Goal: Transaction & Acquisition: Purchase product/service

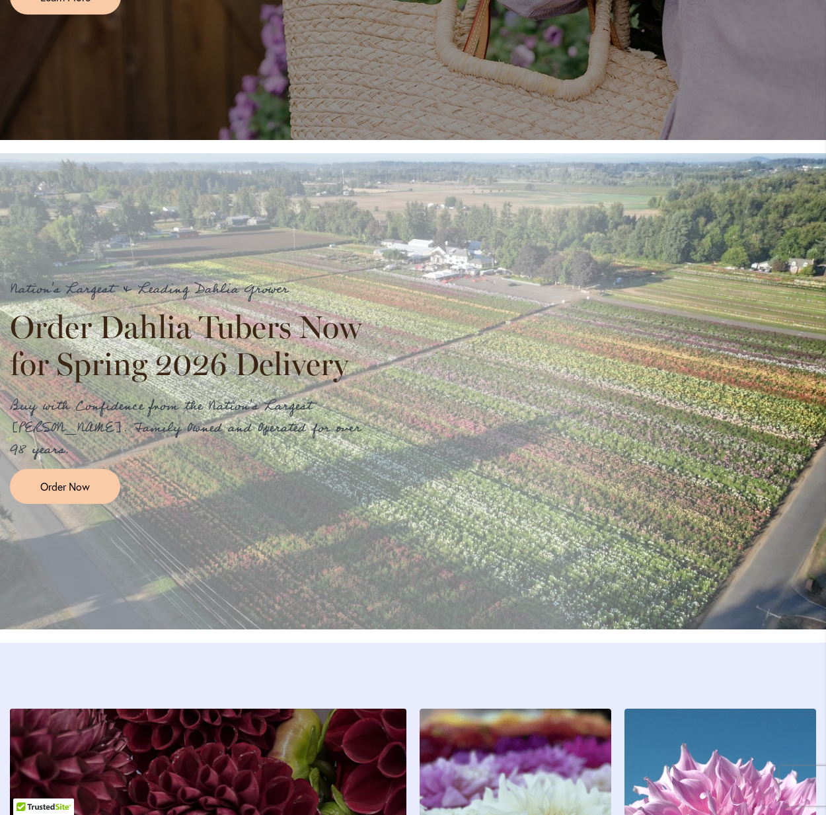
scroll to position [1298, 0]
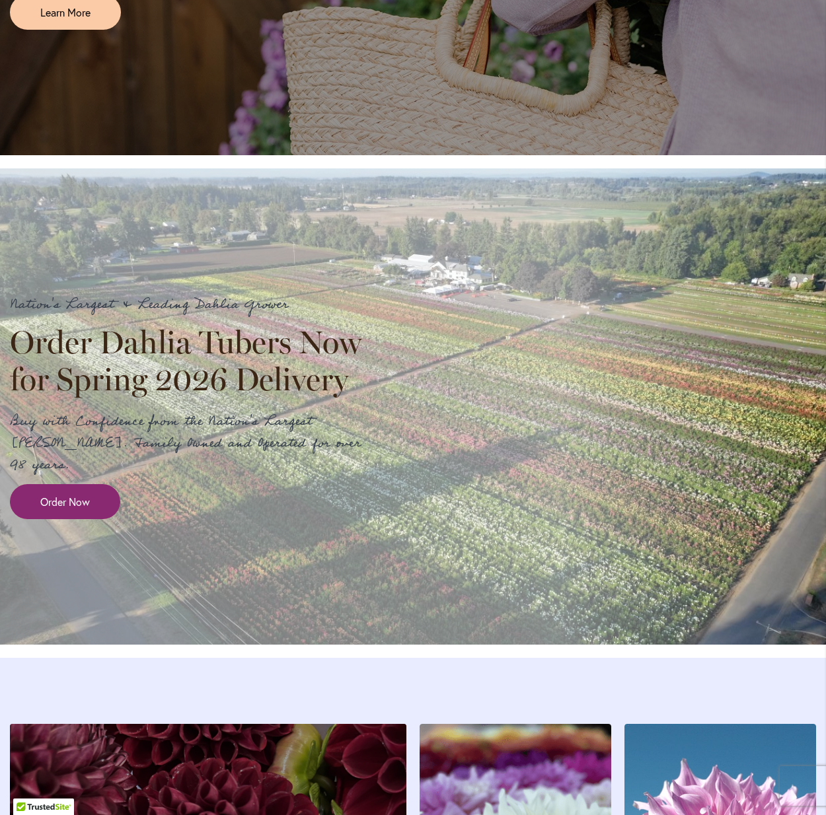
click at [81, 507] on span "Order Now" at bounding box center [65, 501] width 50 height 15
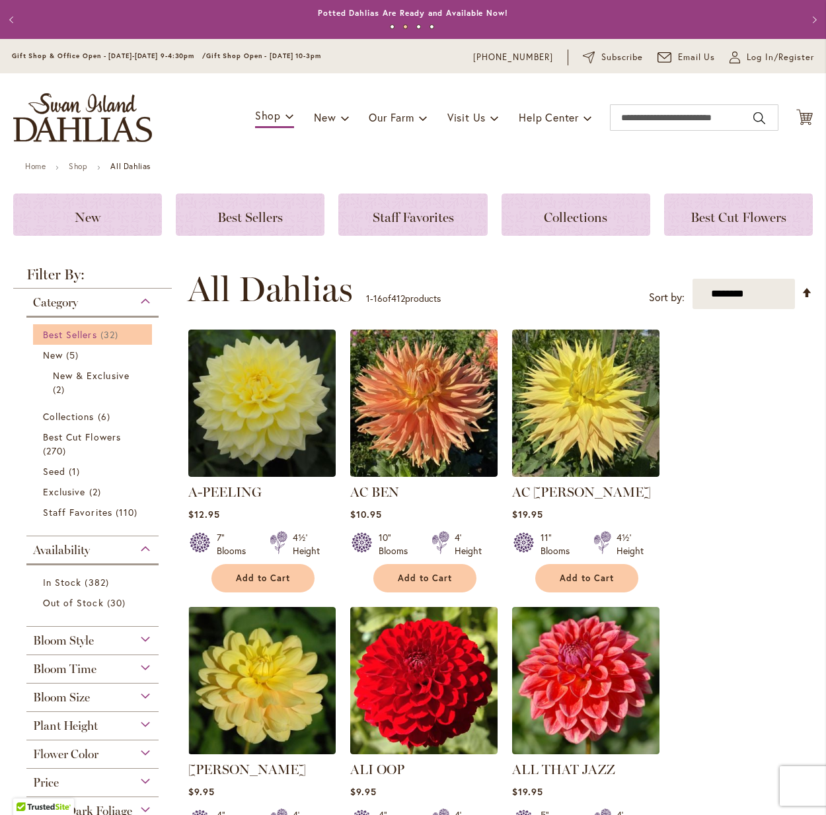
click at [94, 331] on span "Best Sellers" at bounding box center [70, 334] width 54 height 13
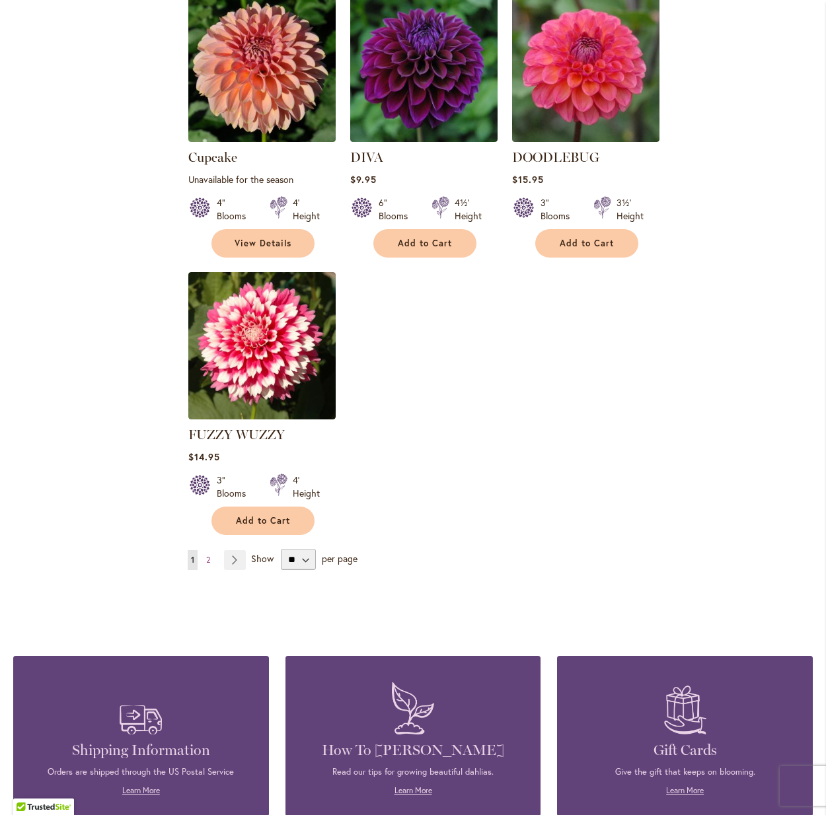
scroll to position [1437, 0]
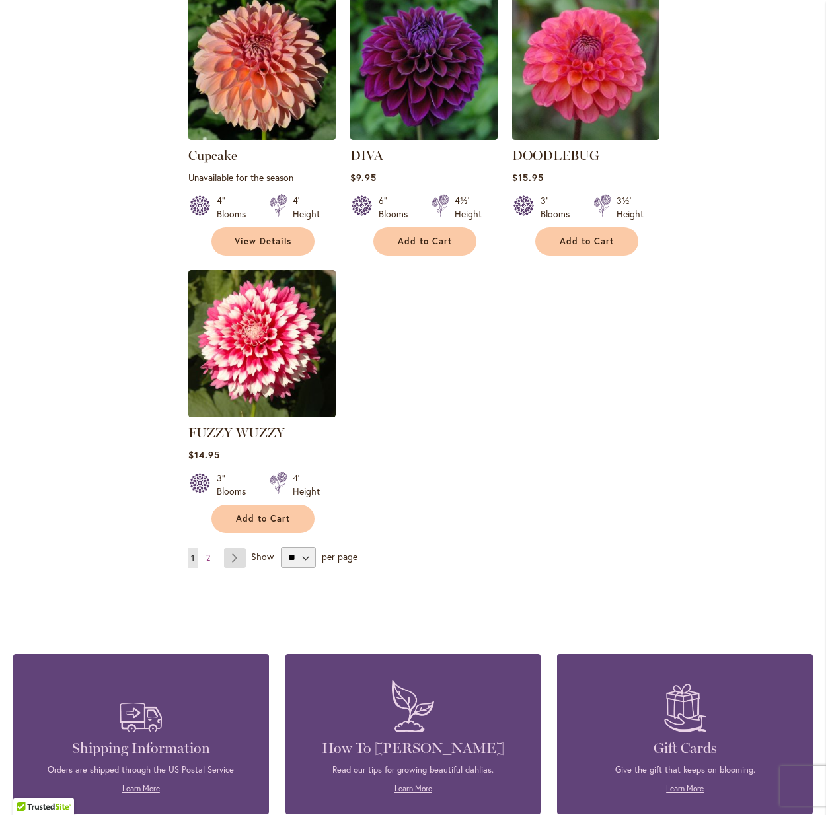
click at [240, 548] on link "Page Next" at bounding box center [235, 558] width 22 height 20
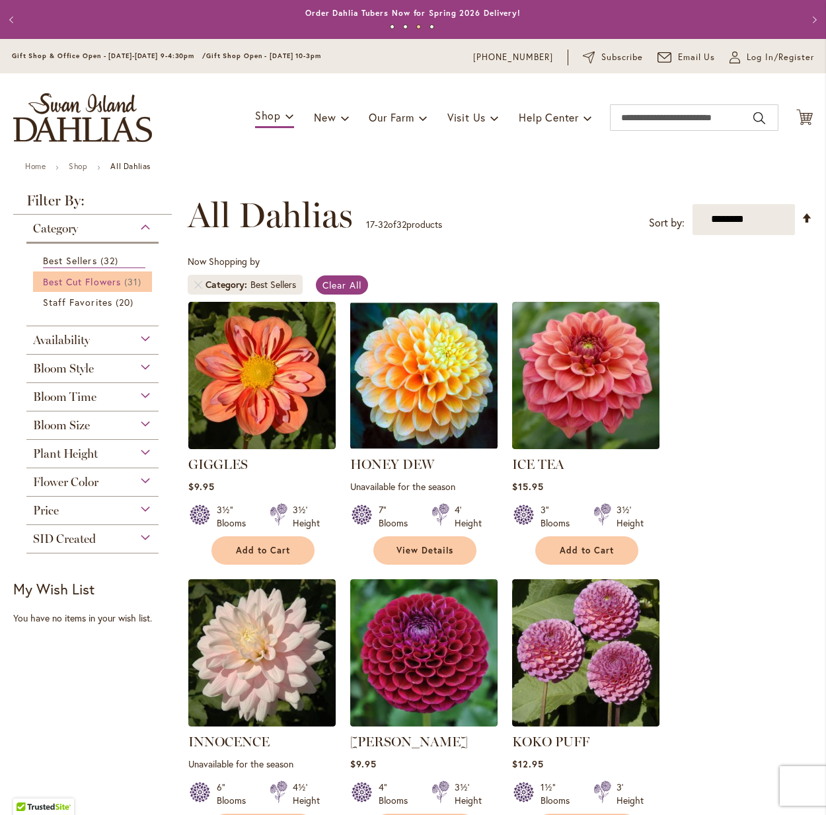
click at [91, 281] on span "Best Cut Flowers" at bounding box center [82, 281] width 78 height 13
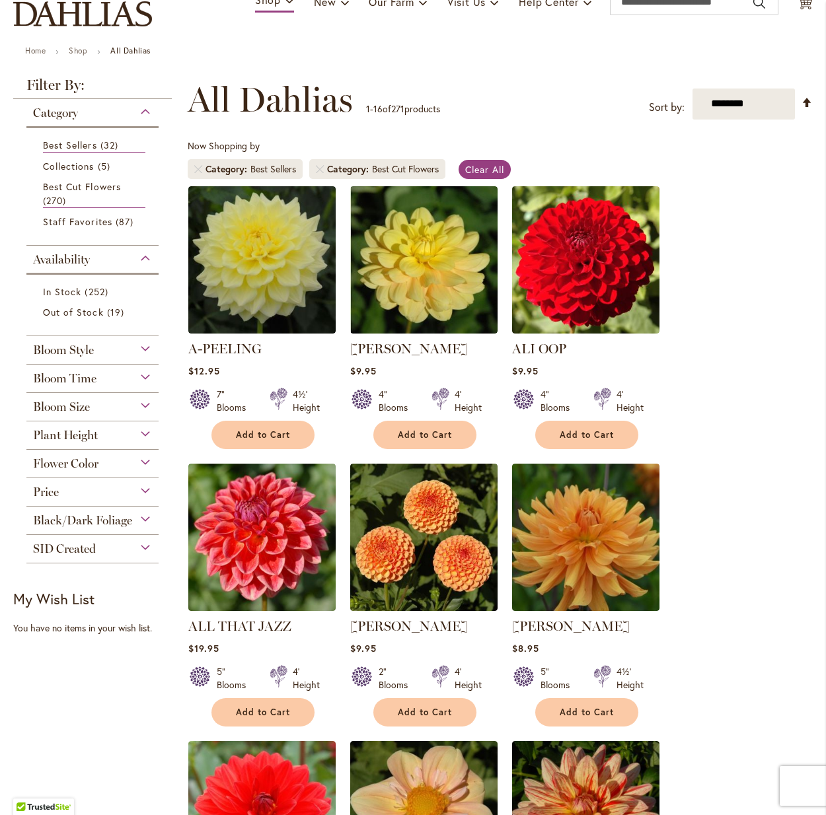
scroll to position [111, 0]
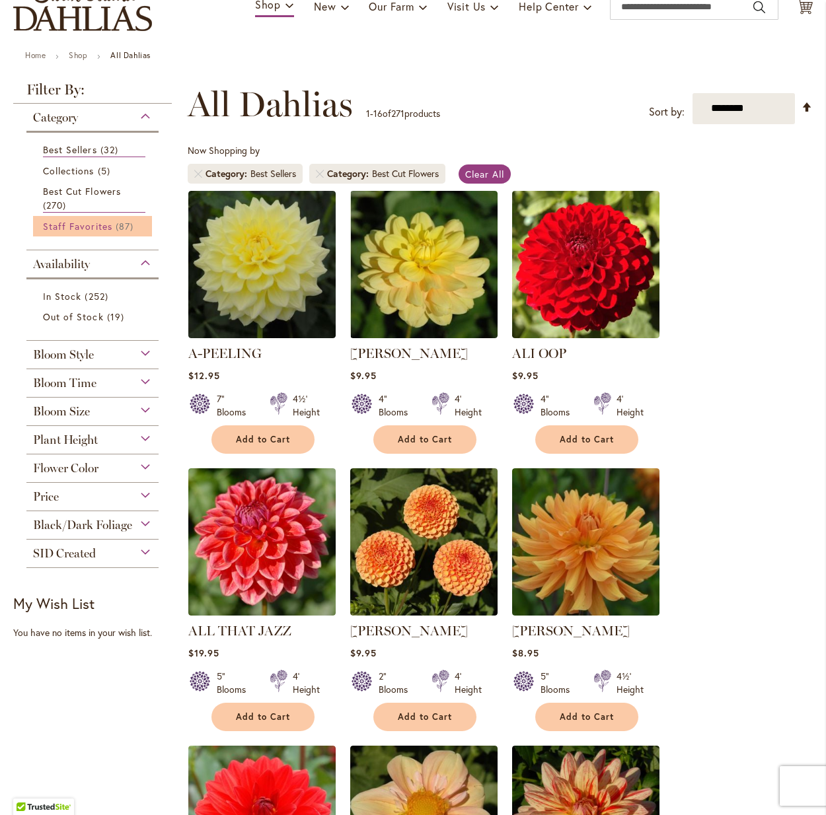
click at [92, 230] on span "Staff Favorites" at bounding box center [77, 226] width 69 height 13
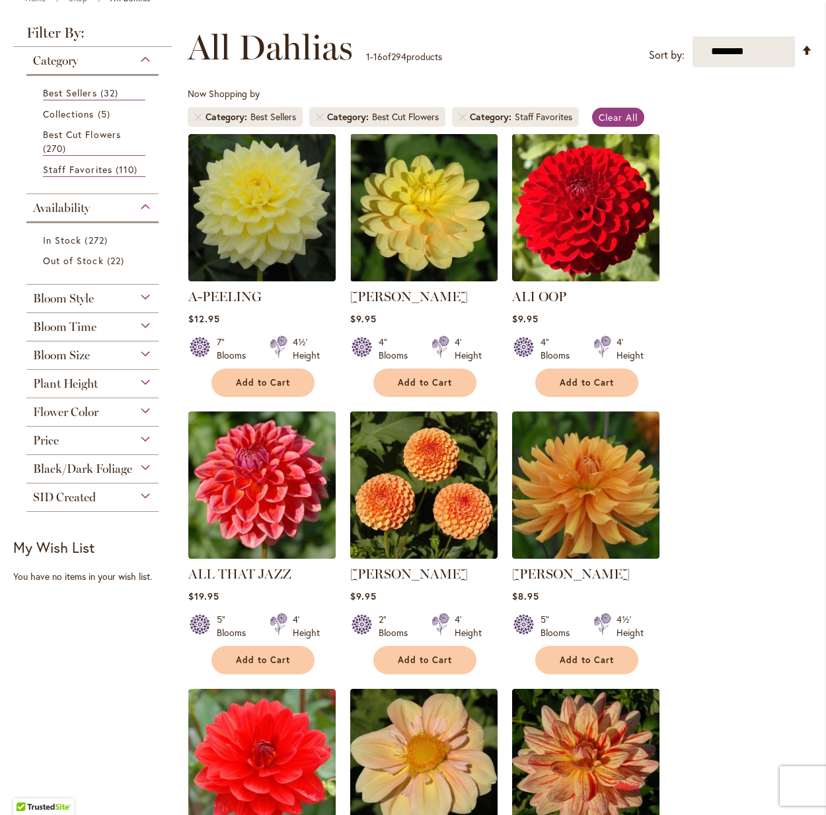
scroll to position [168, 0]
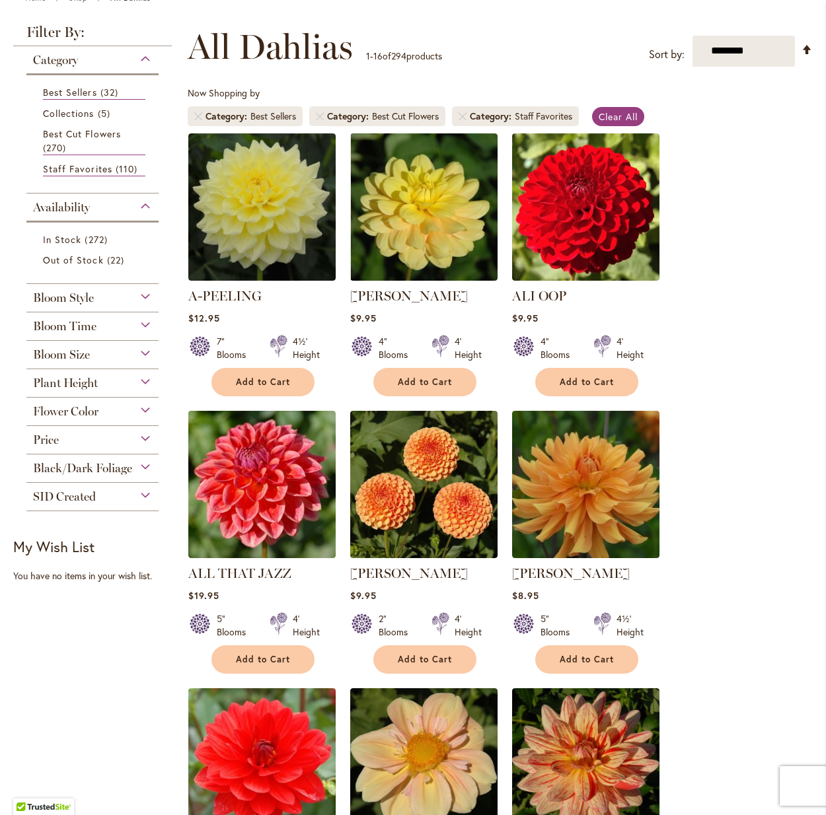
click at [78, 325] on span "Bloom Time" at bounding box center [64, 326] width 63 height 15
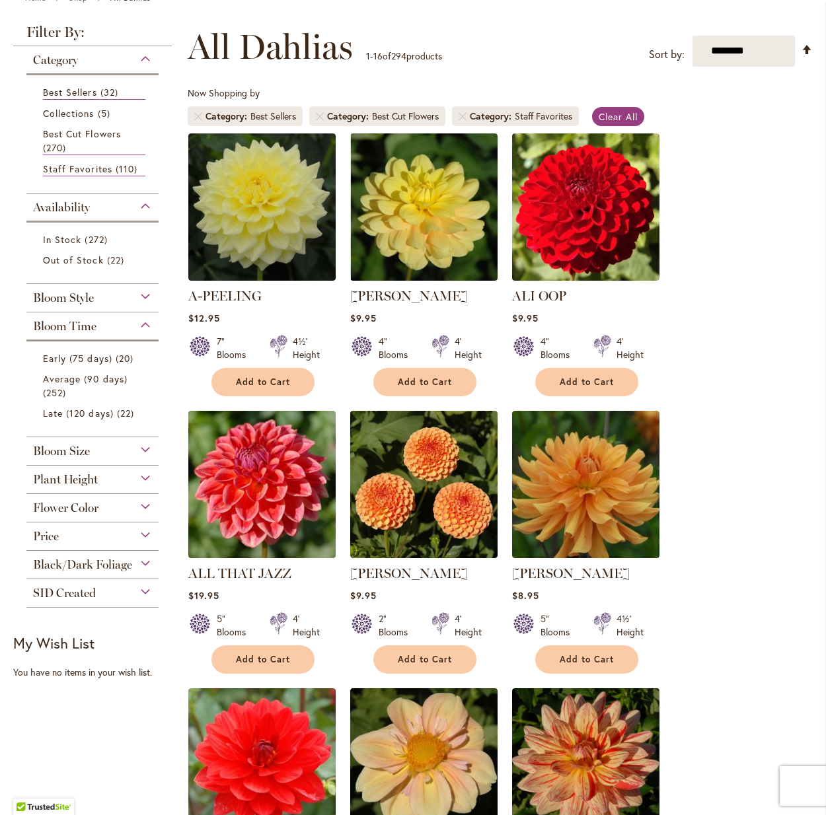
scroll to position [168, 0]
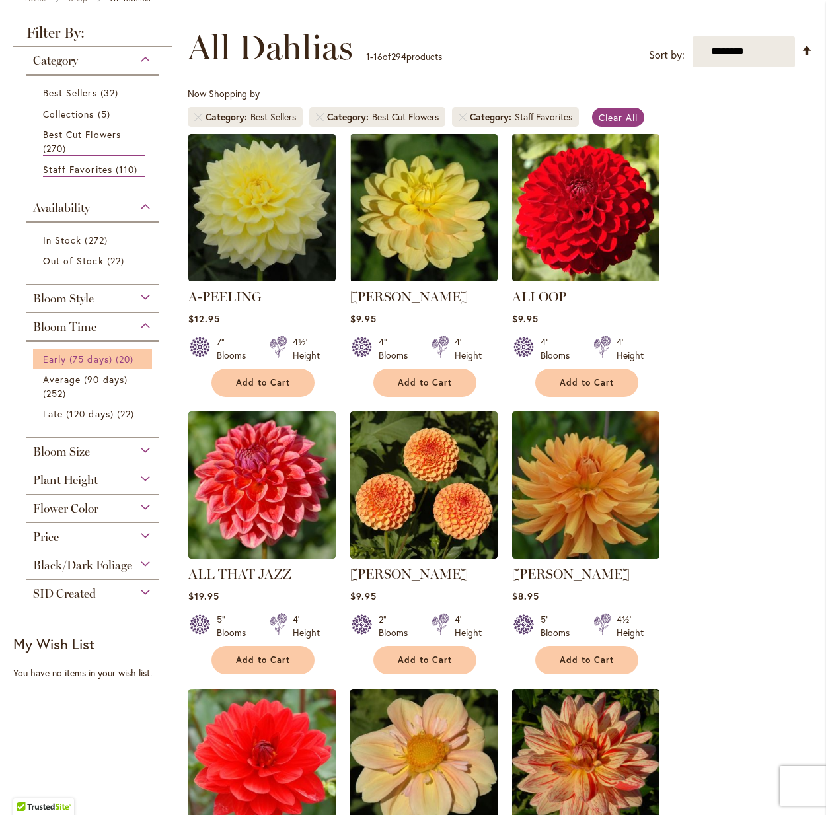
click at [62, 355] on span "Early (75 days)" at bounding box center [77, 359] width 69 height 13
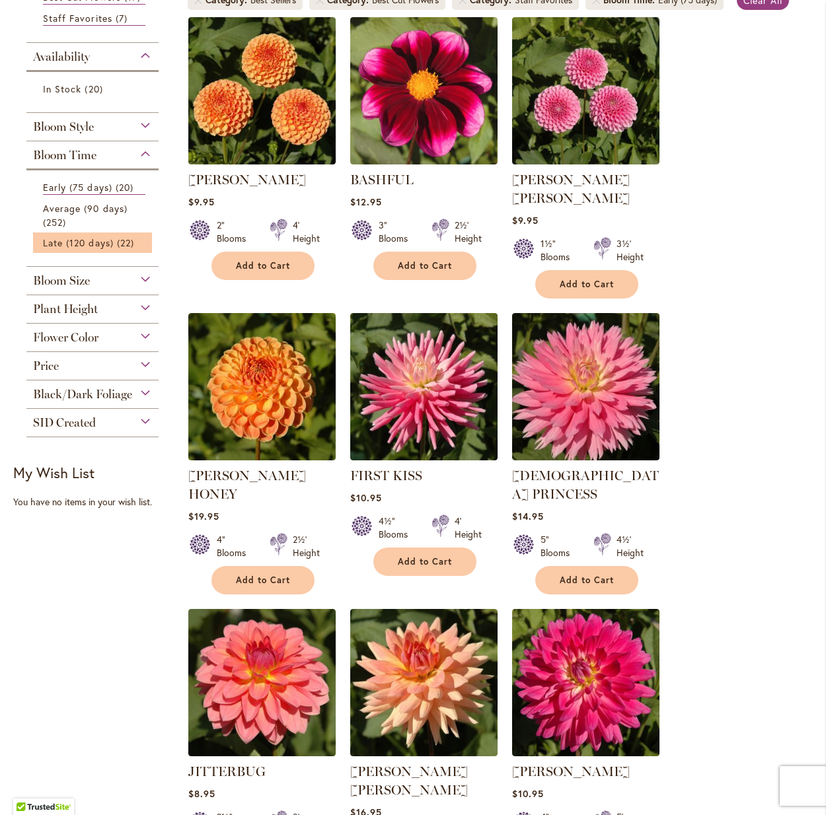
scroll to position [270, 0]
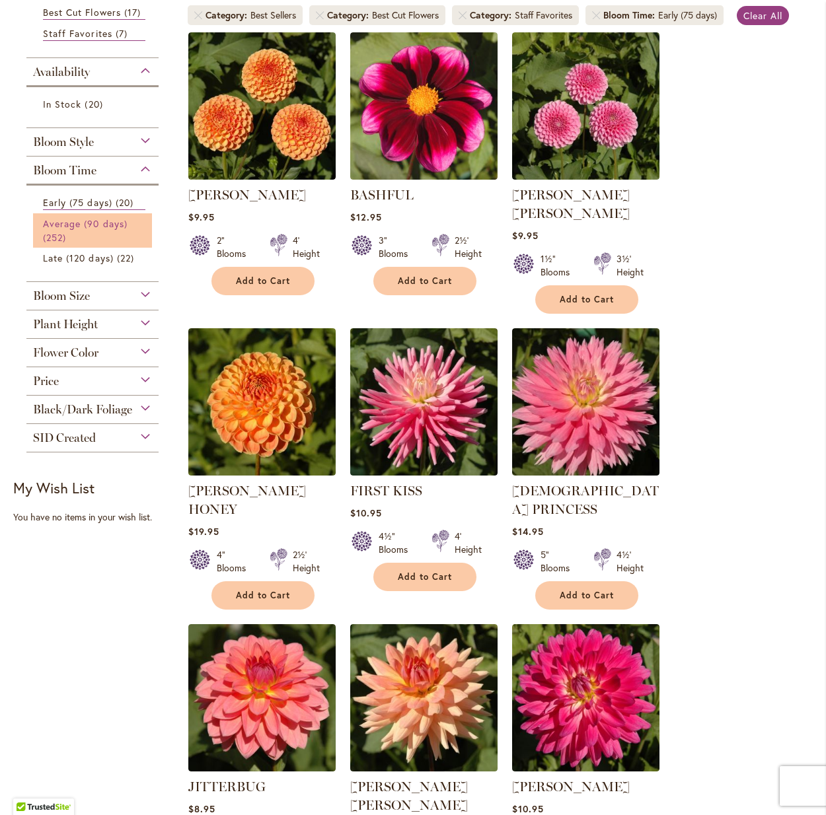
click at [96, 244] on link "Average (90 days) 252 items" at bounding box center [94, 231] width 102 height 28
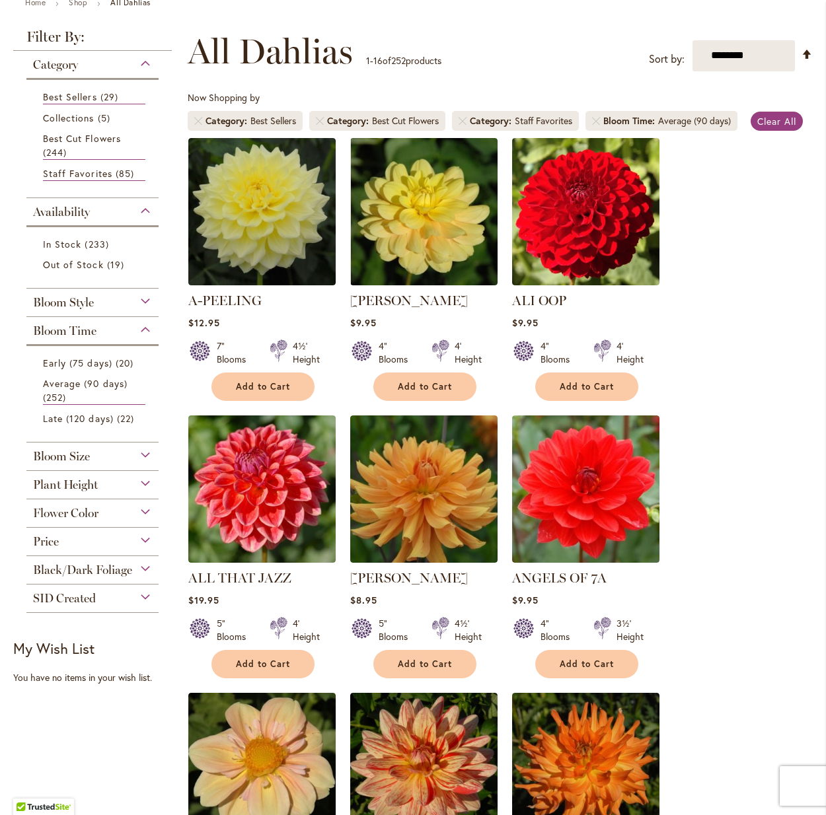
scroll to position [168, 0]
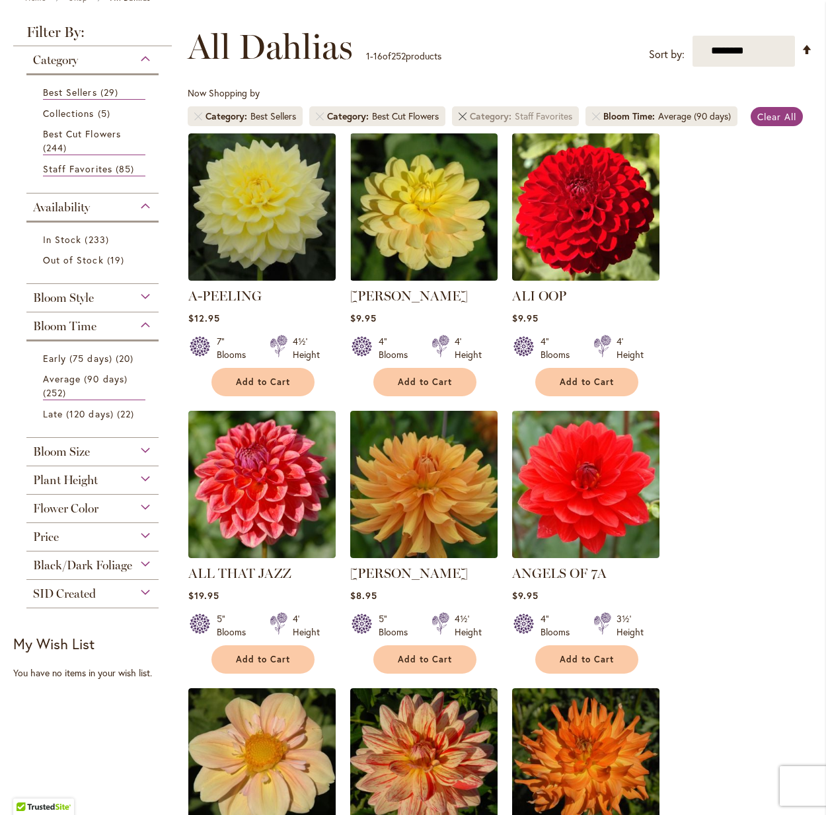
click at [466, 116] on link "Remove Category Staff Favorites" at bounding box center [462, 116] width 8 height 8
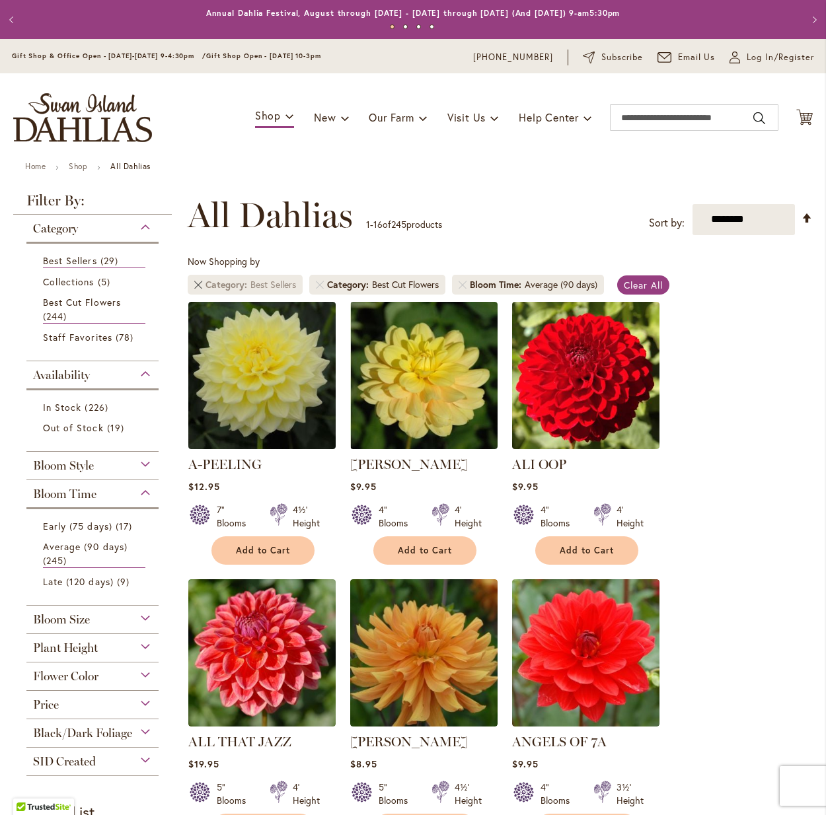
click at [198, 283] on link "Remove Category Best Sellers" at bounding box center [198, 285] width 8 height 8
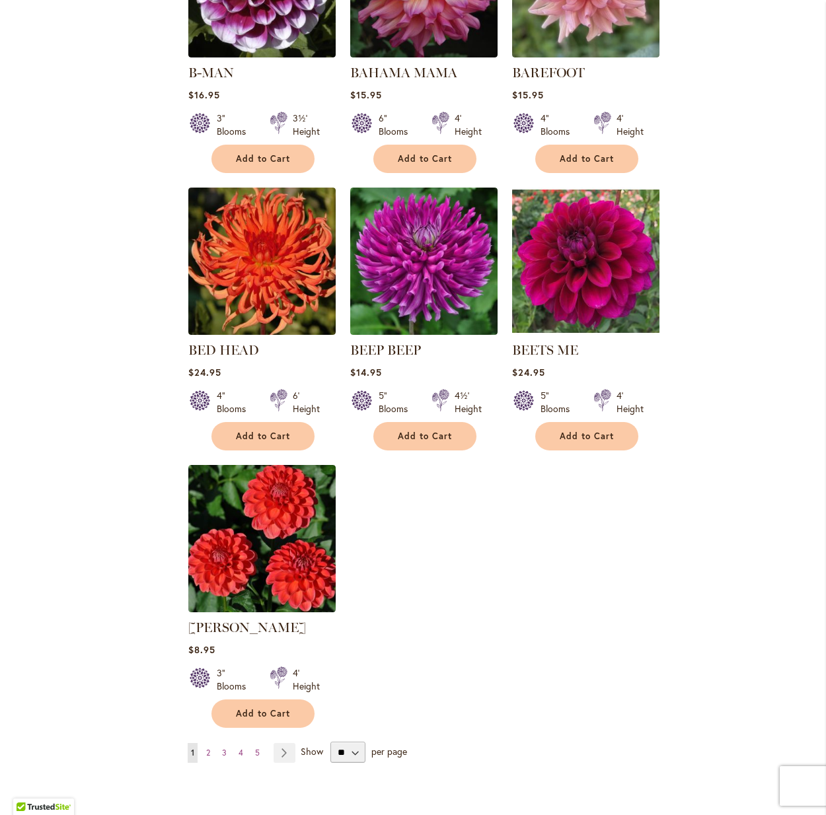
scroll to position [1226, 0]
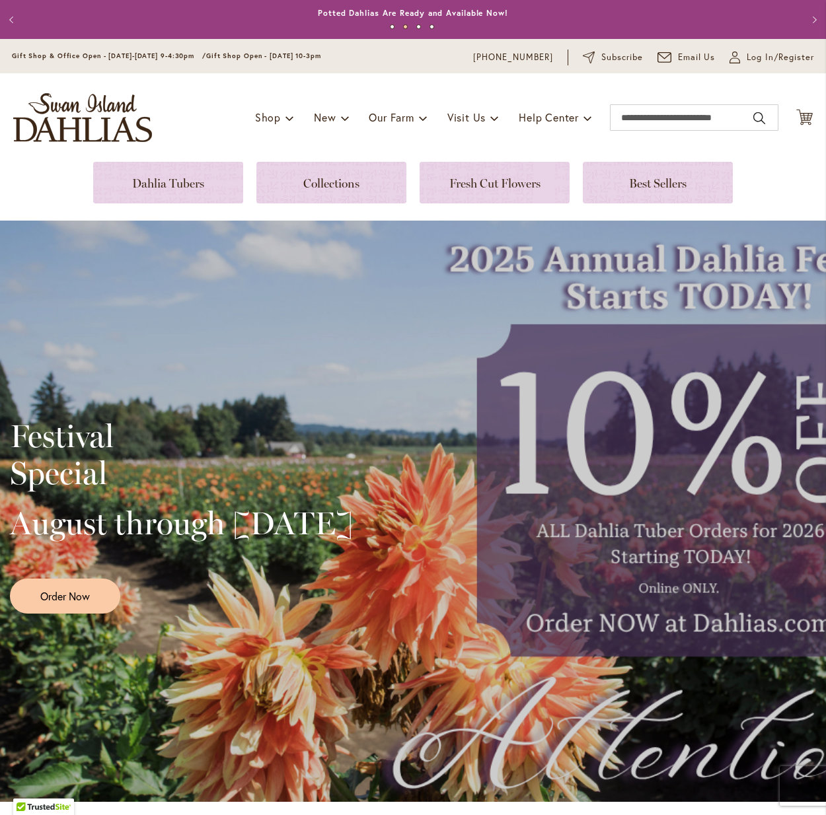
click at [714, 484] on div "Festival Special August through September 28th Order Now" at bounding box center [413, 511] width 806 height 330
click at [205, 179] on link at bounding box center [168, 183] width 150 height 42
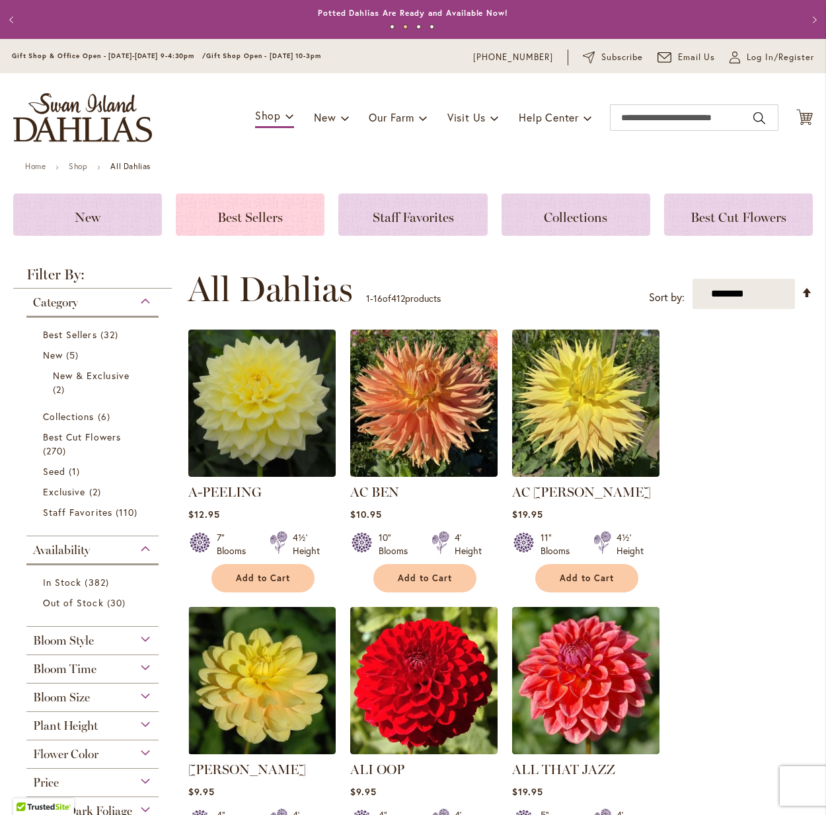
click at [270, 217] on span "Best Sellers" at bounding box center [249, 217] width 65 height 16
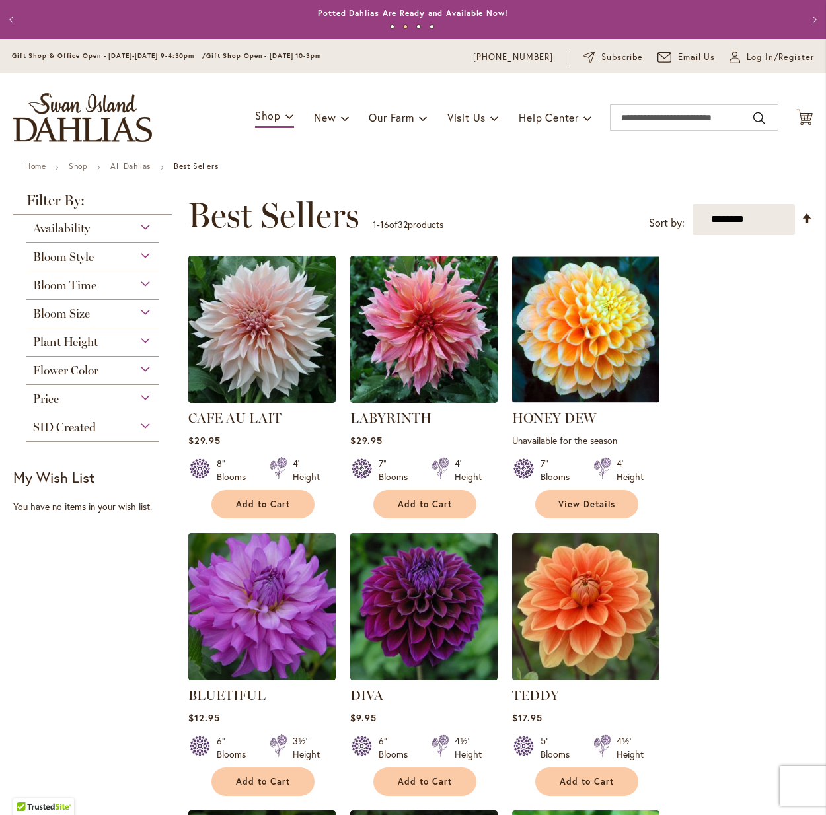
click at [81, 283] on span "Bloom Time" at bounding box center [64, 285] width 63 height 15
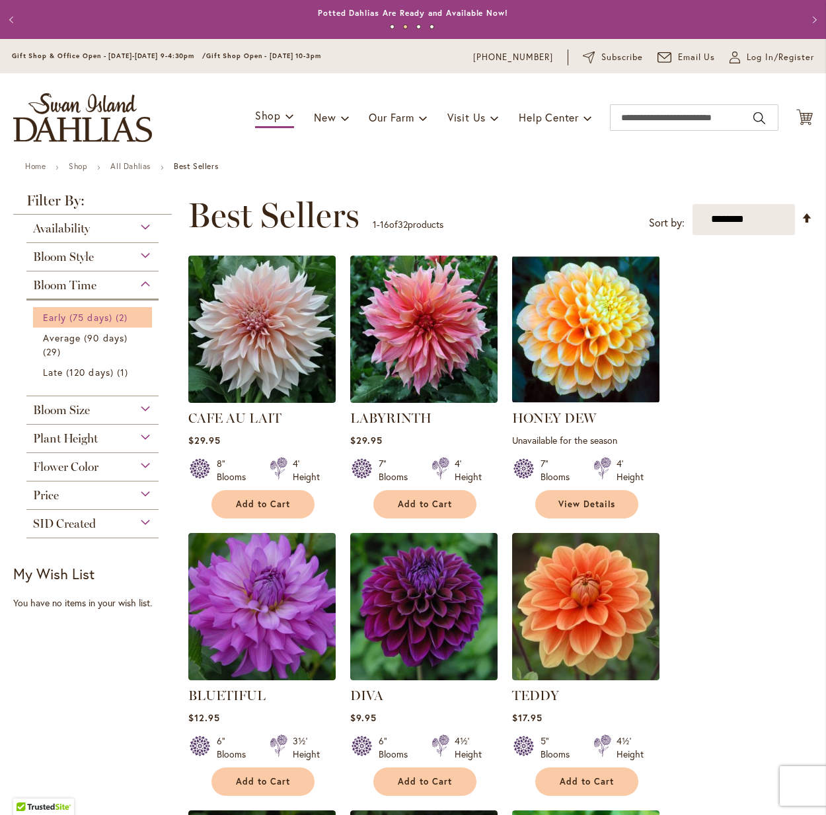
click at [53, 320] on span "Early (75 days)" at bounding box center [77, 317] width 69 height 13
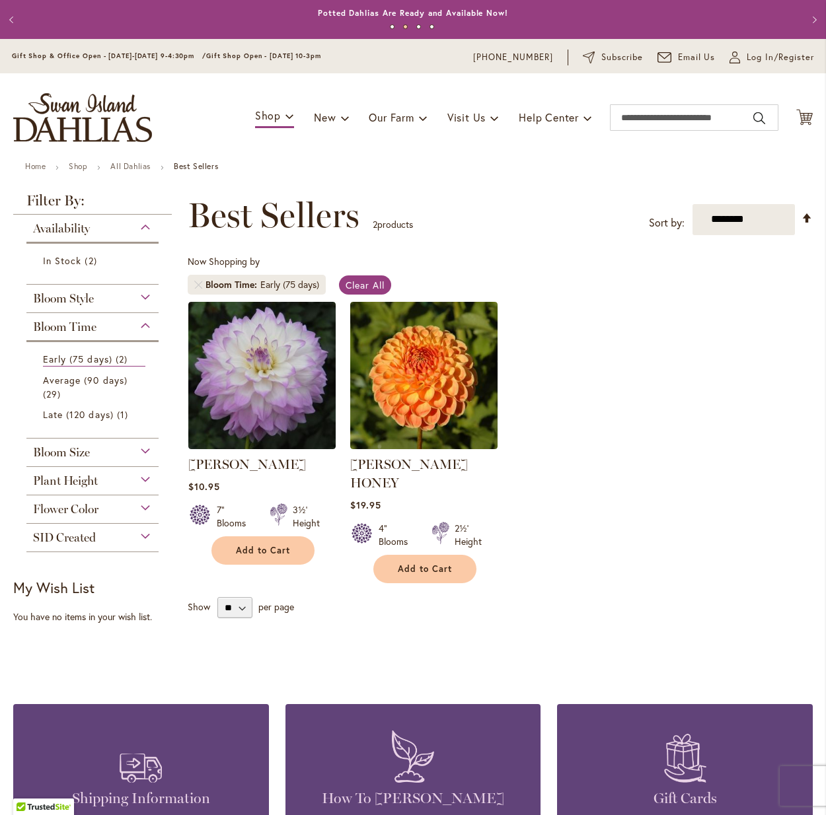
click at [14, 20] on button "Previous" at bounding box center [13, 20] width 26 height 26
click at [15, 16] on button "Previous" at bounding box center [13, 20] width 26 height 26
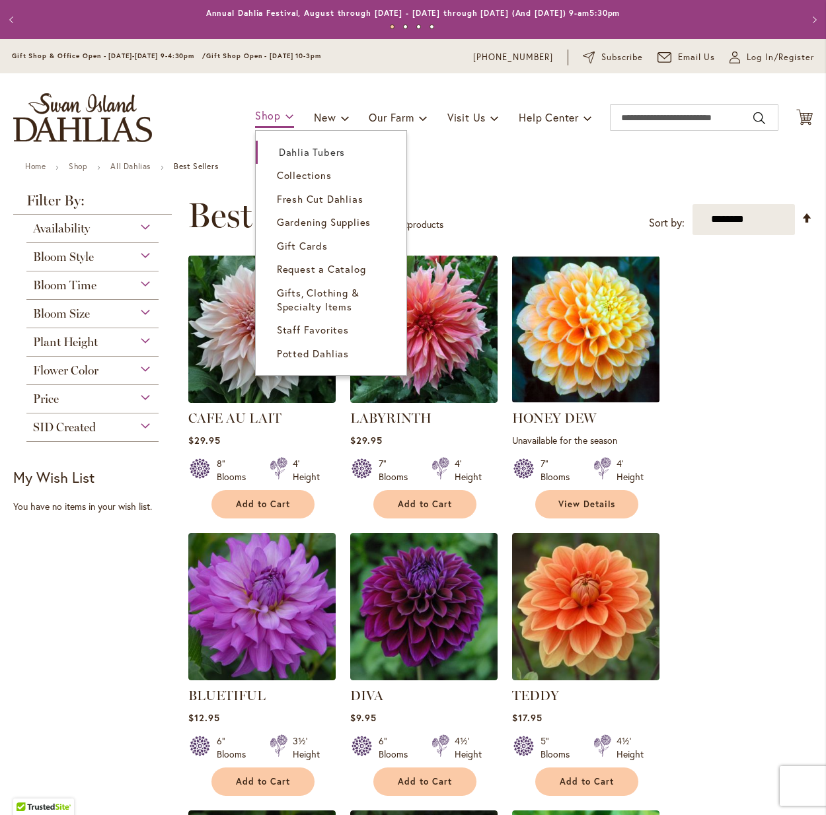
click at [285, 121] on span at bounding box center [289, 115] width 9 height 21
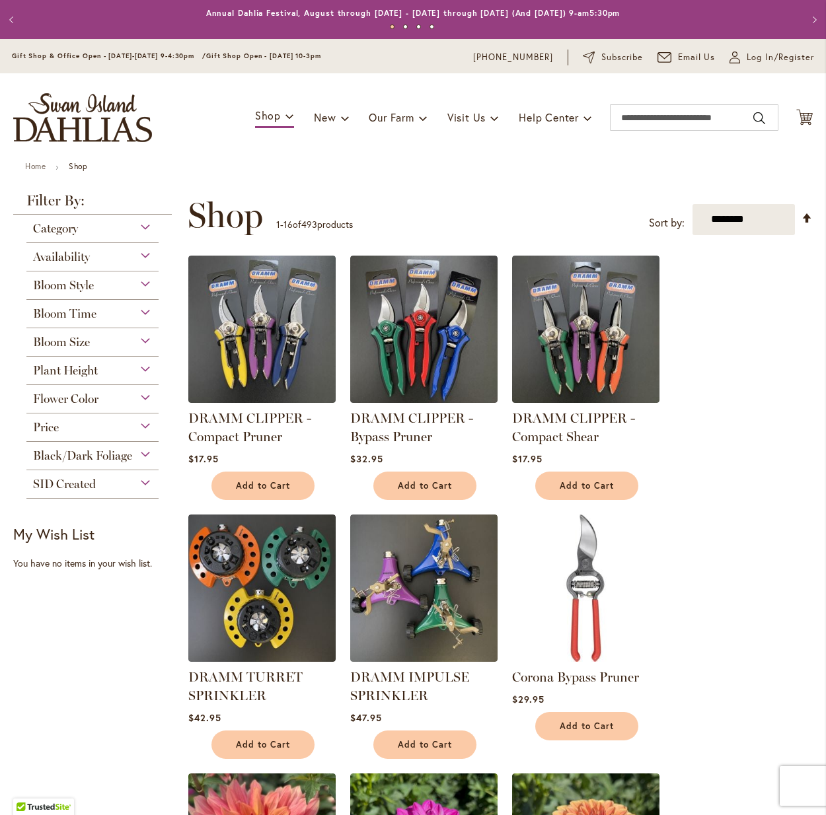
click at [92, 228] on div "Category" at bounding box center [92, 225] width 132 height 21
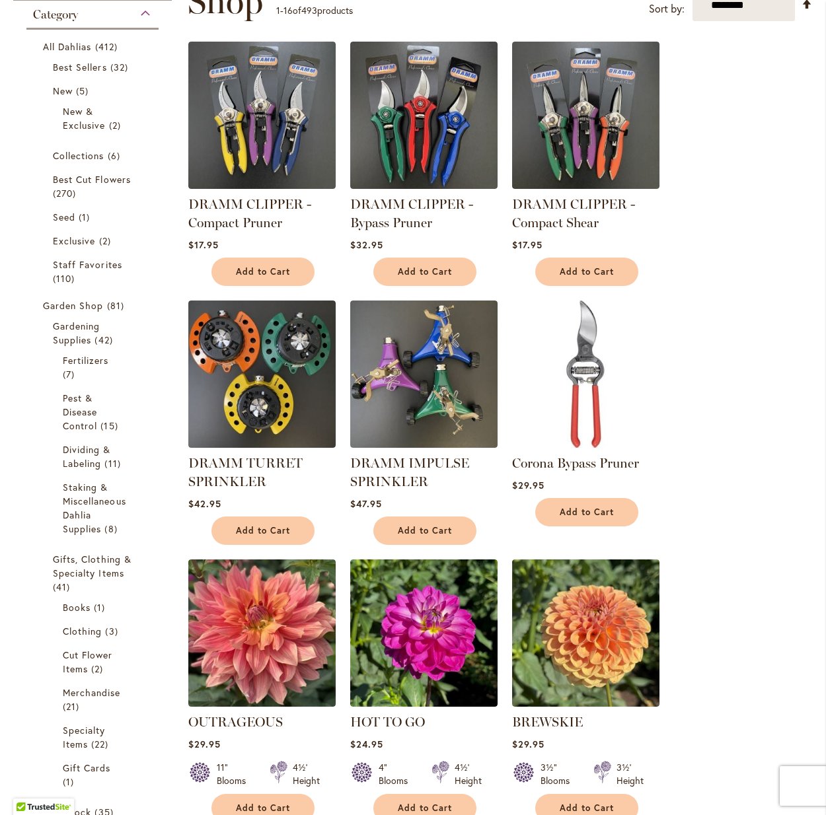
click at [155, 143] on form "All Dahlias 412 items Best Sellers 32 items New 5 items" at bounding box center [92, 477] width 132 height 882
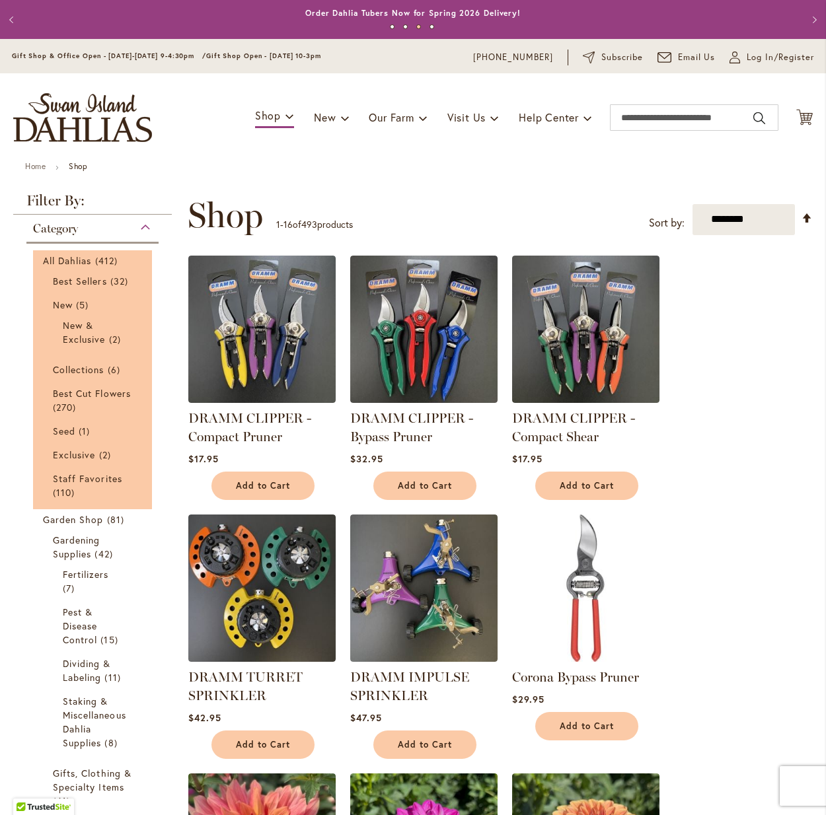
scroll to position [0, 0]
click at [65, 258] on span "All Dahlias" at bounding box center [67, 260] width 49 height 13
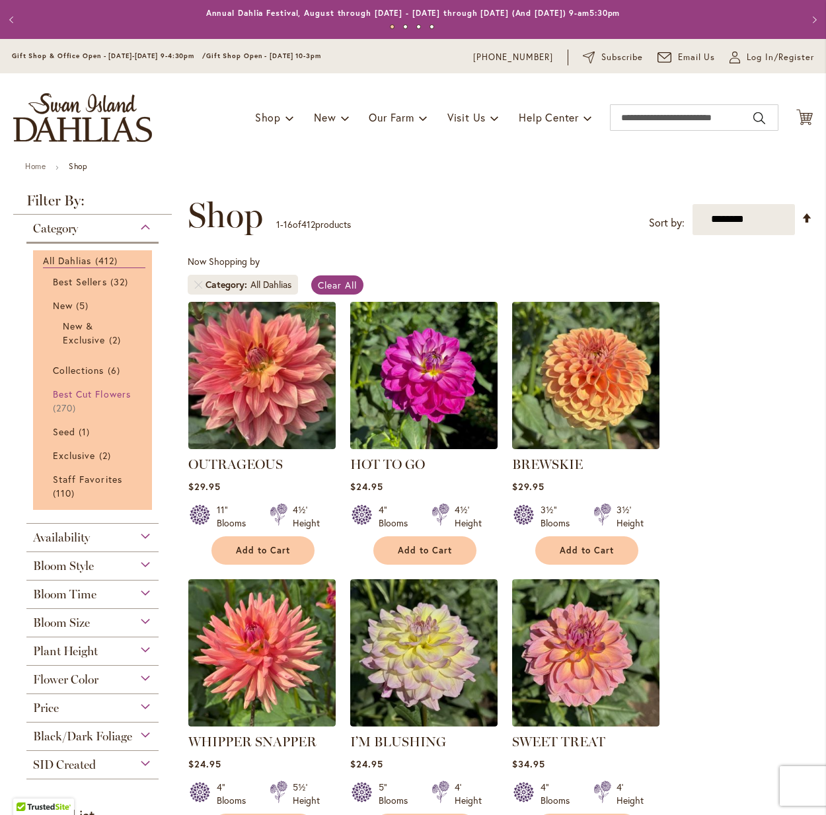
click at [114, 391] on span "Best Cut Flowers" at bounding box center [92, 394] width 78 height 13
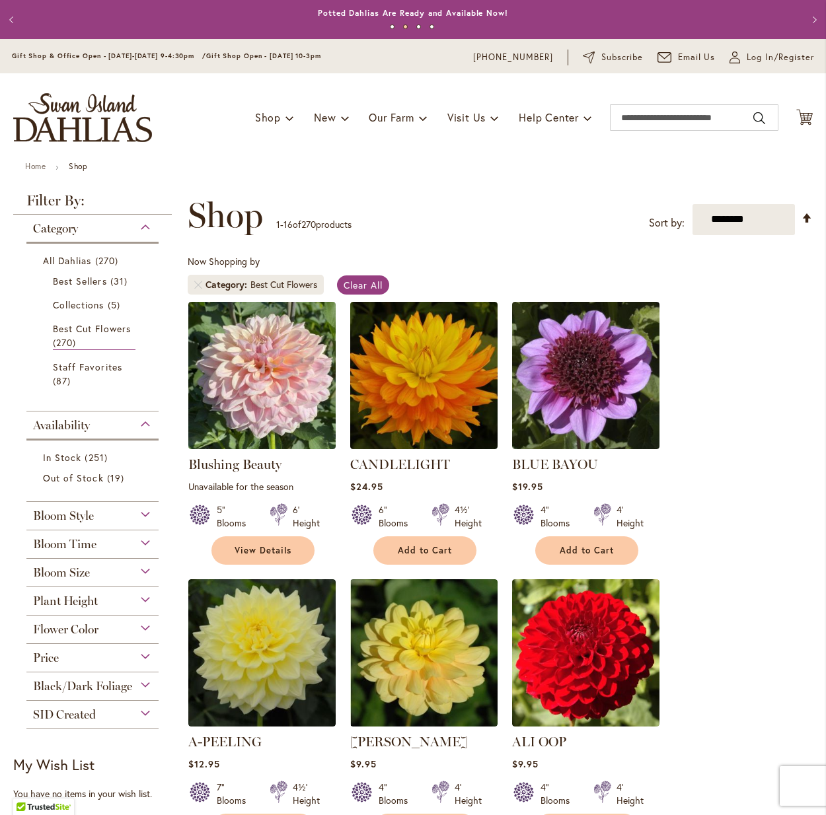
click at [123, 548] on div "Bloom Time" at bounding box center [92, 540] width 132 height 21
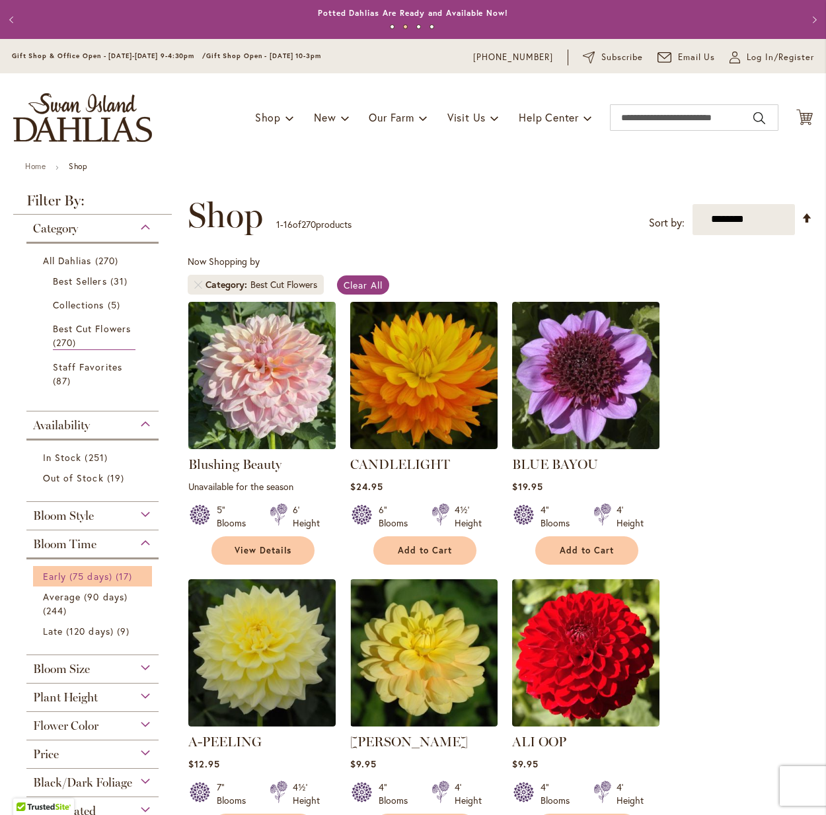
click at [100, 577] on span "Early (75 days)" at bounding box center [77, 576] width 69 height 13
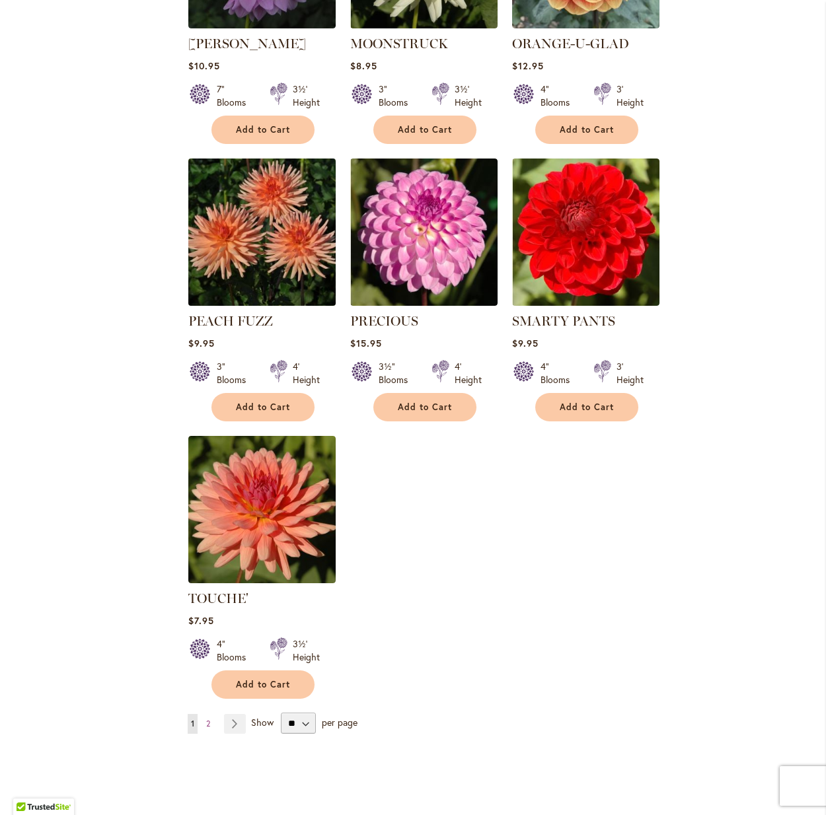
scroll to position [1310, 0]
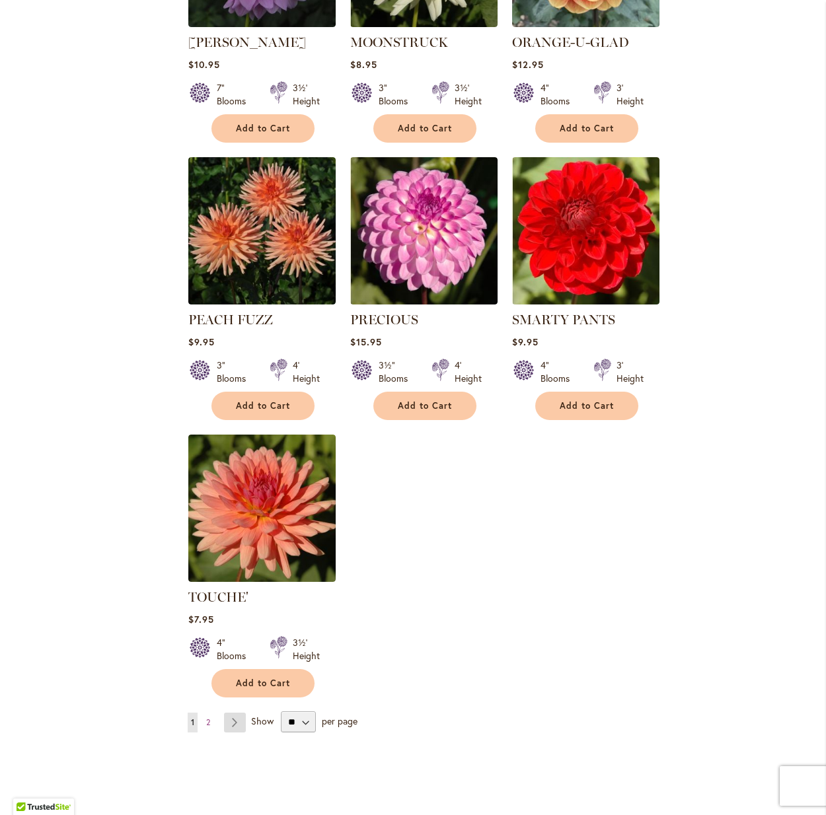
click at [240, 713] on link "Page Next" at bounding box center [235, 723] width 22 height 20
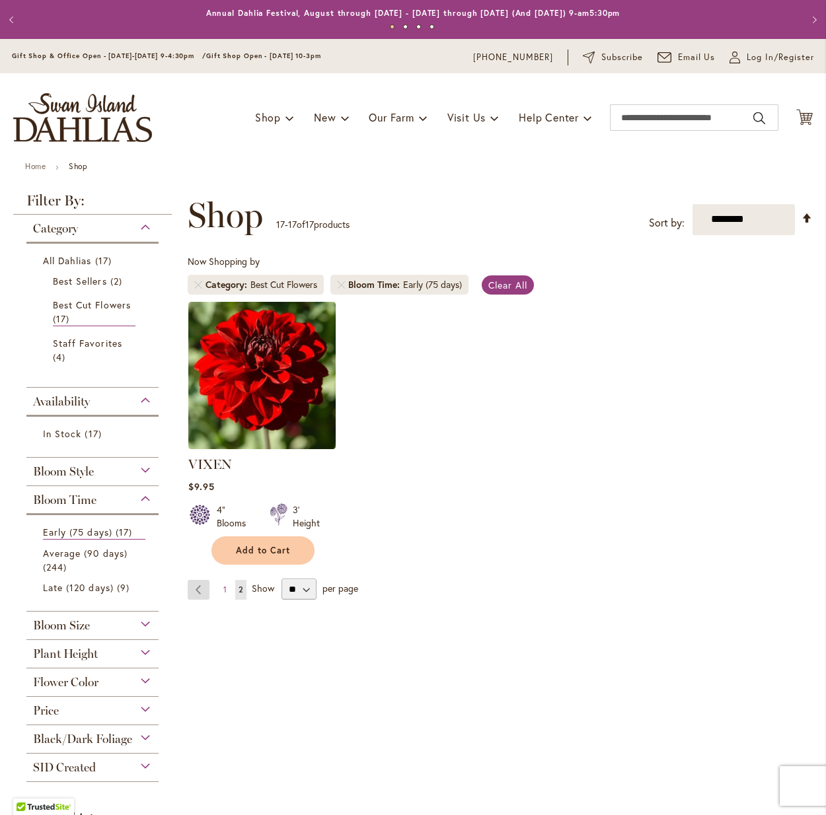
click at [196, 588] on link "Page Previous" at bounding box center [199, 590] width 22 height 20
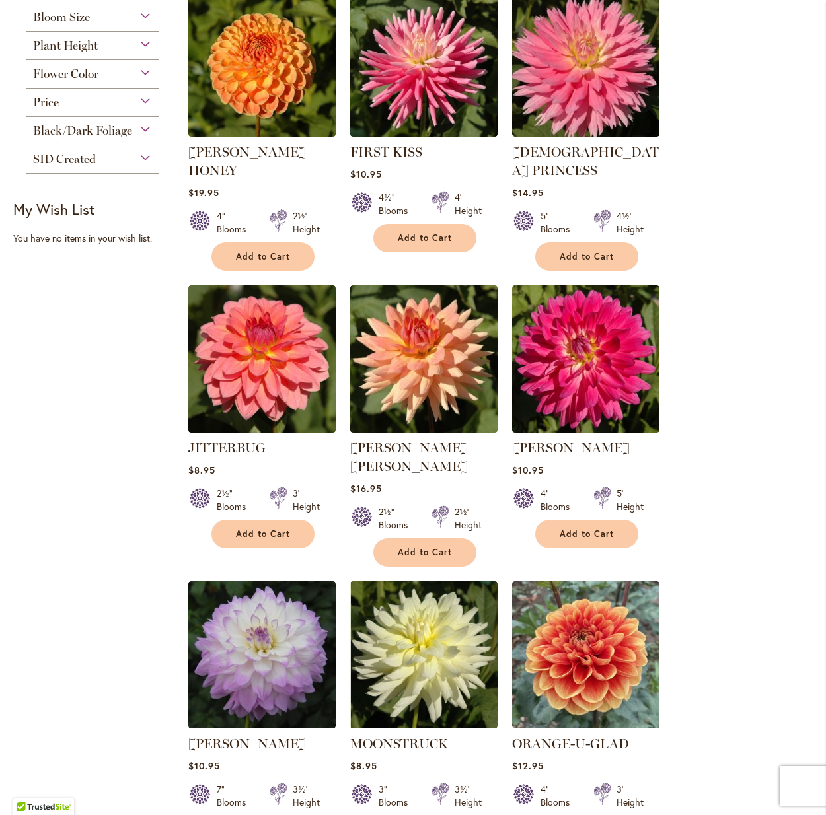
scroll to position [609, 0]
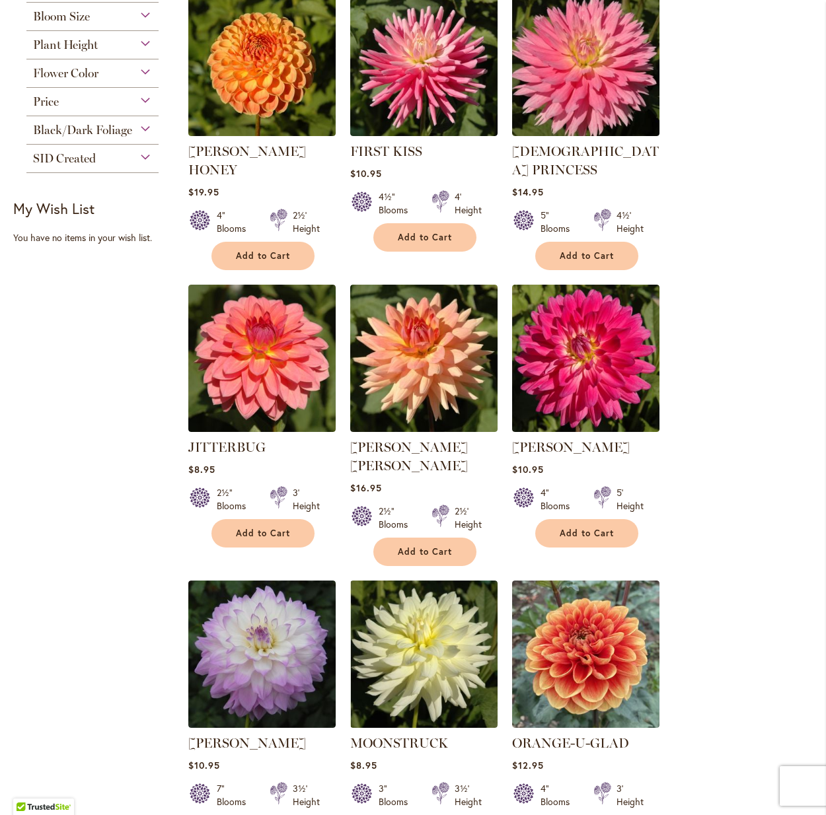
click at [562, 814] on button "Add to Cart" at bounding box center [586, 829] width 103 height 28
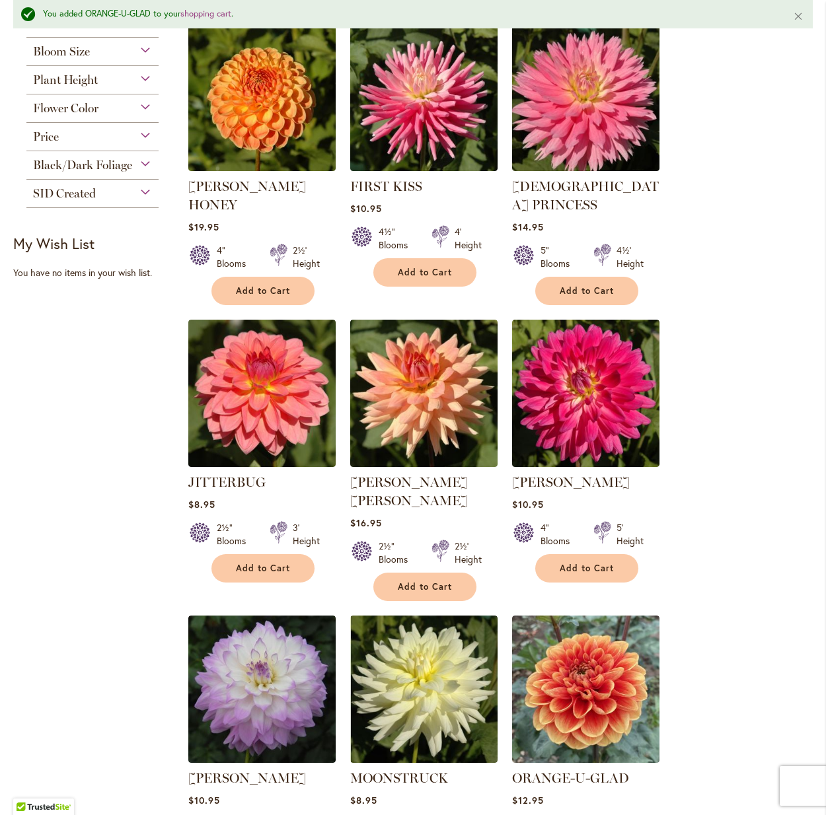
click at [262, 554] on button "Add to Cart" at bounding box center [262, 568] width 103 height 28
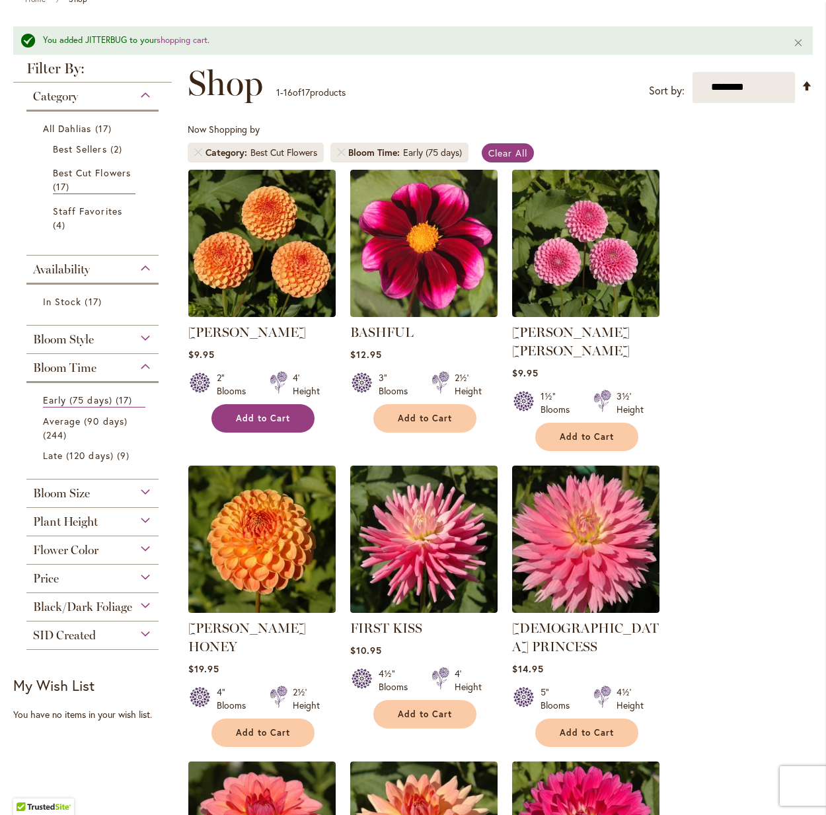
scroll to position [166, 0]
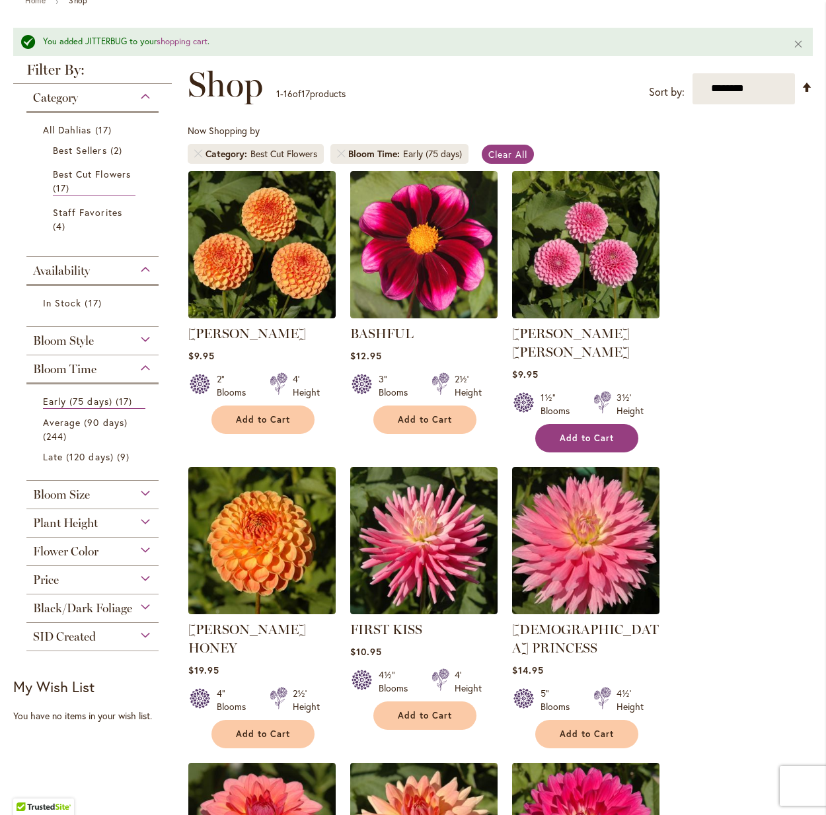
click at [573, 433] on span "Add to Cart" at bounding box center [586, 438] width 54 height 11
click at [342, 151] on link "Remove Bloom Time Early (75 days)" at bounding box center [341, 154] width 8 height 8
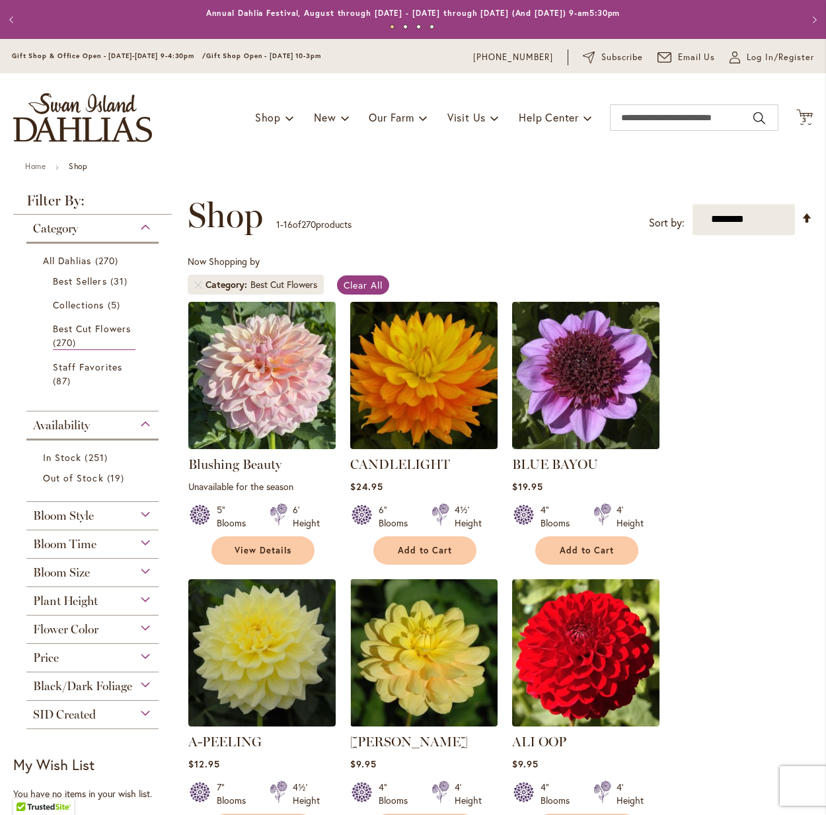
click at [132, 544] on div "Bloom Time" at bounding box center [92, 540] width 132 height 21
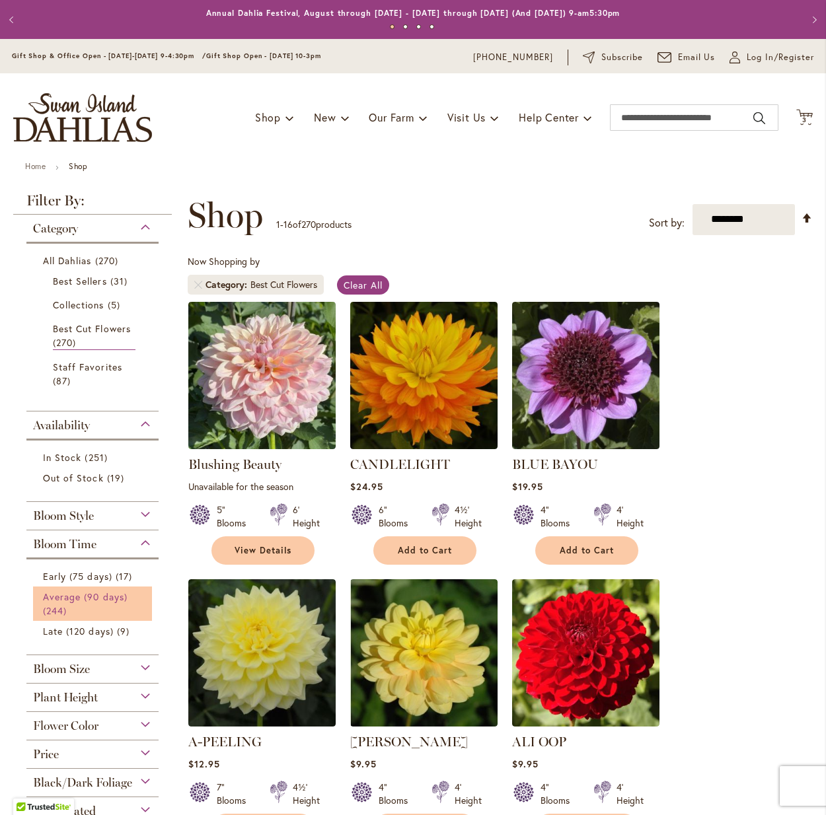
click at [91, 602] on link "Average (90 days) 244 items" at bounding box center [94, 604] width 102 height 28
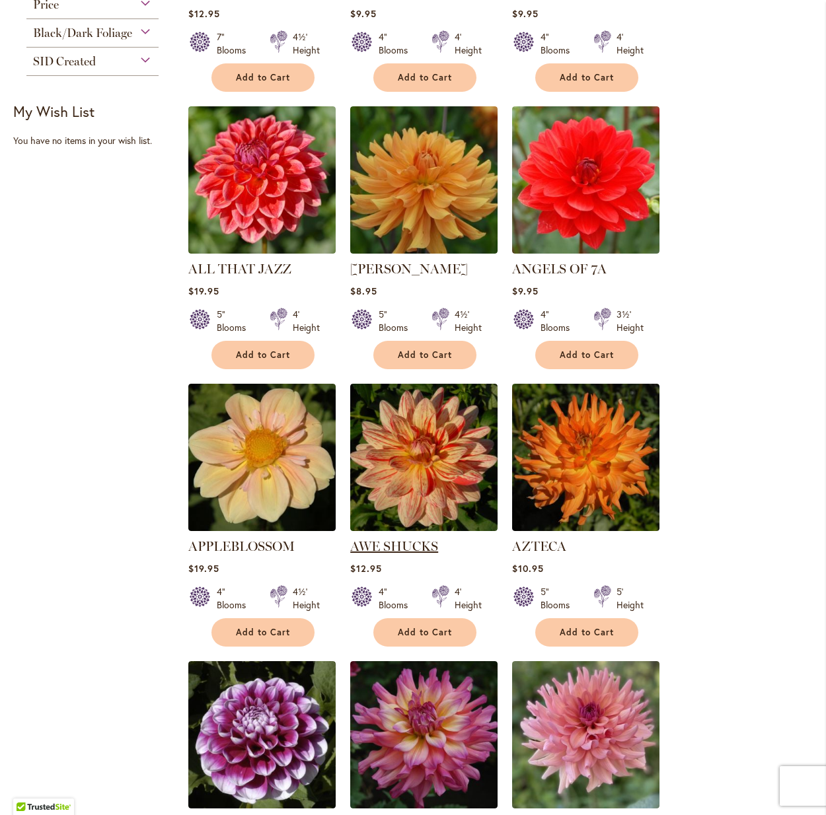
scroll to position [782, 0]
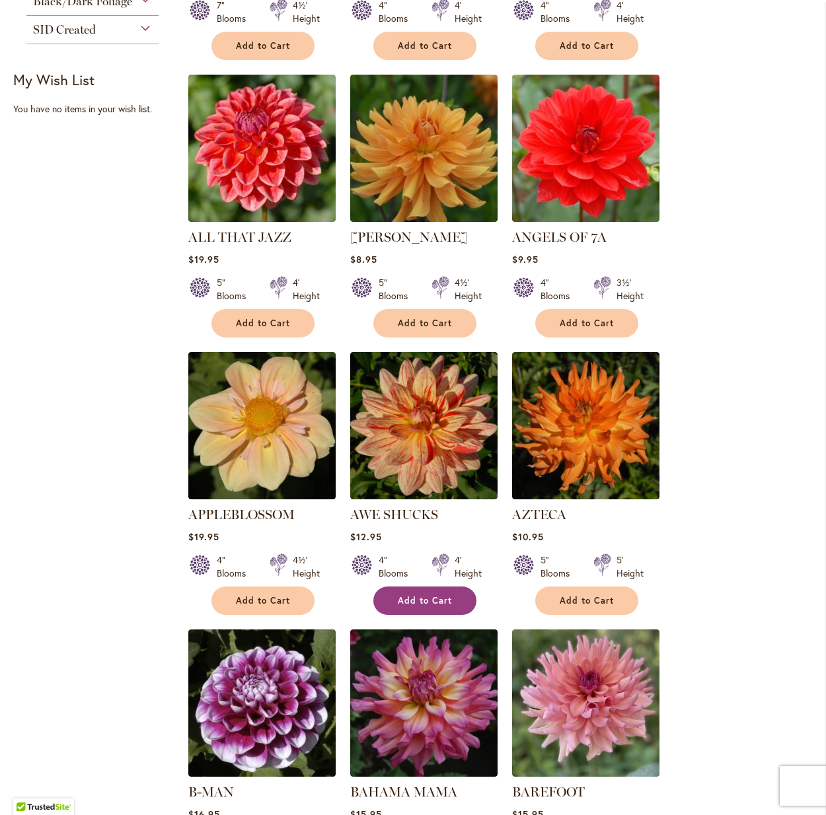
click at [416, 595] on span "Add to Cart" at bounding box center [425, 600] width 54 height 11
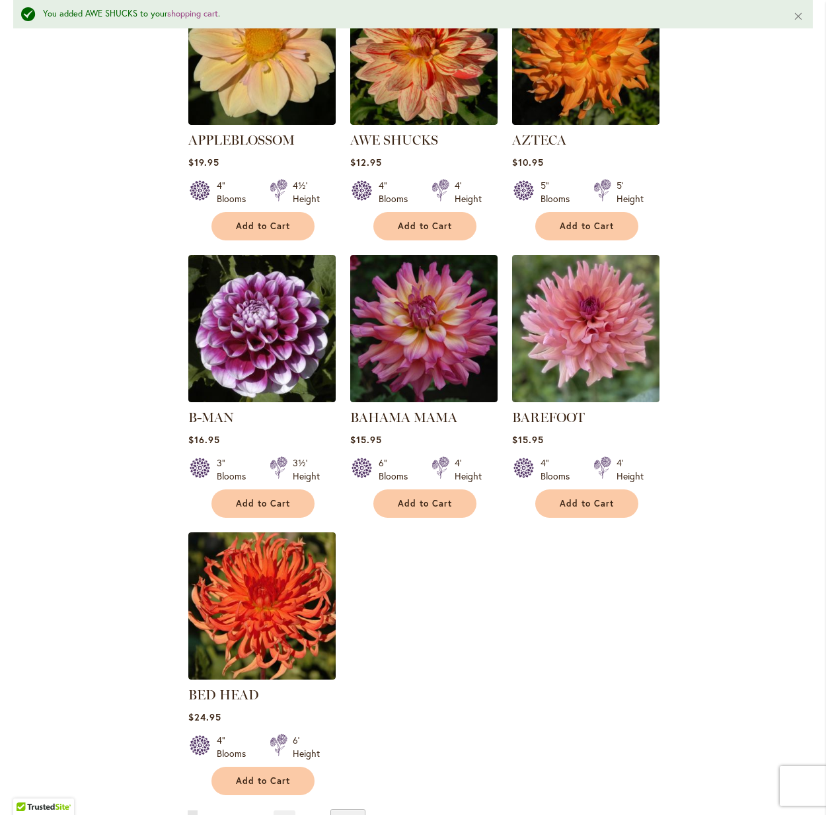
scroll to position [1206, 0]
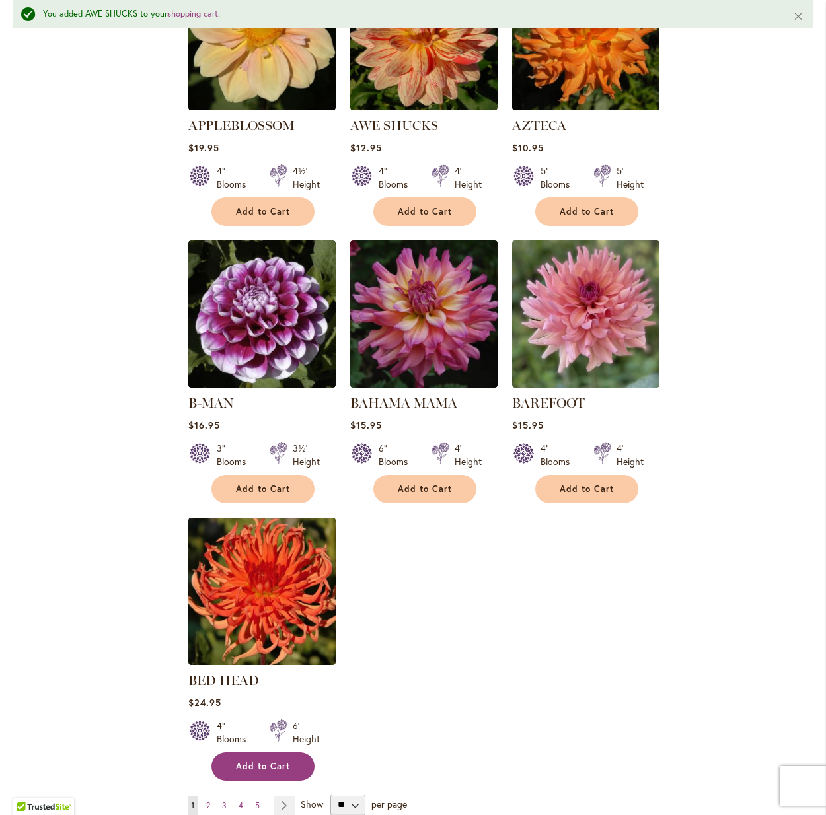
click at [267, 761] on span "Add to Cart" at bounding box center [263, 766] width 54 height 11
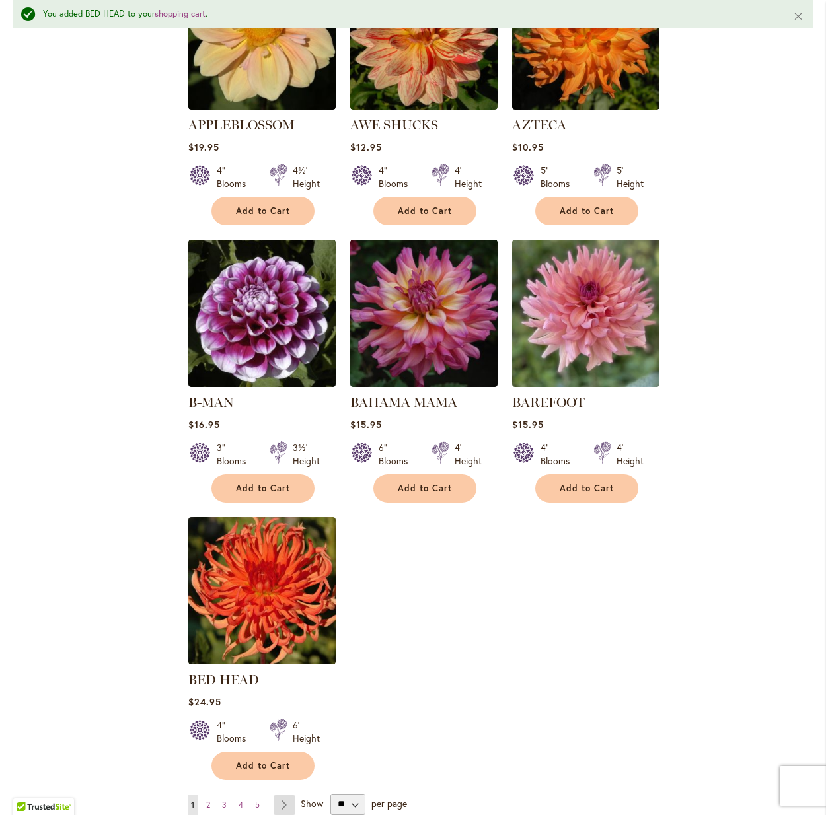
click at [283, 799] on link "Page Next" at bounding box center [284, 805] width 22 height 20
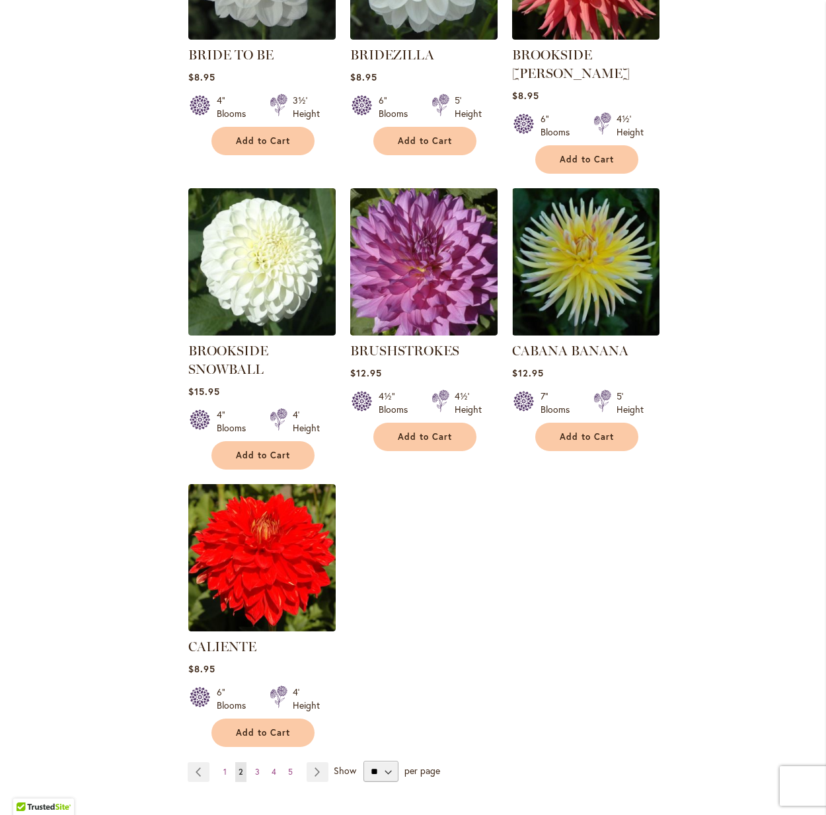
scroll to position [1244, 0]
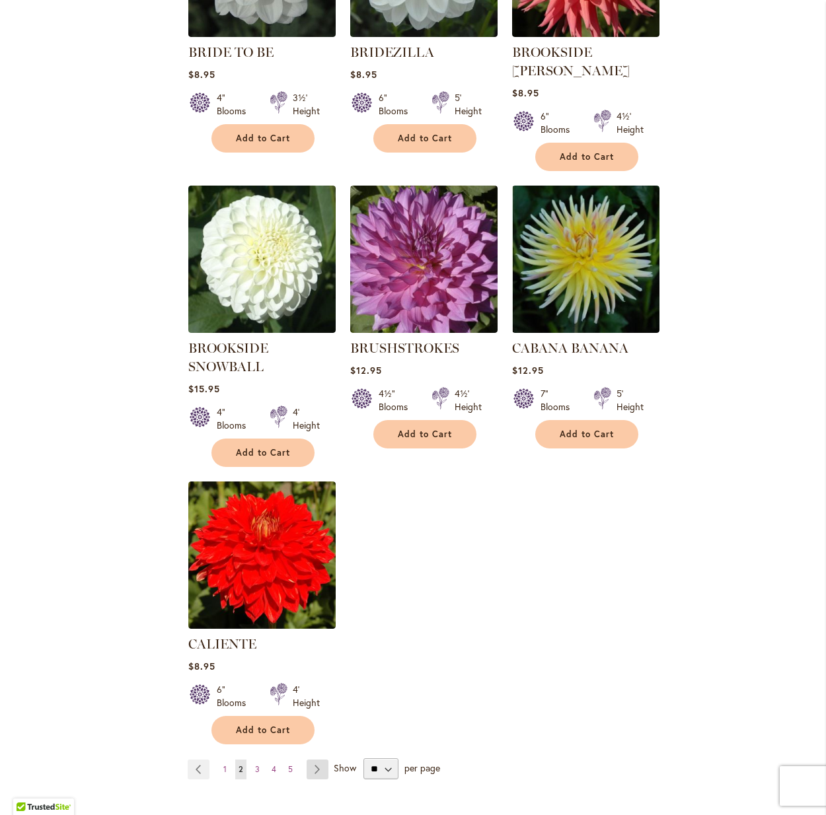
click at [316, 760] on link "Page Next" at bounding box center [317, 770] width 22 height 20
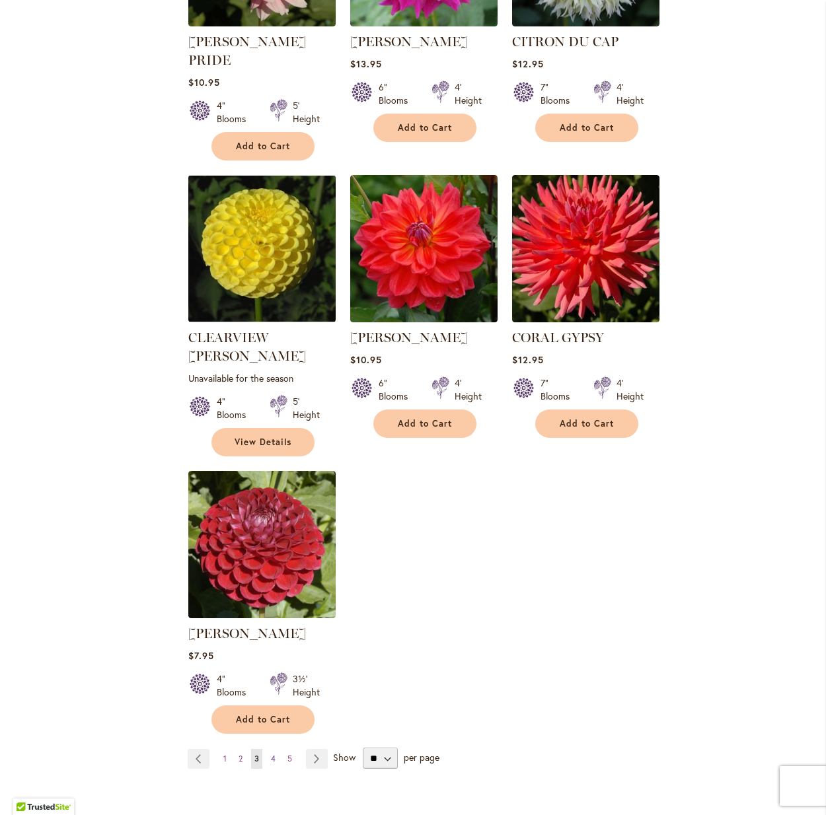
scroll to position [1293, 0]
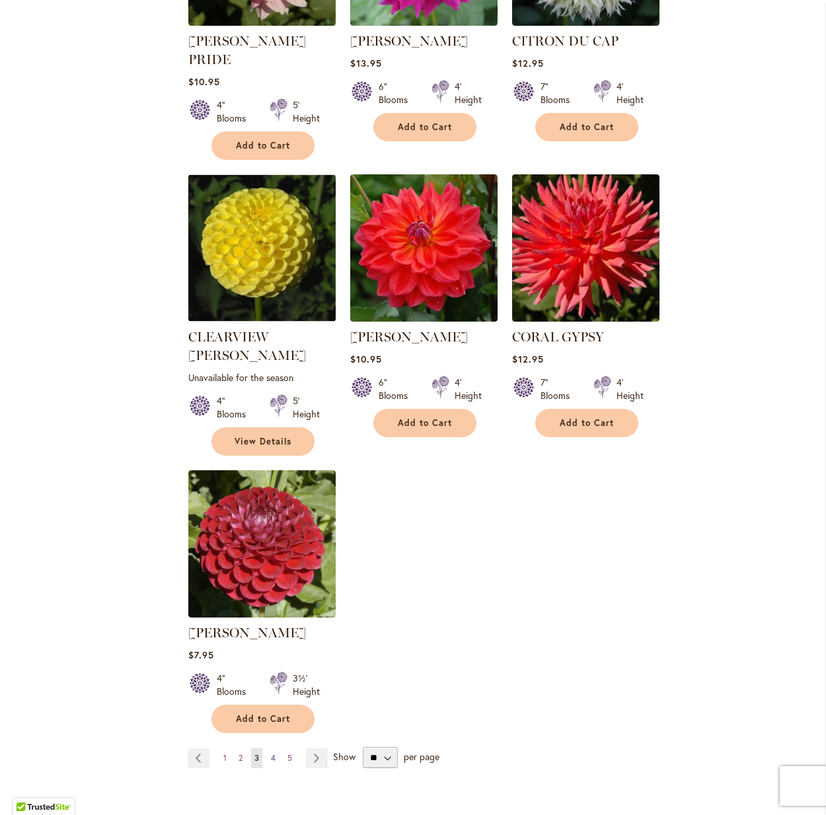
click at [276, 748] on link "Page 4" at bounding box center [273, 758] width 11 height 20
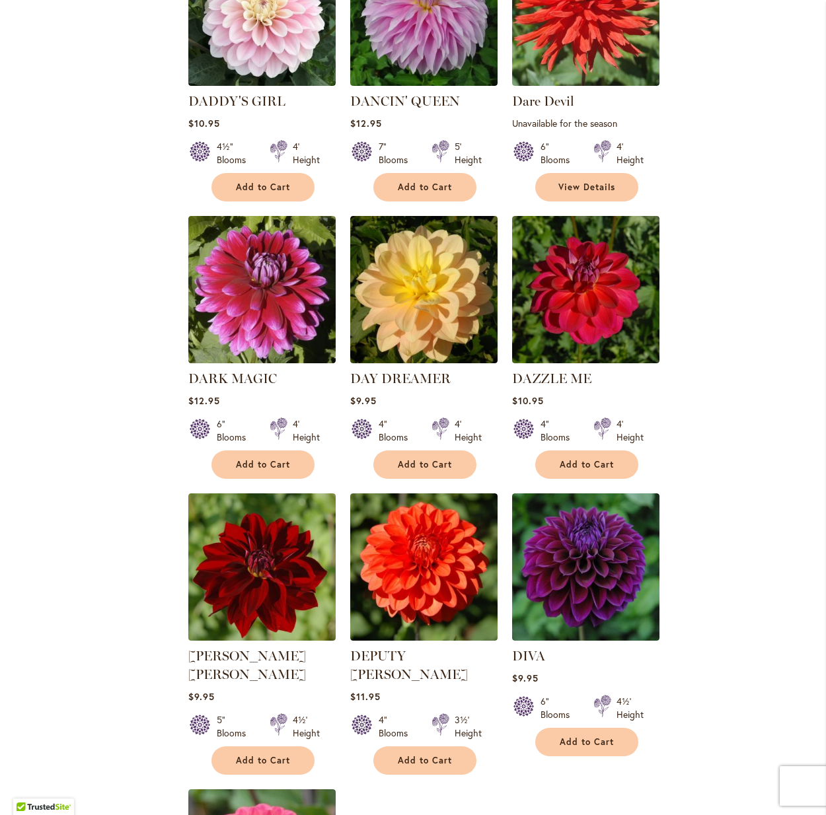
scroll to position [962, 0]
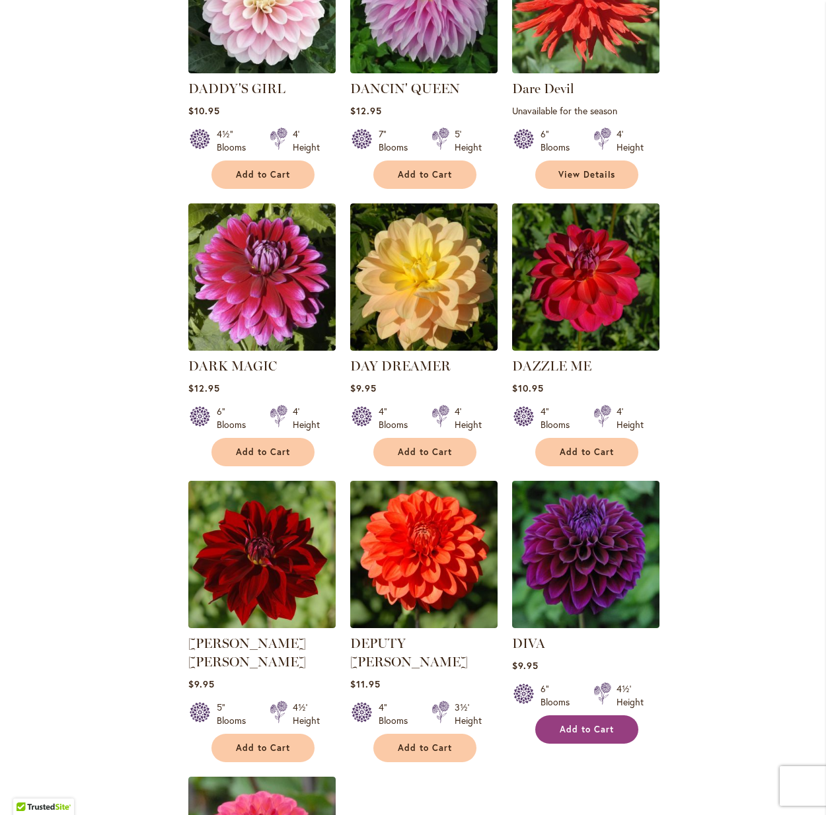
click at [581, 724] on span "Add to Cart" at bounding box center [586, 729] width 54 height 11
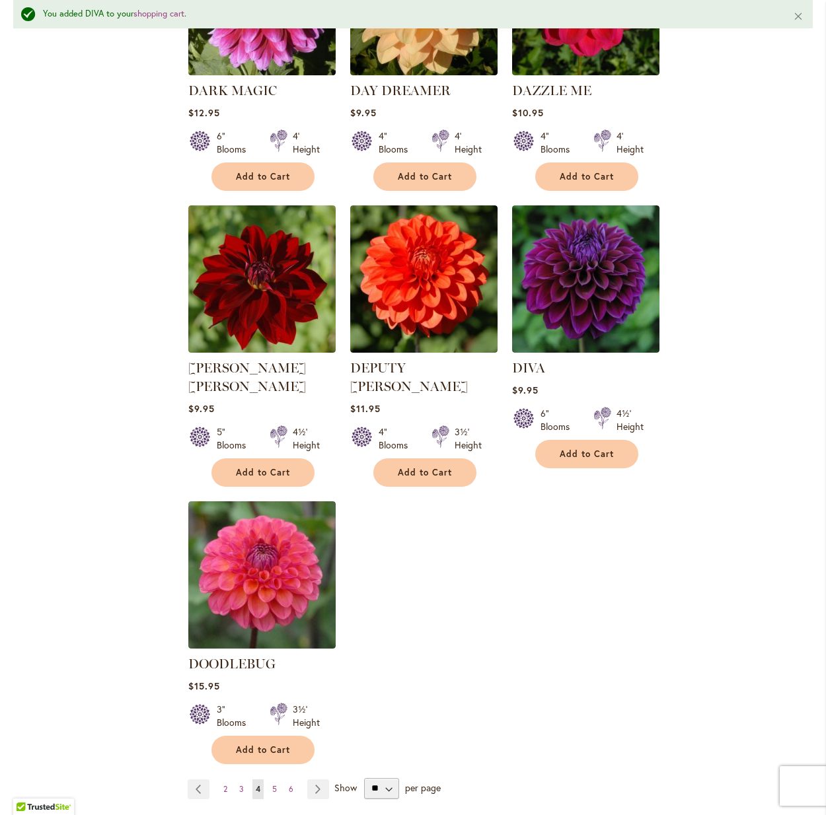
scroll to position [1274, 0]
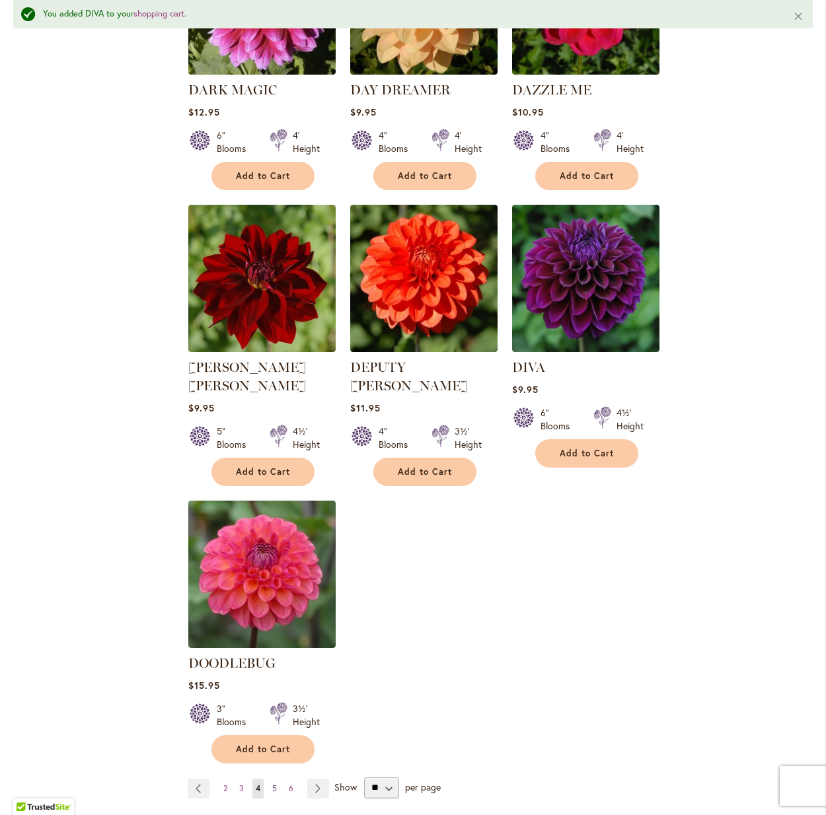
click at [277, 783] on span "5" at bounding box center [274, 788] width 5 height 10
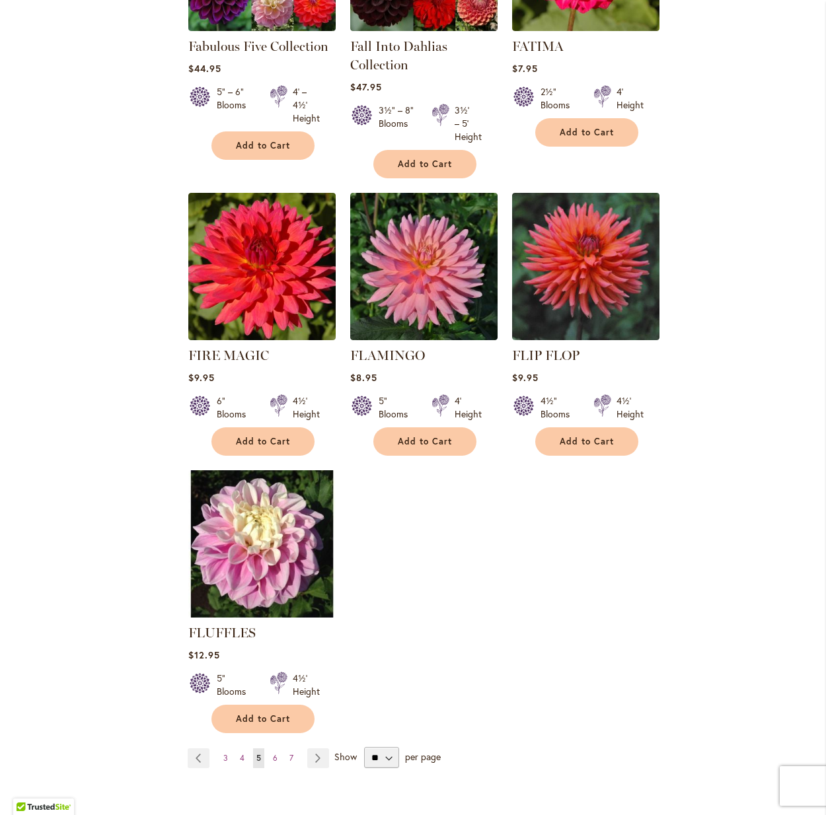
scroll to position [1260, 0]
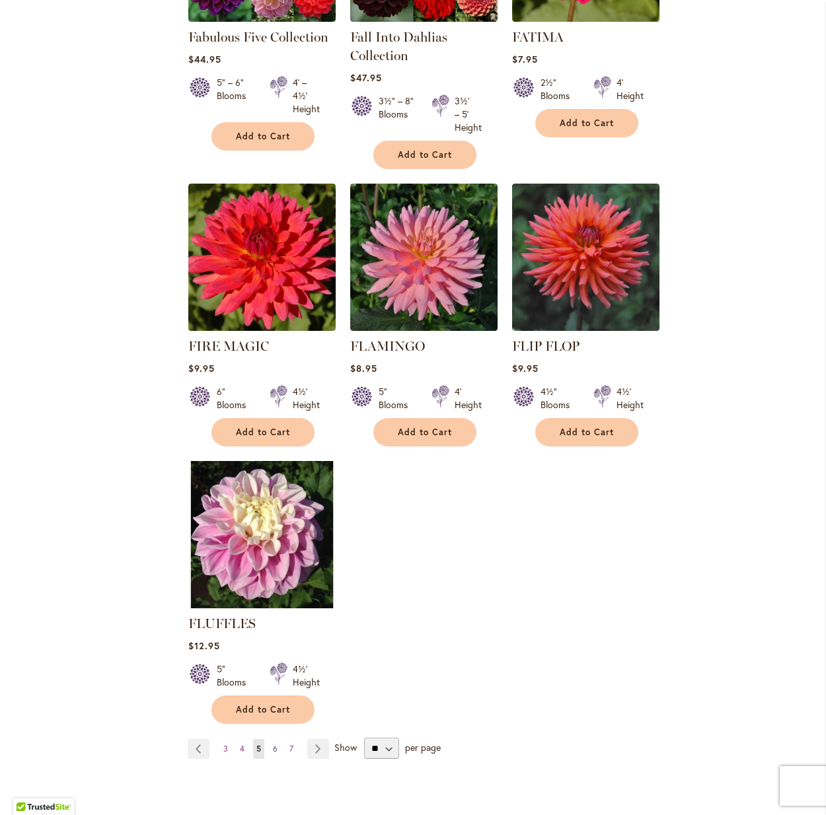
click at [276, 745] on span "6" at bounding box center [275, 749] width 5 height 10
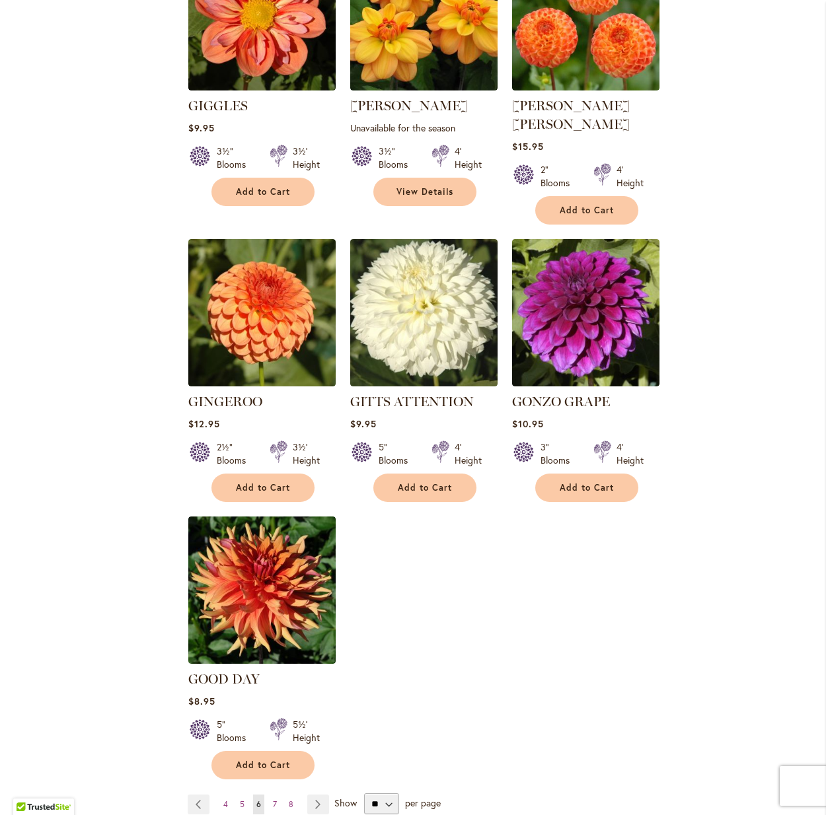
scroll to position [1269, 0]
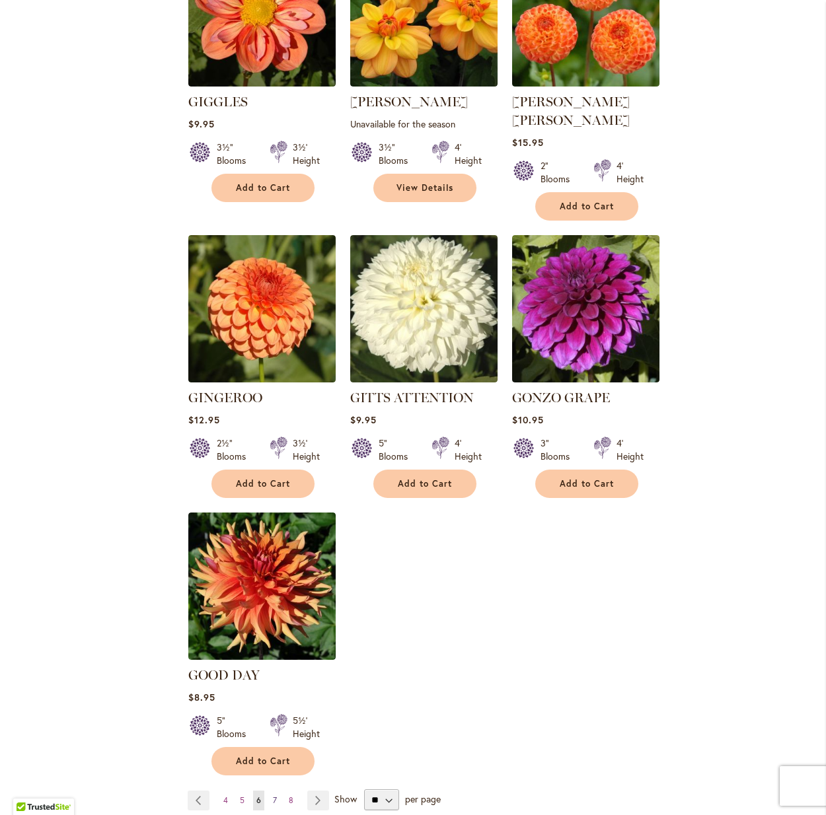
click at [277, 791] on link "Page 7" at bounding box center [275, 801] width 11 height 20
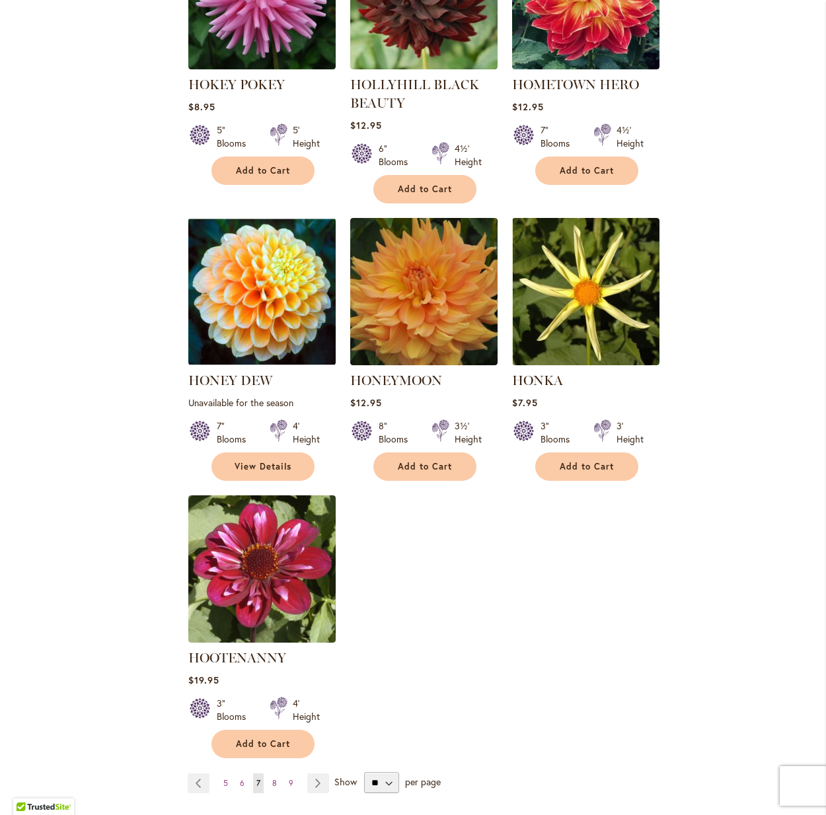
scroll to position [1258, 0]
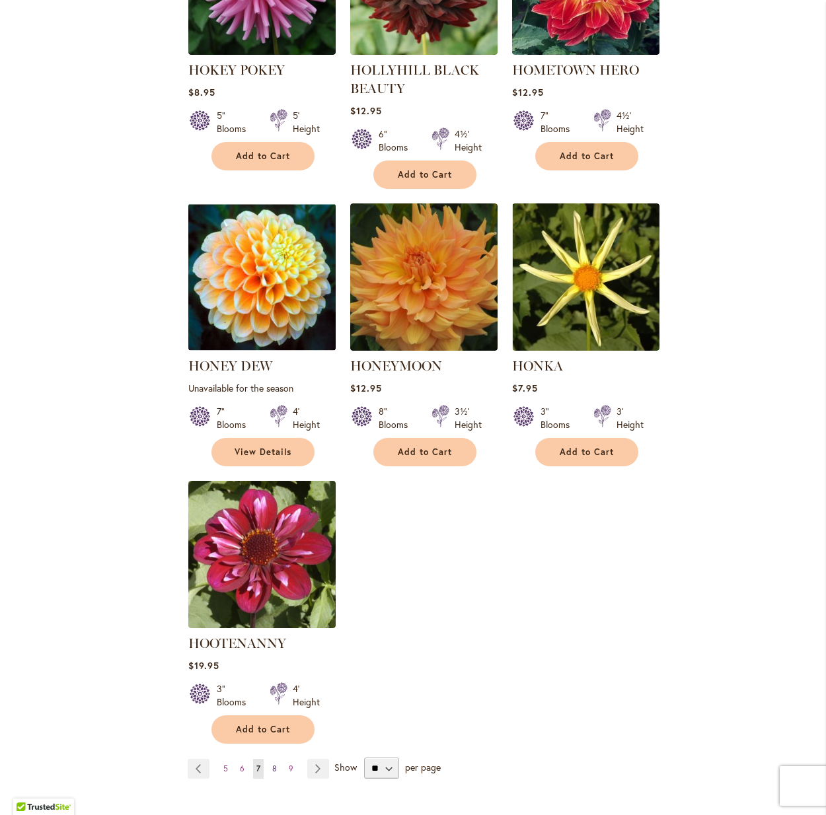
click at [275, 764] on span "8" at bounding box center [274, 769] width 5 height 10
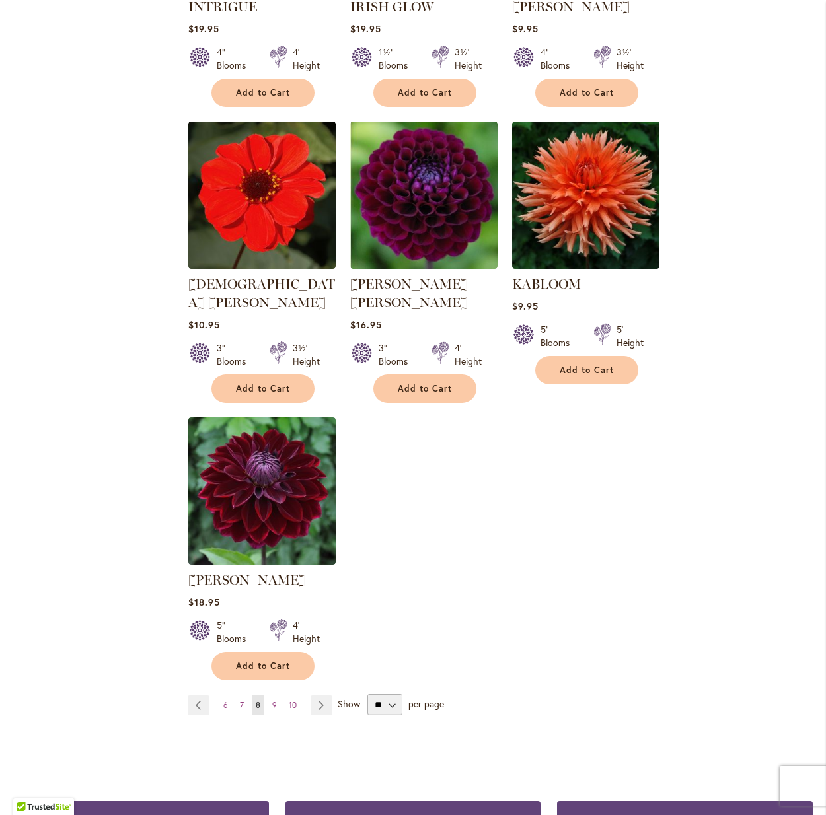
scroll to position [1325, 0]
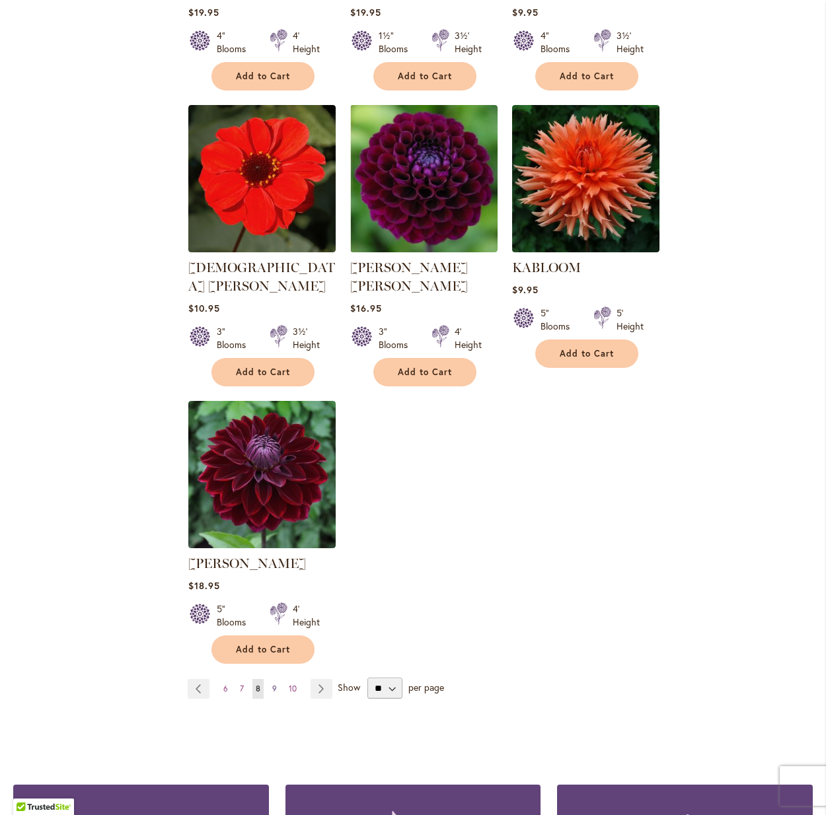
click at [275, 684] on span "9" at bounding box center [274, 689] width 5 height 10
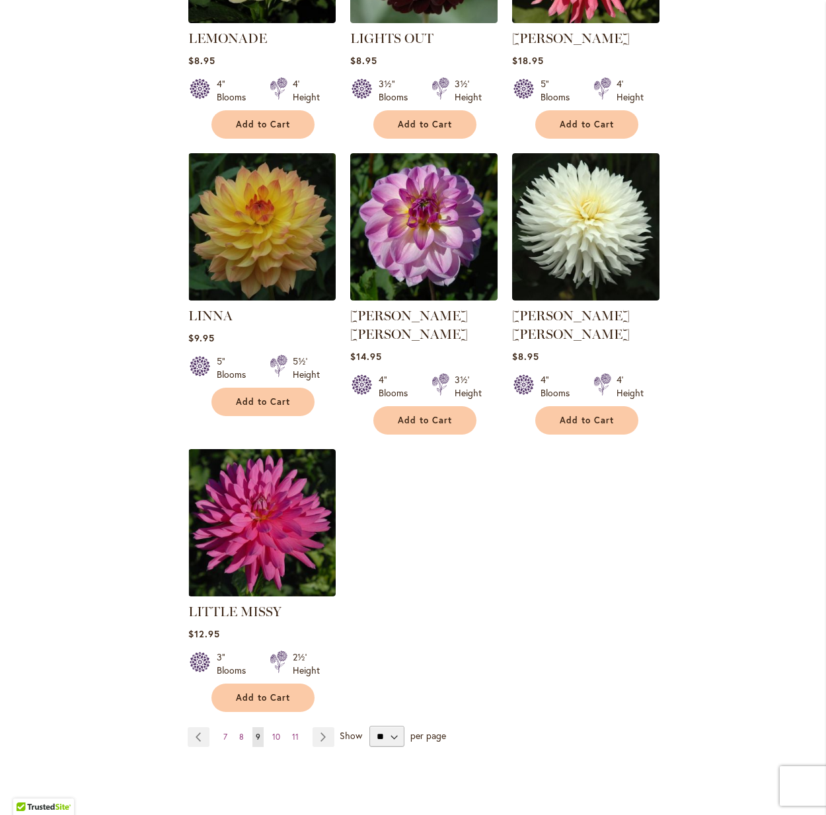
scroll to position [1279, 0]
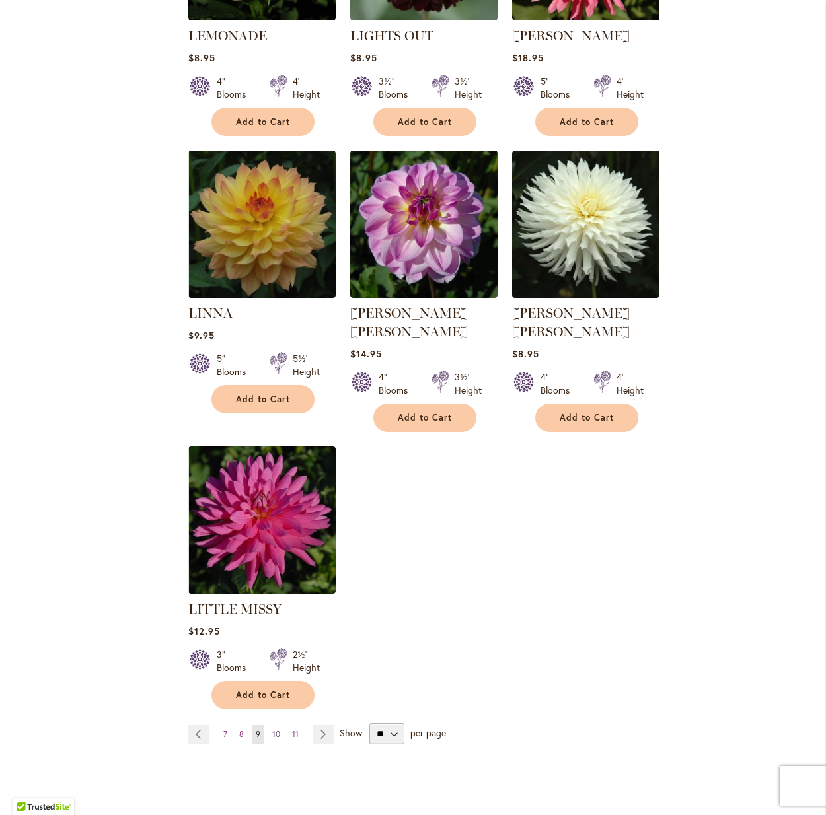
click at [275, 729] on span "10" at bounding box center [276, 734] width 8 height 10
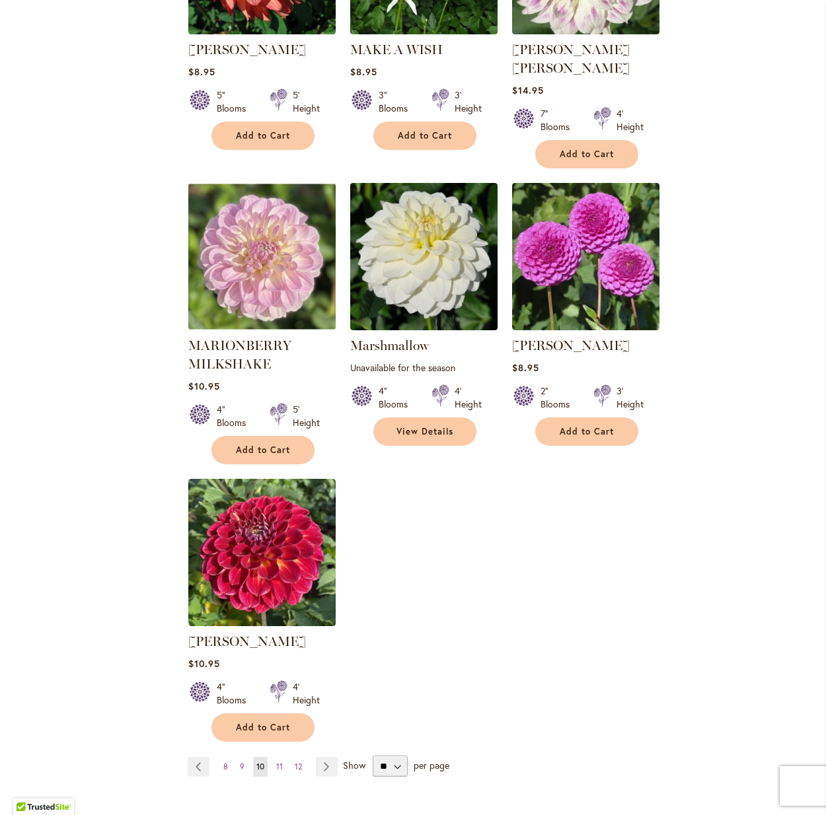
scroll to position [1269, 0]
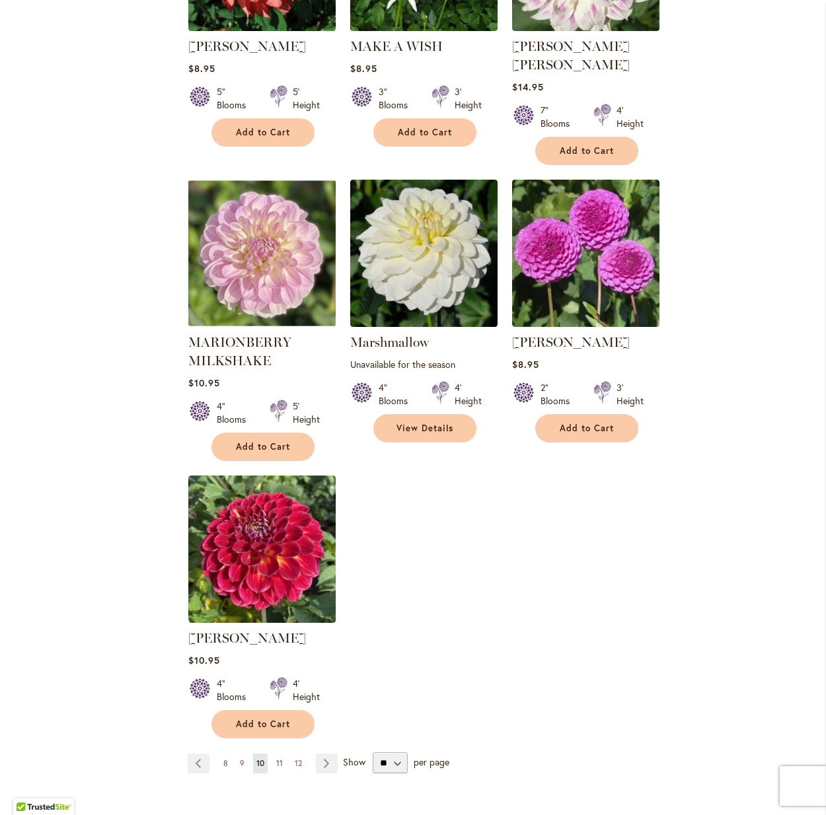
click at [279, 758] on span "11" at bounding box center [279, 763] width 7 height 10
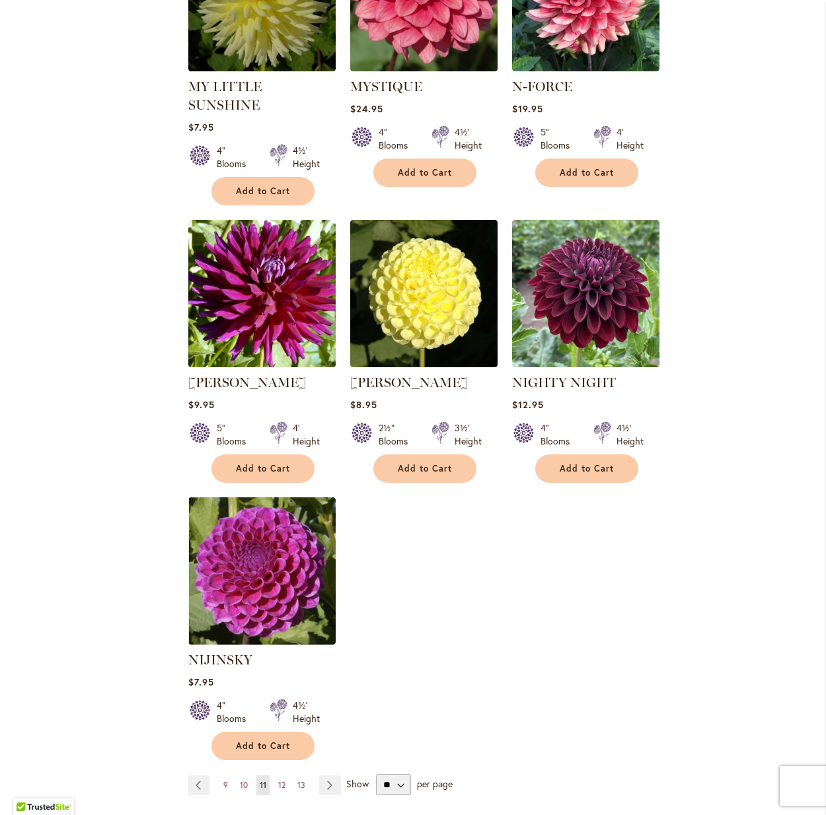
scroll to position [1253, 0]
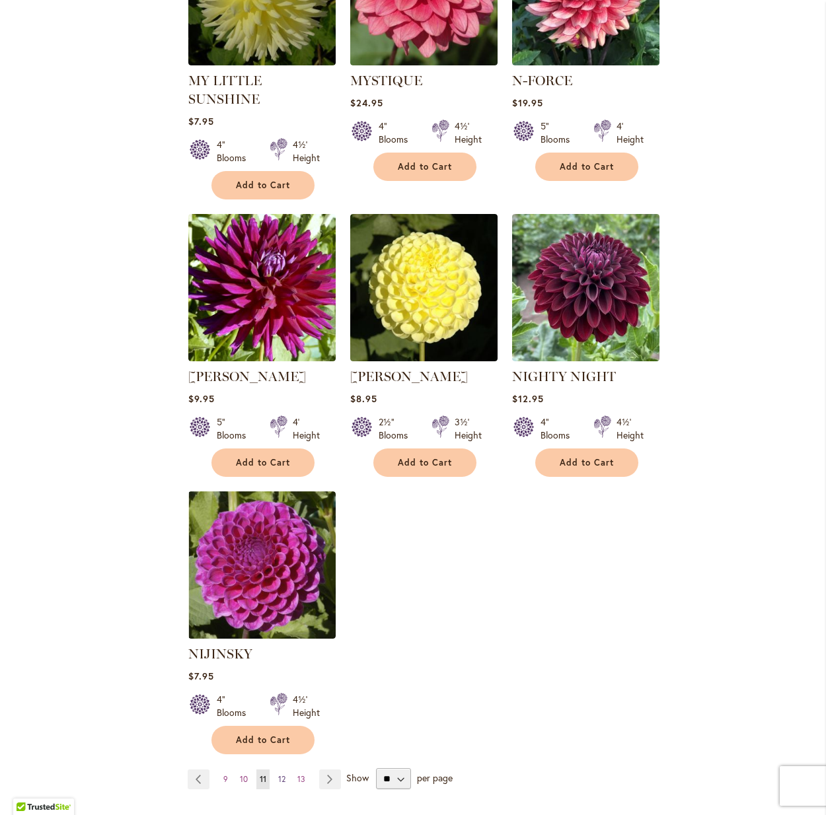
click at [283, 774] on span "12" at bounding box center [281, 779] width 7 height 10
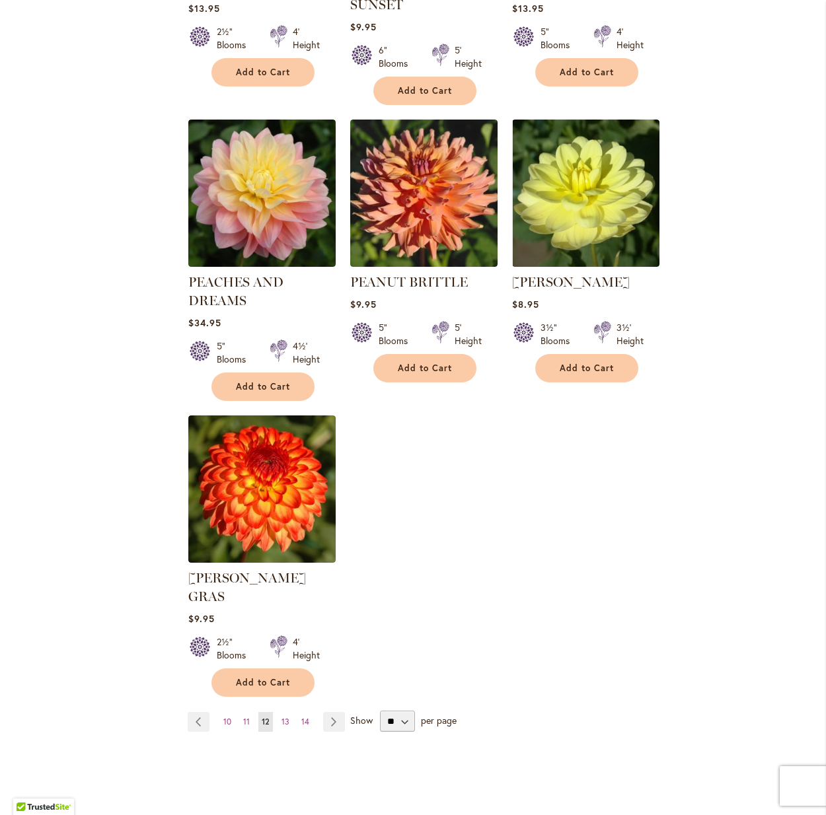
scroll to position [1320, 0]
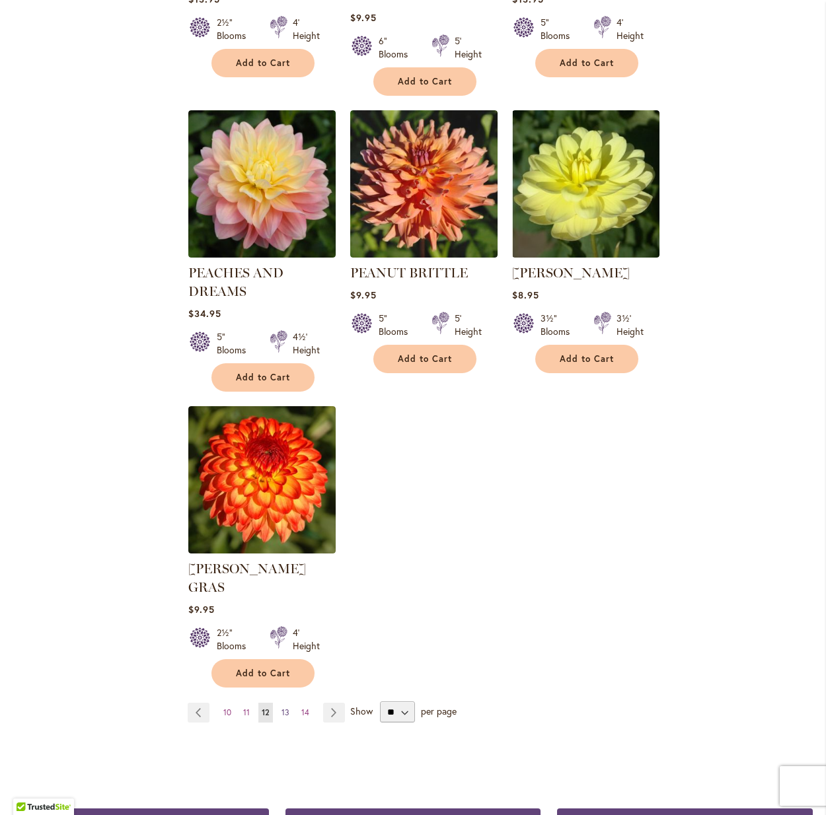
click at [284, 707] on span "13" at bounding box center [285, 712] width 8 height 10
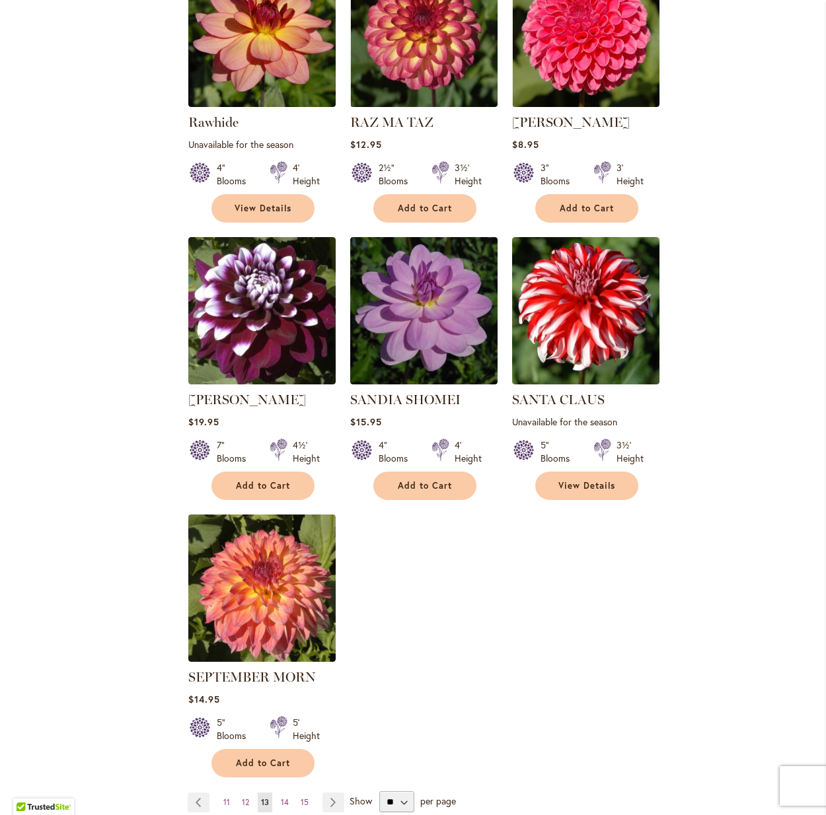
scroll to position [1196, 0]
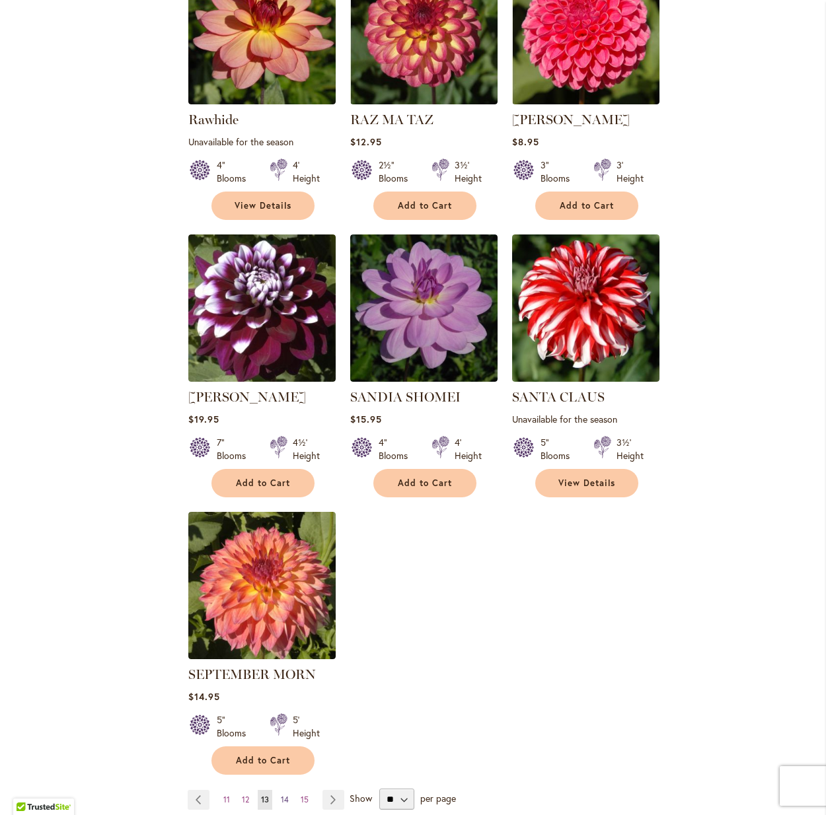
click at [291, 796] on link "Page 14" at bounding box center [284, 800] width 15 height 20
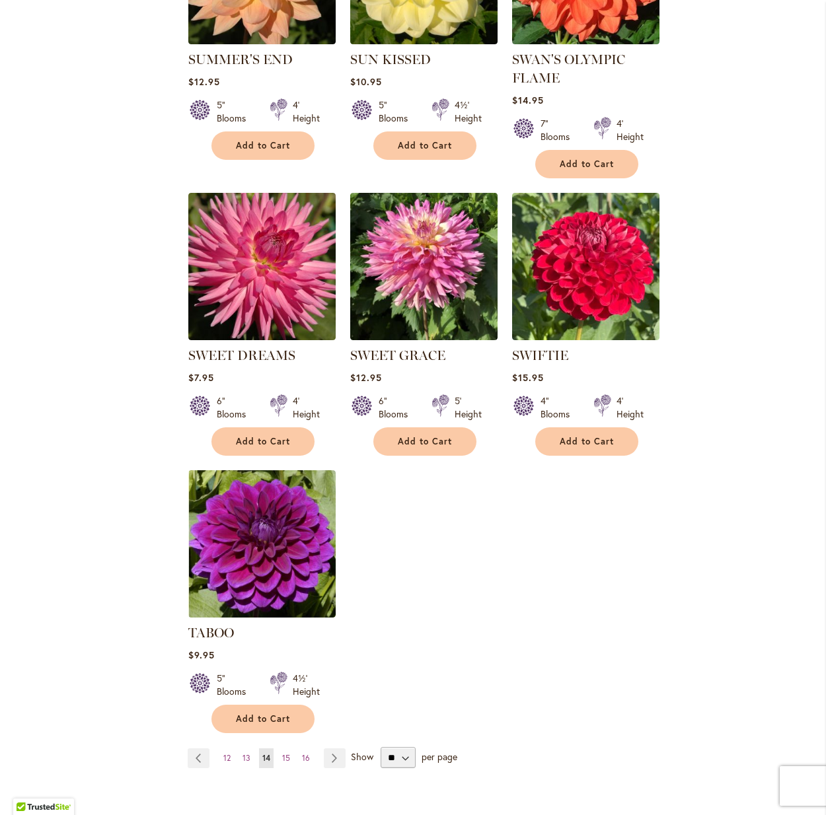
scroll to position [1240, 0]
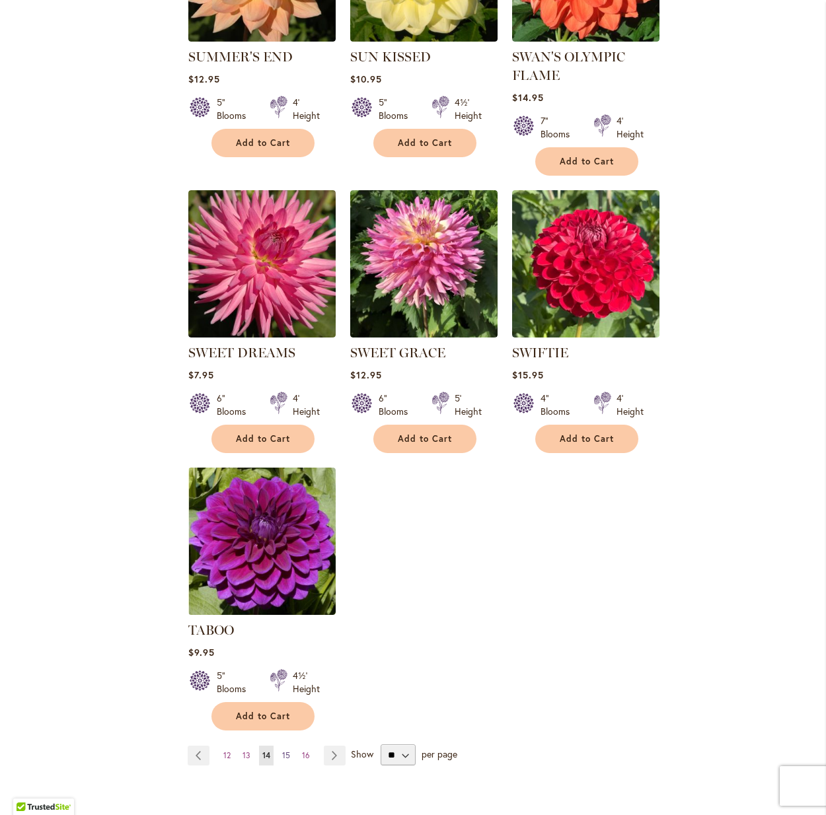
click at [287, 751] on span "15" at bounding box center [286, 755] width 8 height 10
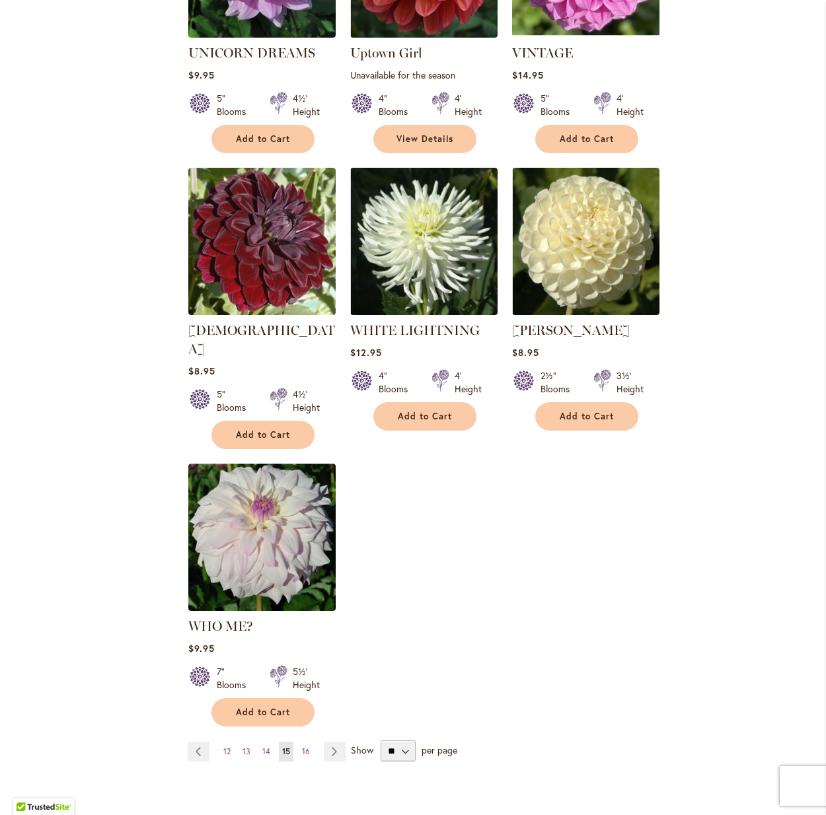
scroll to position [1283, 0]
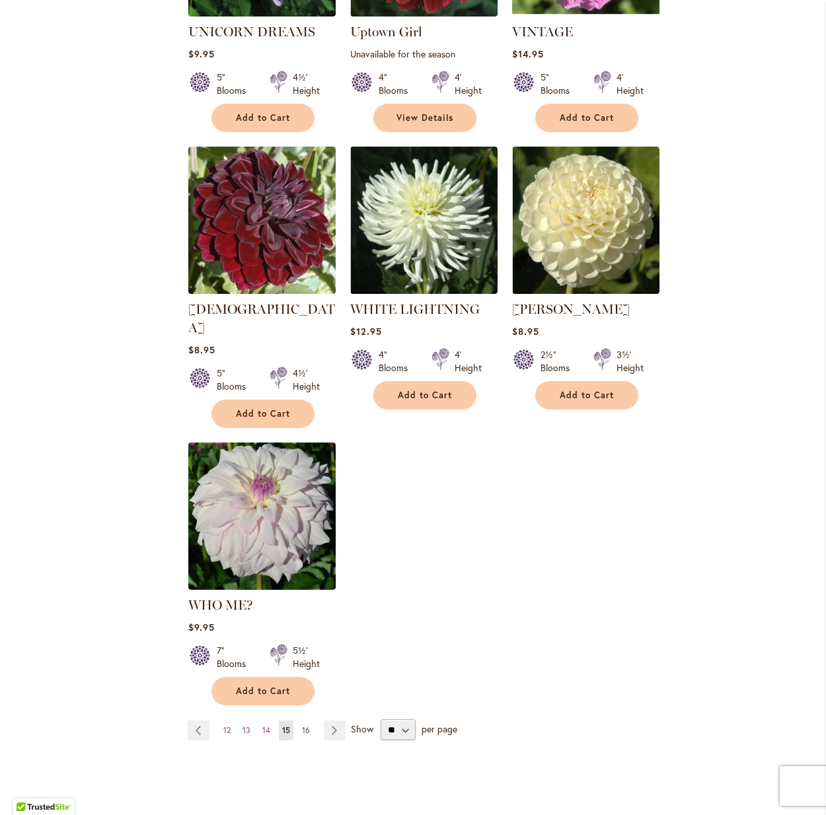
click at [304, 725] on span "16" at bounding box center [306, 730] width 8 height 10
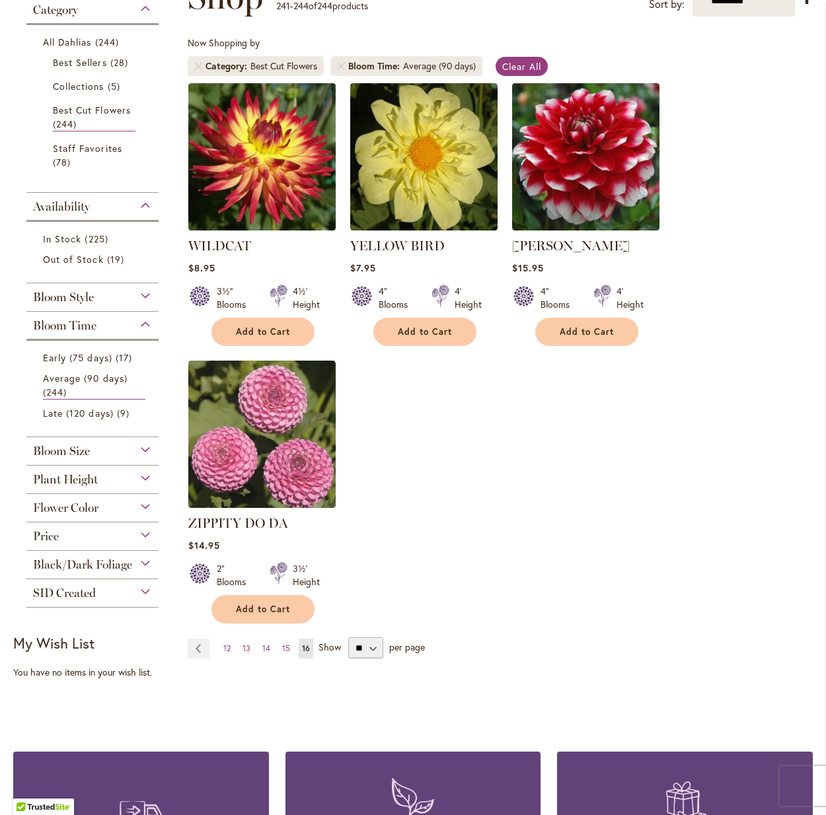
scroll to position [231, 0]
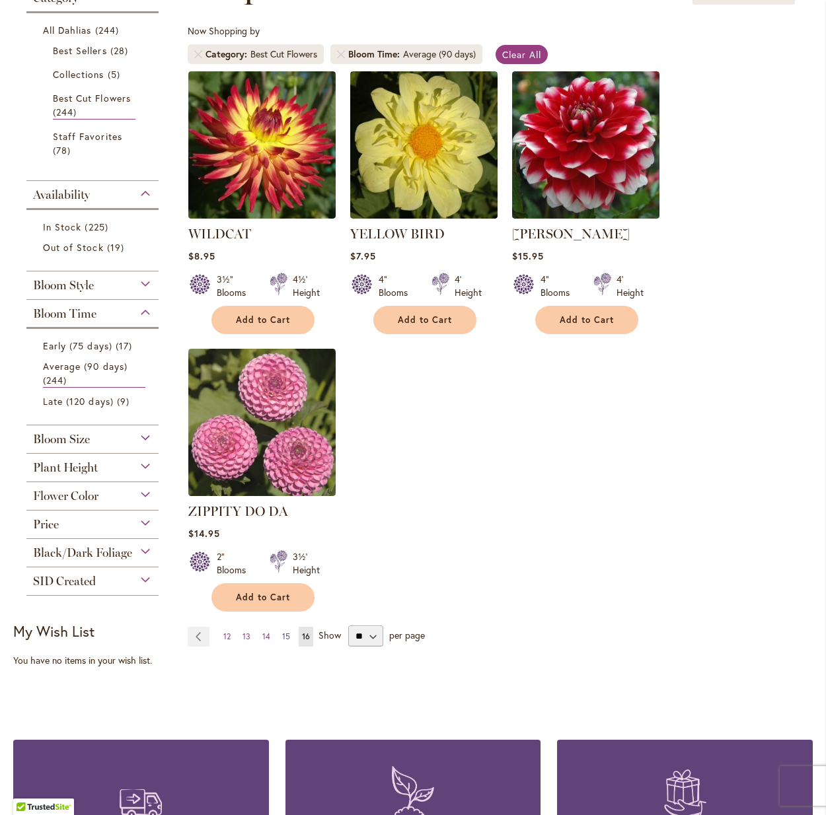
click at [284, 635] on span "15" at bounding box center [286, 636] width 8 height 10
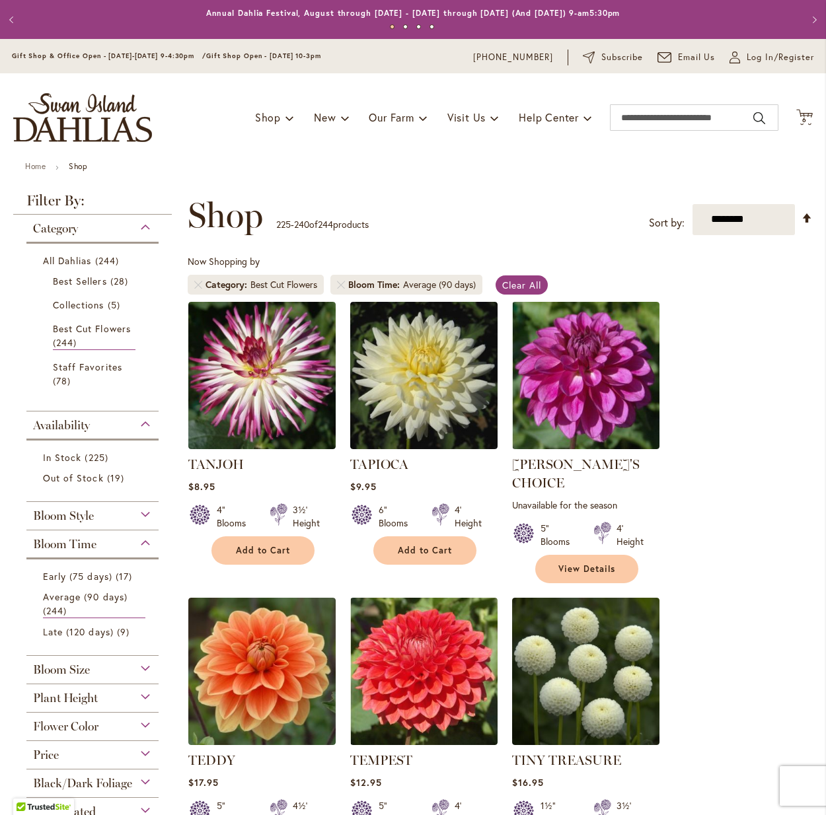
click at [143, 513] on div "Bloom Style" at bounding box center [92, 512] width 132 height 21
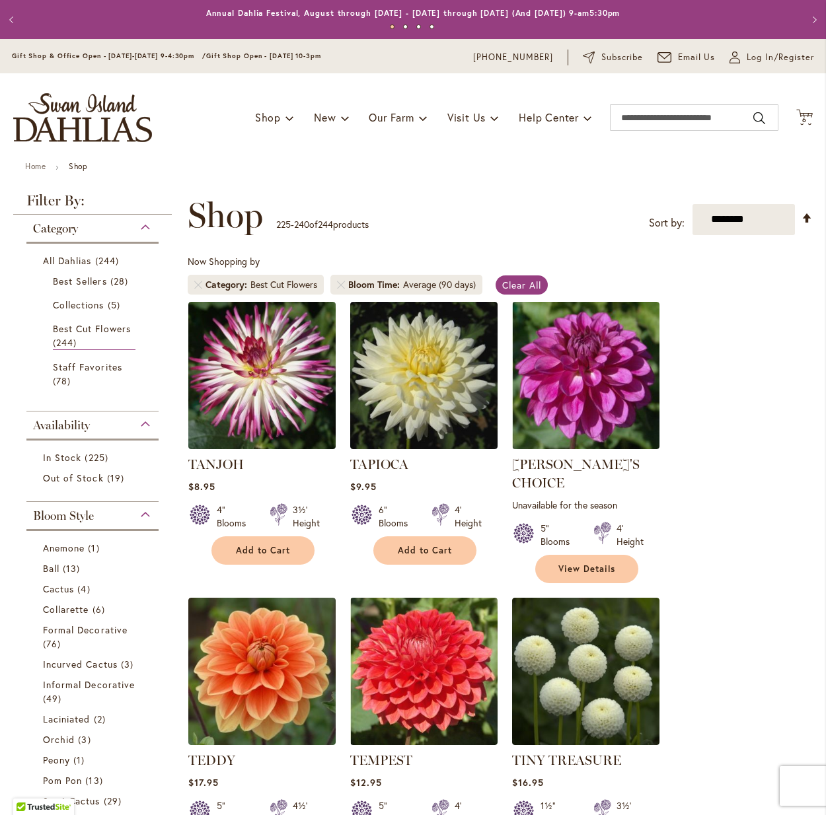
scroll to position [501, 0]
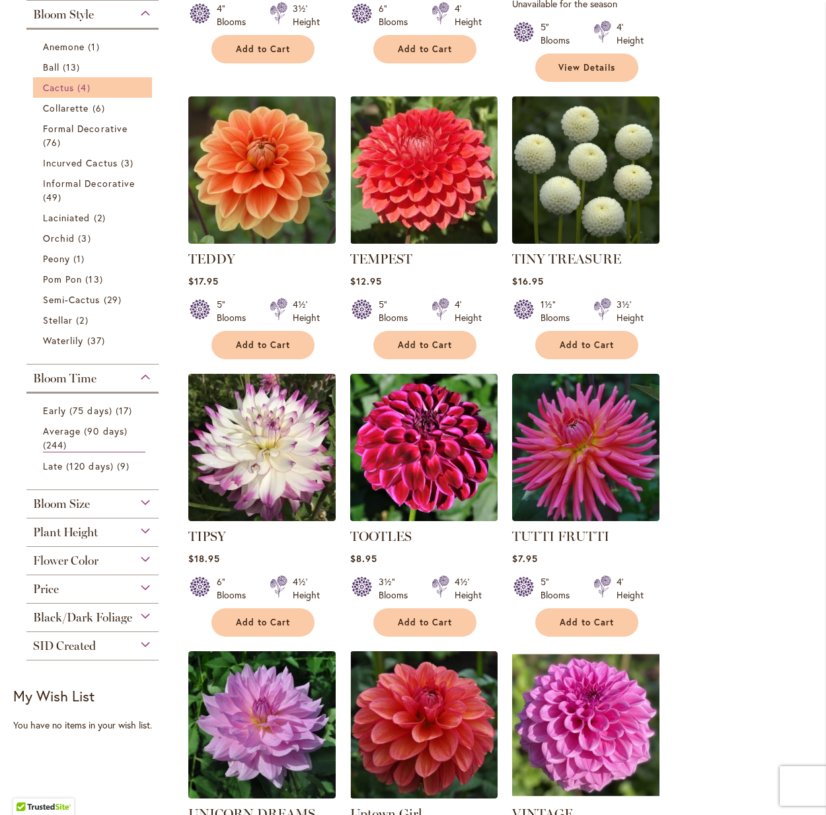
click at [69, 87] on span "Cactus" at bounding box center [58, 87] width 31 height 13
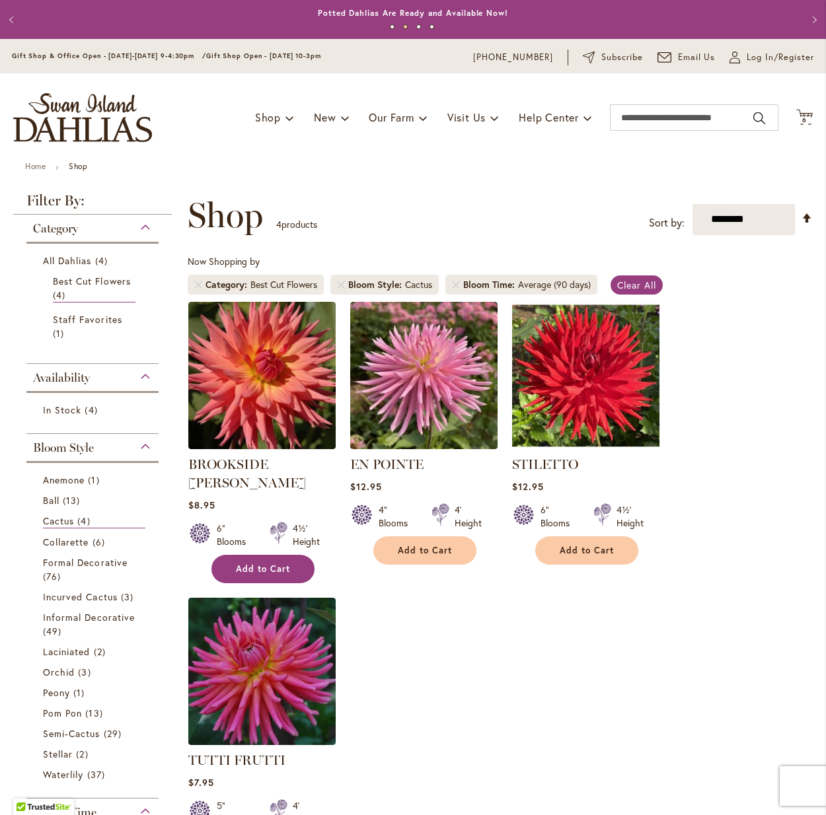
click at [273, 563] on span "Add to Cart" at bounding box center [263, 568] width 54 height 11
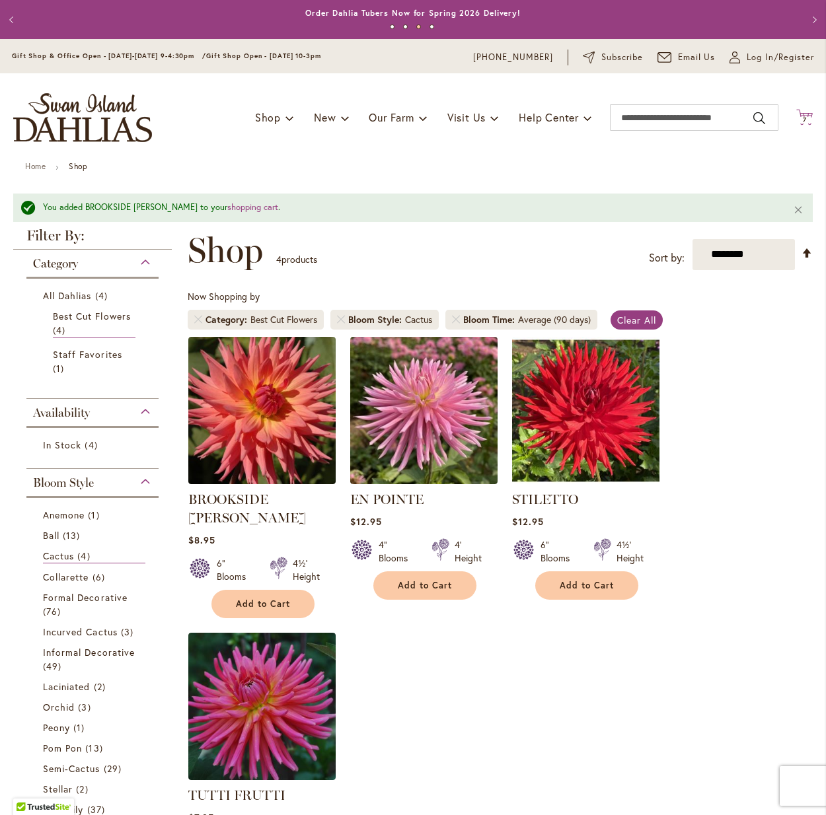
click at [803, 116] on span "7" at bounding box center [805, 120] width 4 height 9
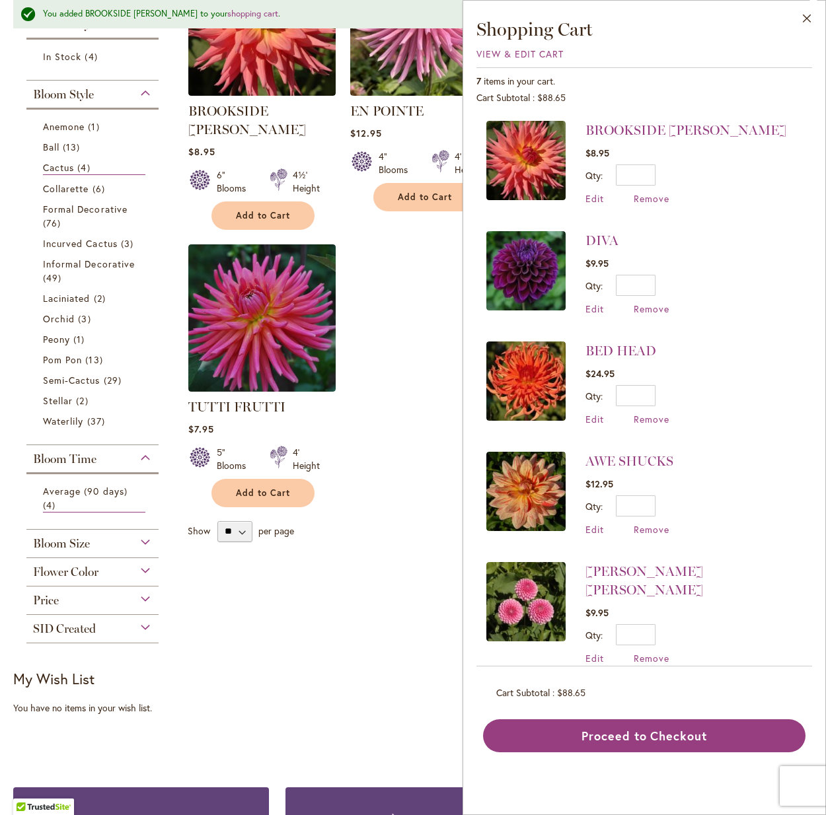
scroll to position [390, 0]
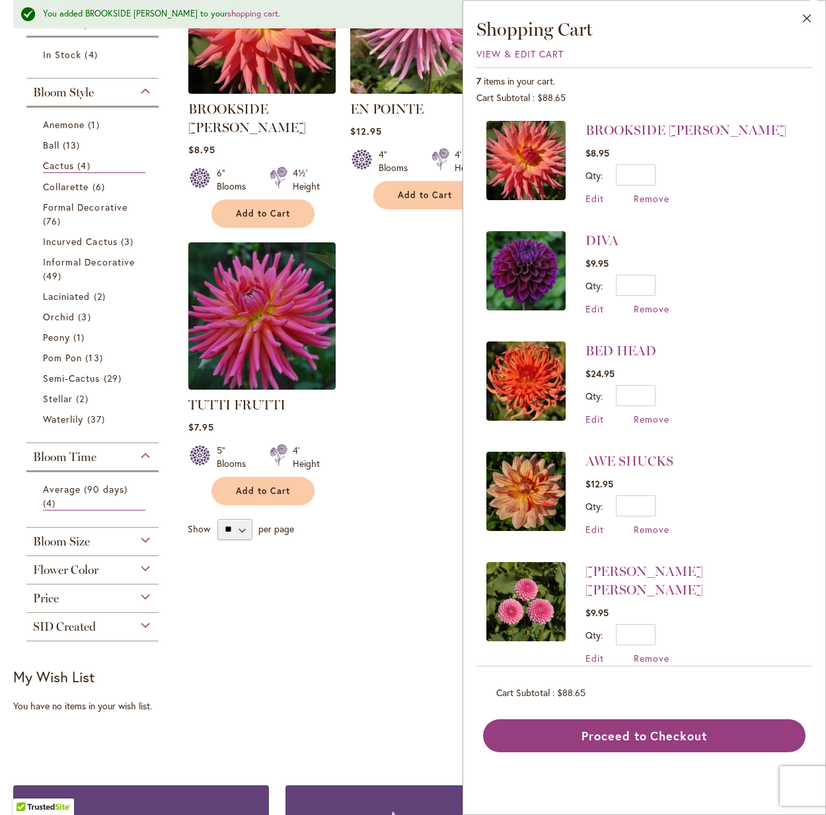
click at [144, 566] on div "Flower Color" at bounding box center [92, 566] width 132 height 21
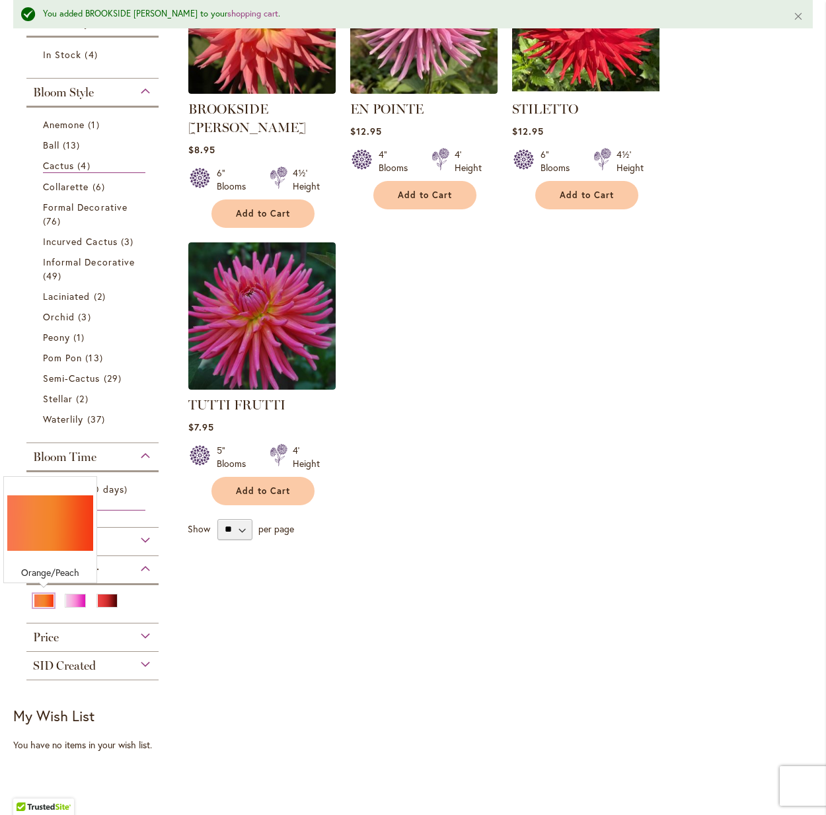
click at [46, 600] on div "Orange/Peach" at bounding box center [43, 601] width 21 height 14
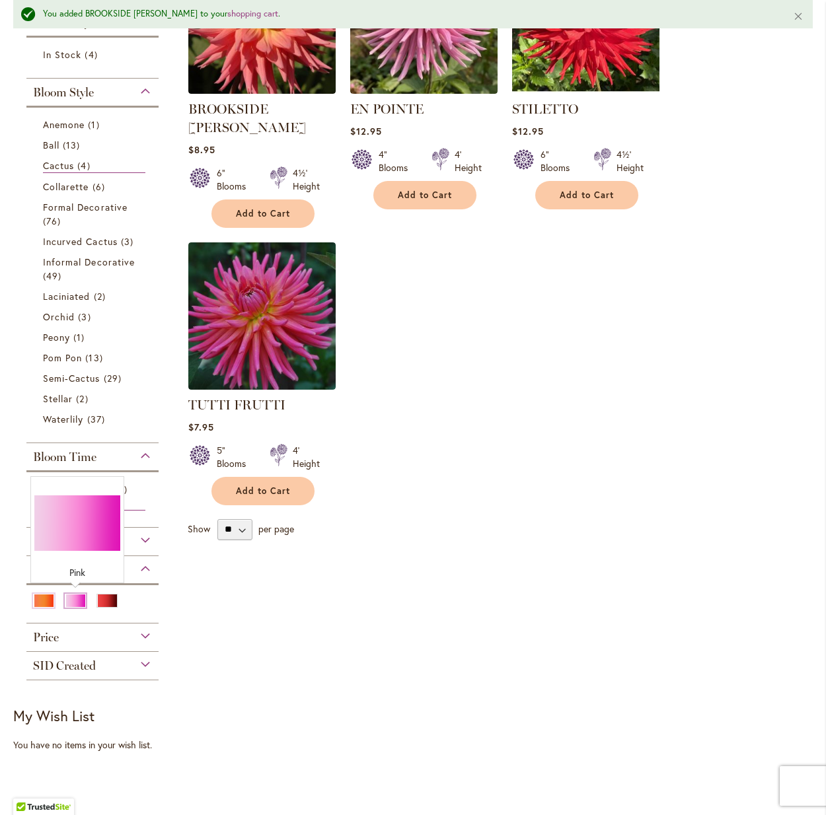
click at [75, 603] on div "Pink" at bounding box center [75, 601] width 21 height 14
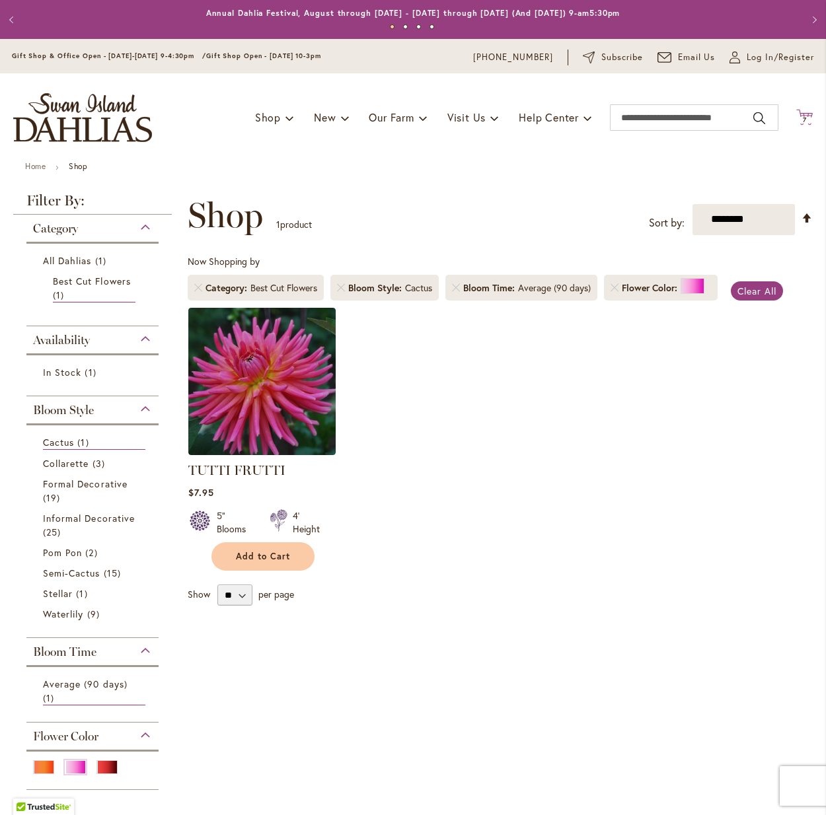
click at [807, 114] on icon "Cart .cls-1 { fill: #231f20; }" at bounding box center [804, 117] width 17 height 17
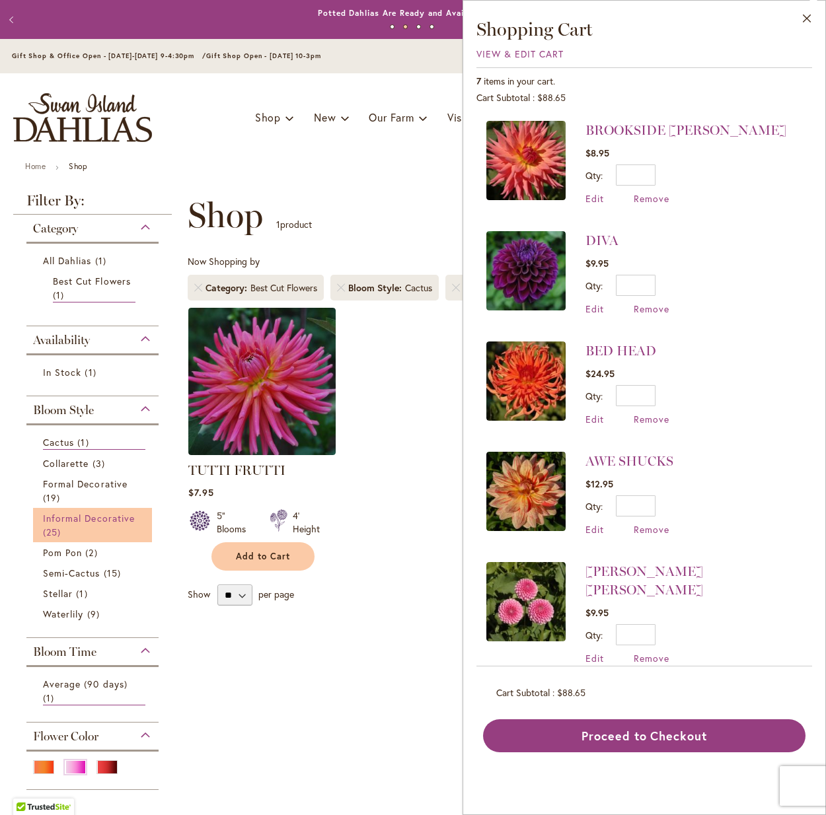
click at [65, 521] on span "Informal Decorative" at bounding box center [89, 518] width 92 height 13
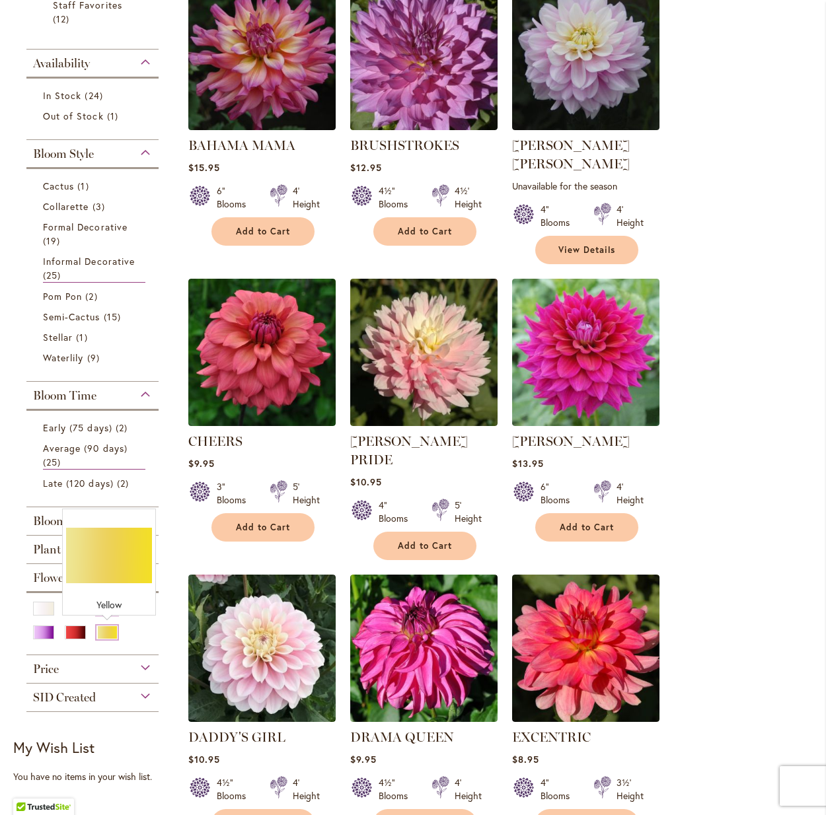
scroll to position [338, 0]
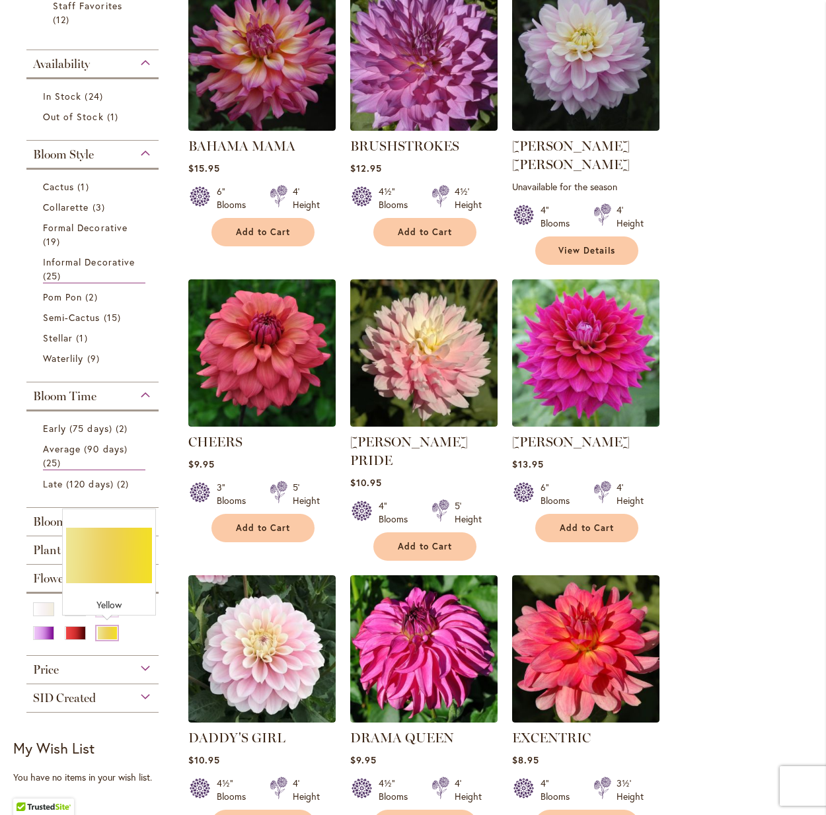
click at [113, 630] on div "Yellow" at bounding box center [106, 633] width 21 height 14
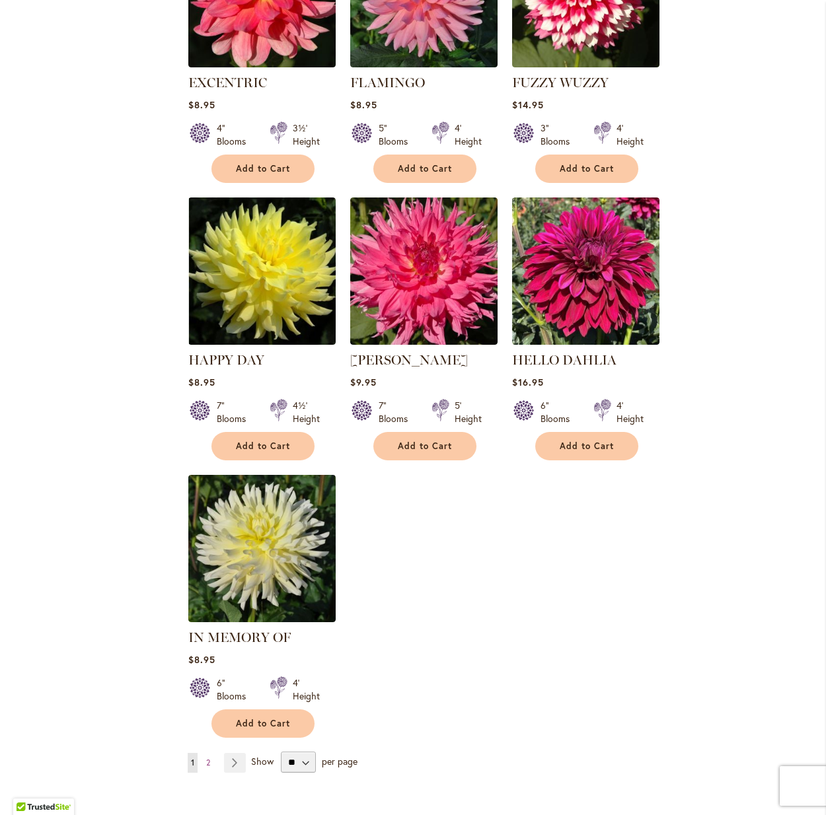
scroll to position [1252, 0]
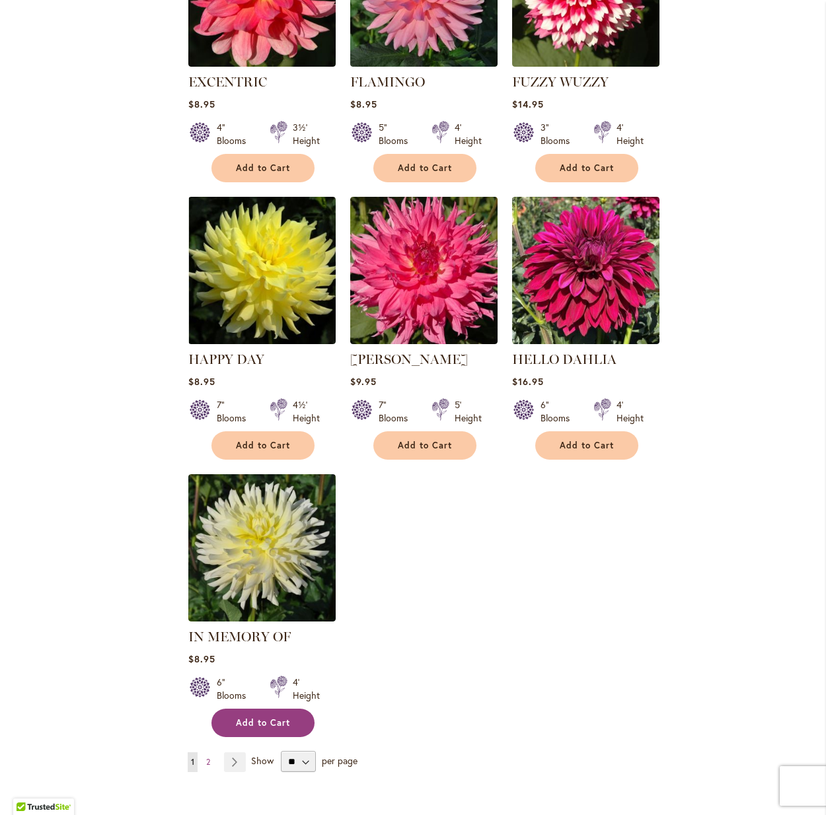
click at [253, 717] on span "Add to Cart" at bounding box center [263, 722] width 54 height 11
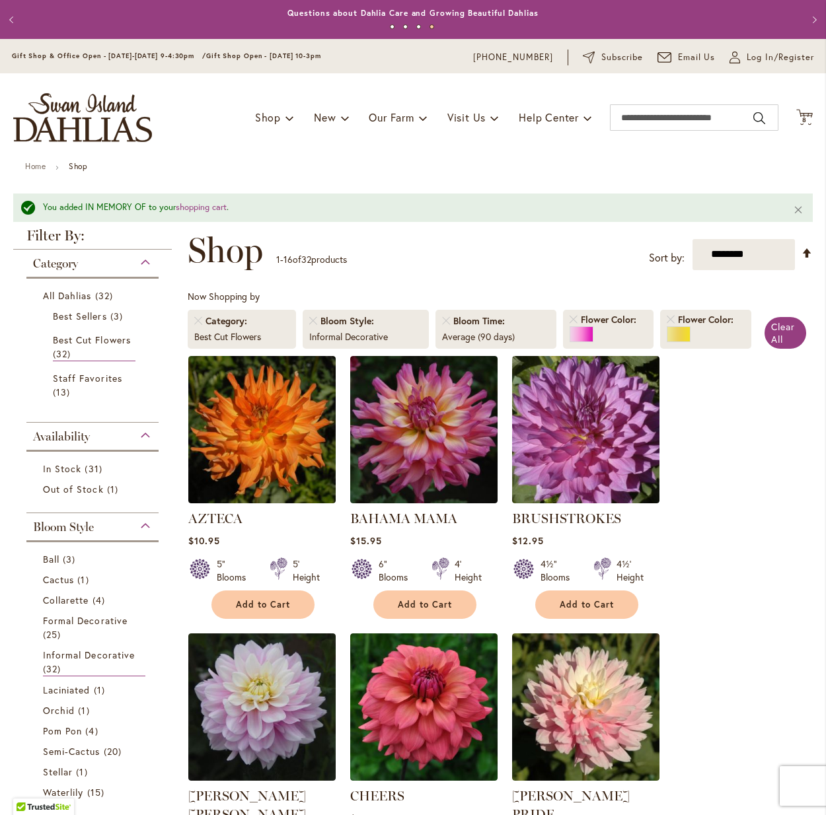
scroll to position [0, 0]
click at [803, 117] on span "8" at bounding box center [804, 120] width 5 height 9
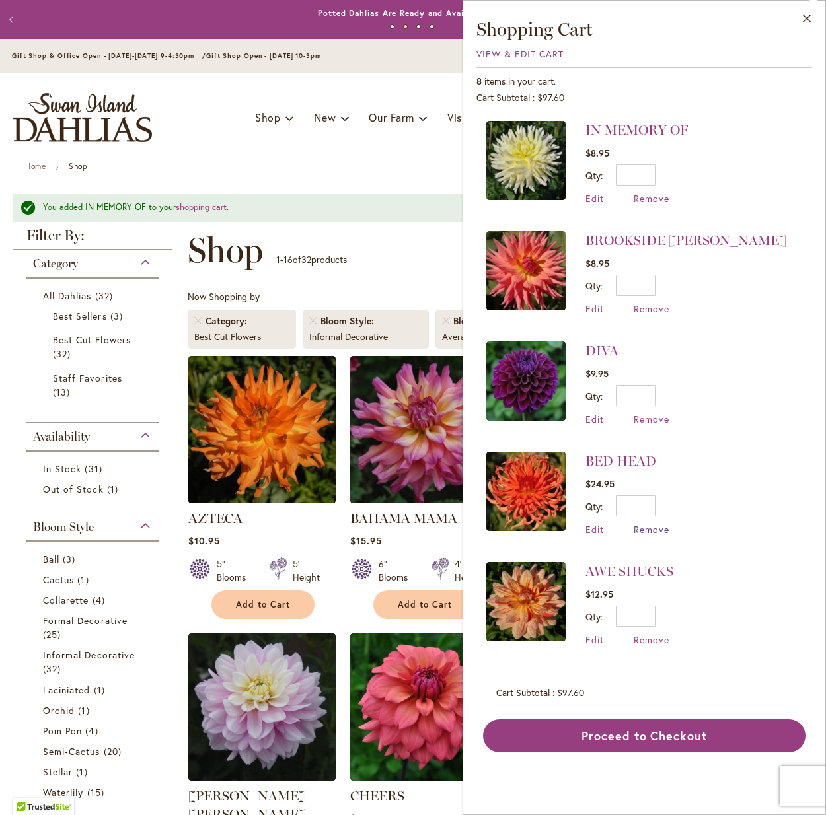
click at [658, 527] on span "Remove" at bounding box center [651, 529] width 36 height 13
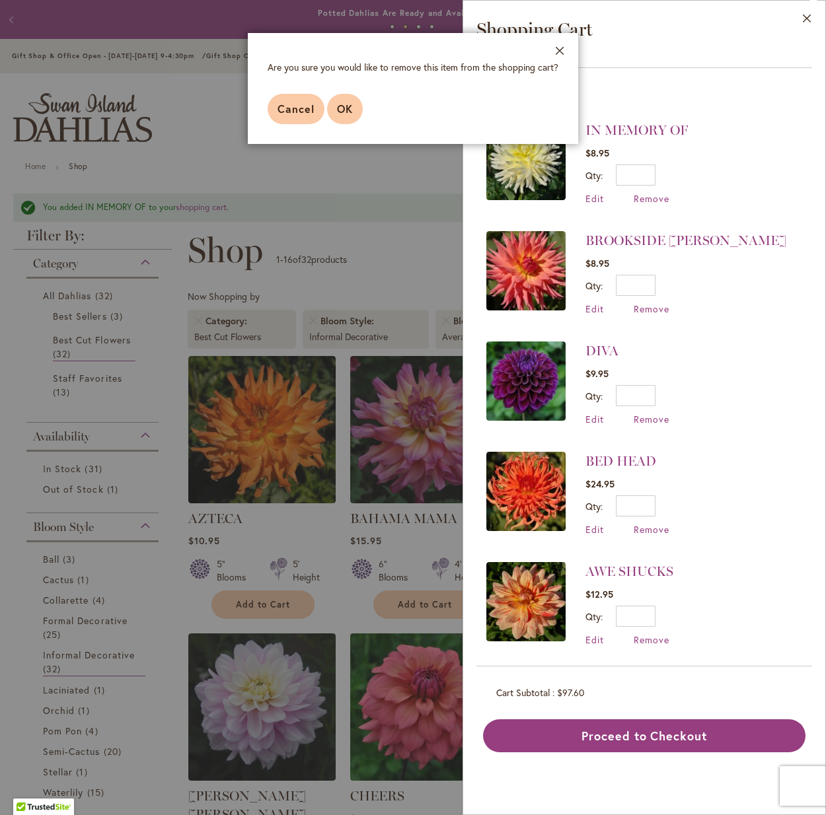
click at [330, 105] on button "OK" at bounding box center [345, 109] width 36 height 30
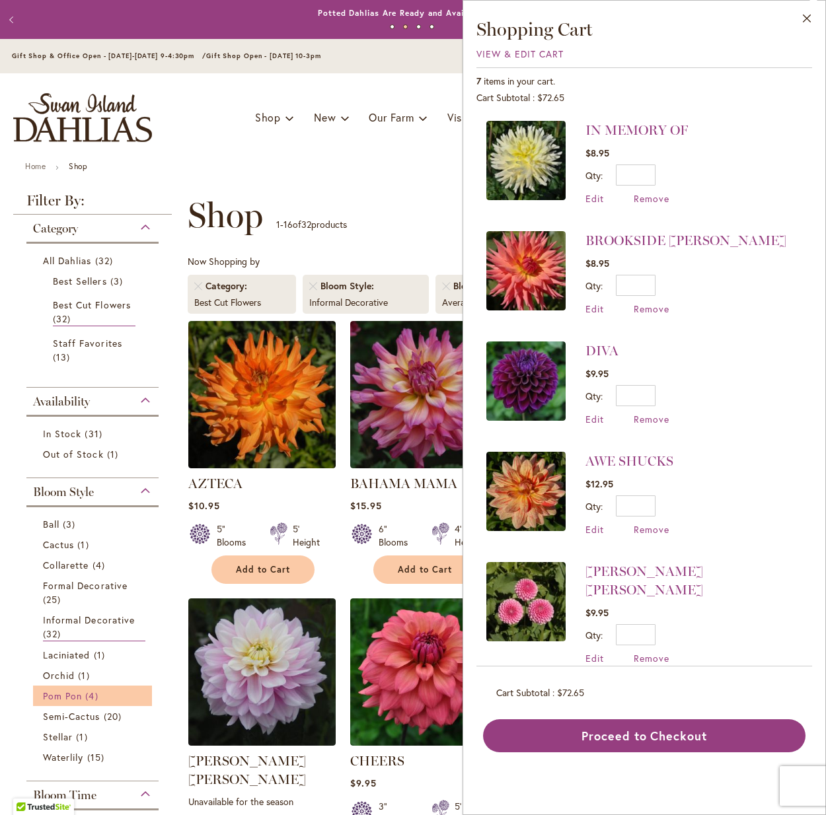
click at [64, 692] on span "Pom Pon" at bounding box center [62, 696] width 39 height 13
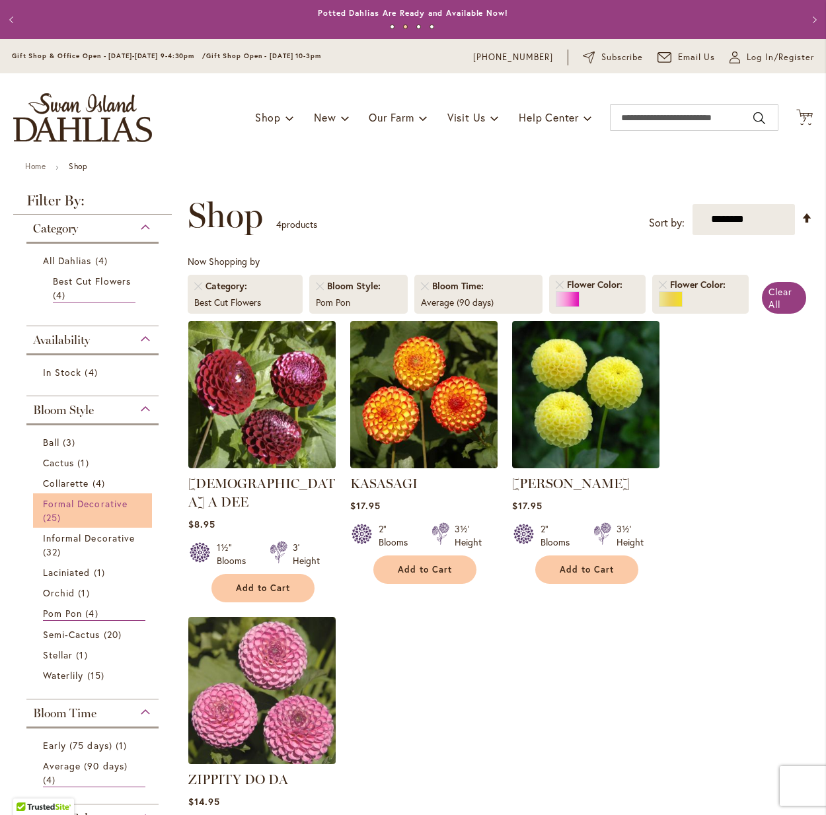
click at [89, 500] on span "Formal Decorative" at bounding box center [85, 503] width 85 height 13
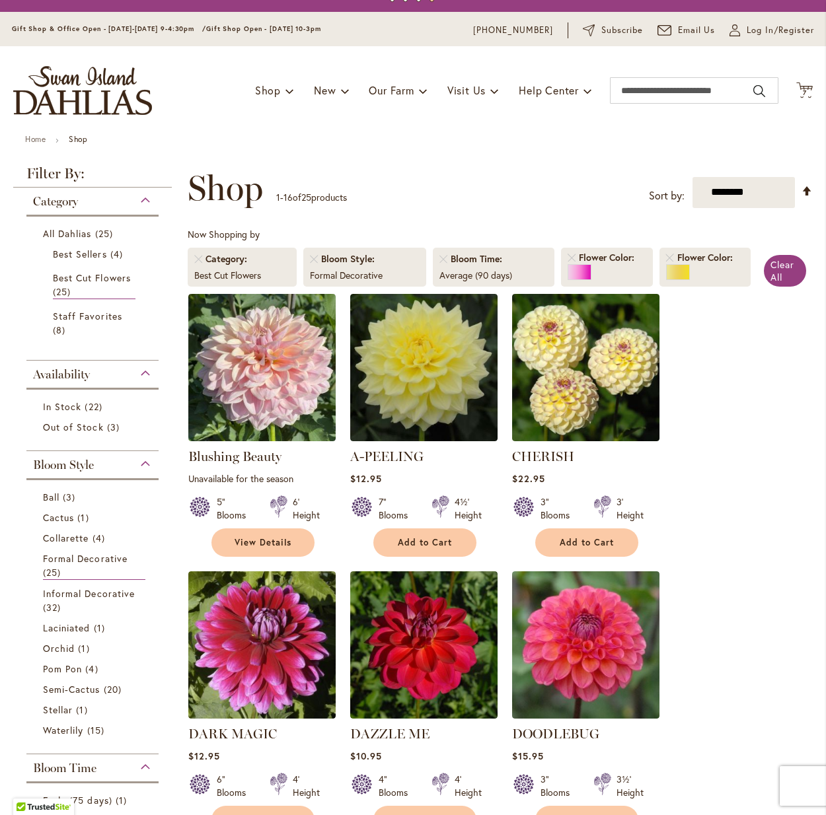
scroll to position [26, 0]
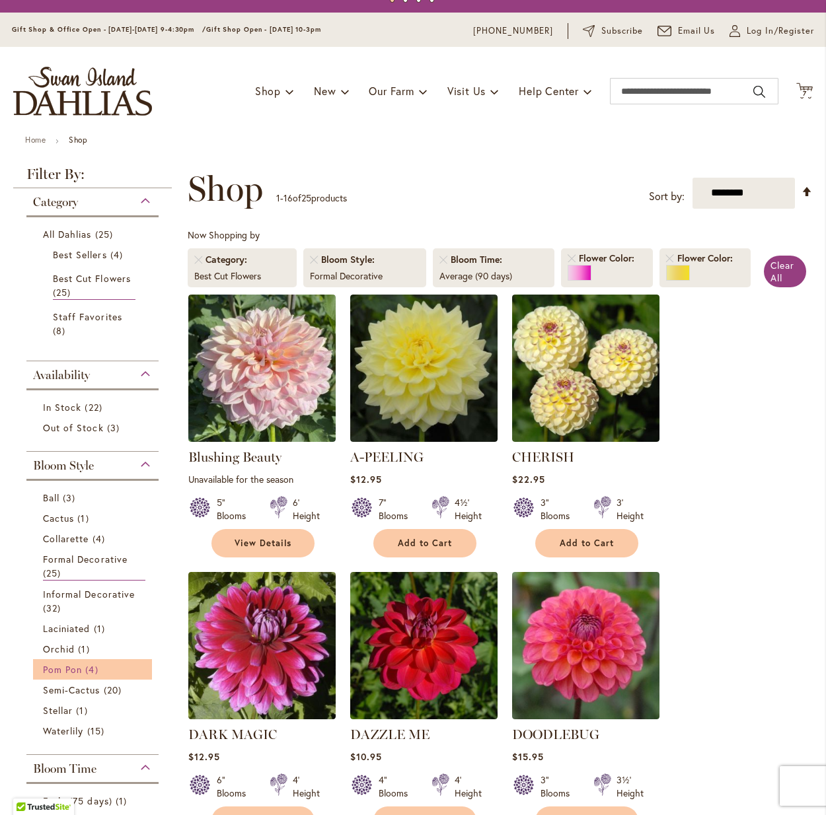
click at [79, 670] on span "Pom Pon" at bounding box center [62, 669] width 39 height 13
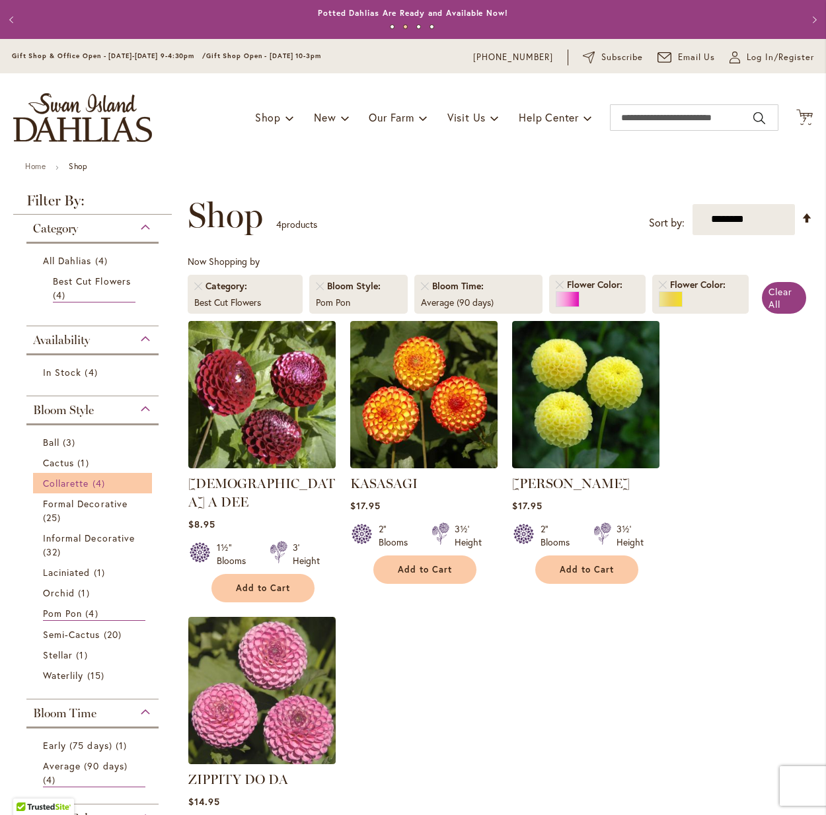
click at [69, 483] on span "Collarette" at bounding box center [66, 483] width 46 height 13
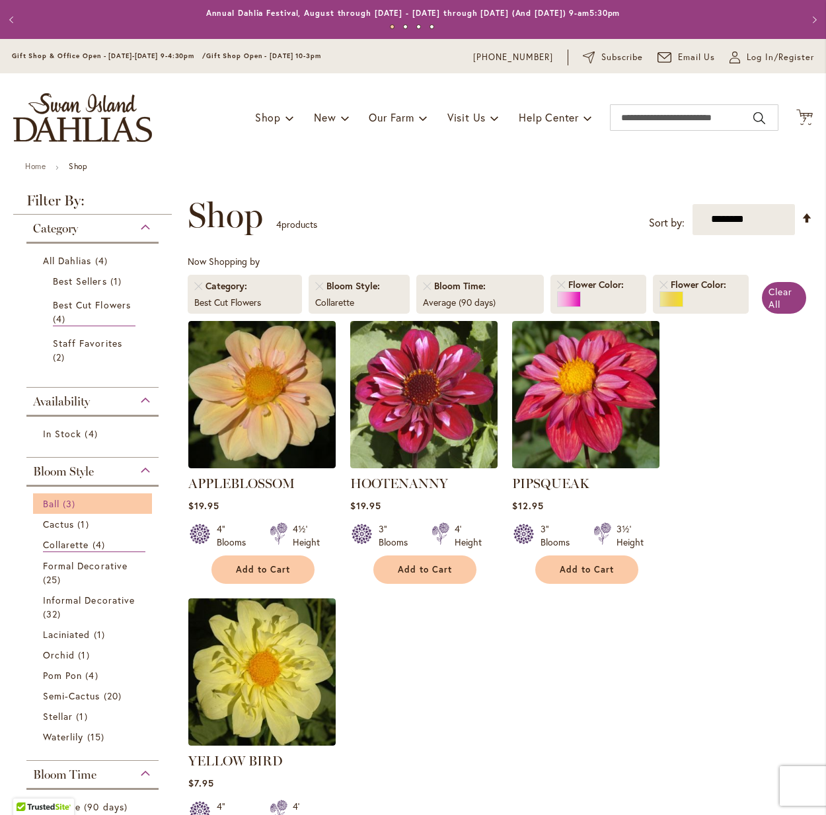
click at [54, 503] on span "Ball" at bounding box center [51, 503] width 17 height 13
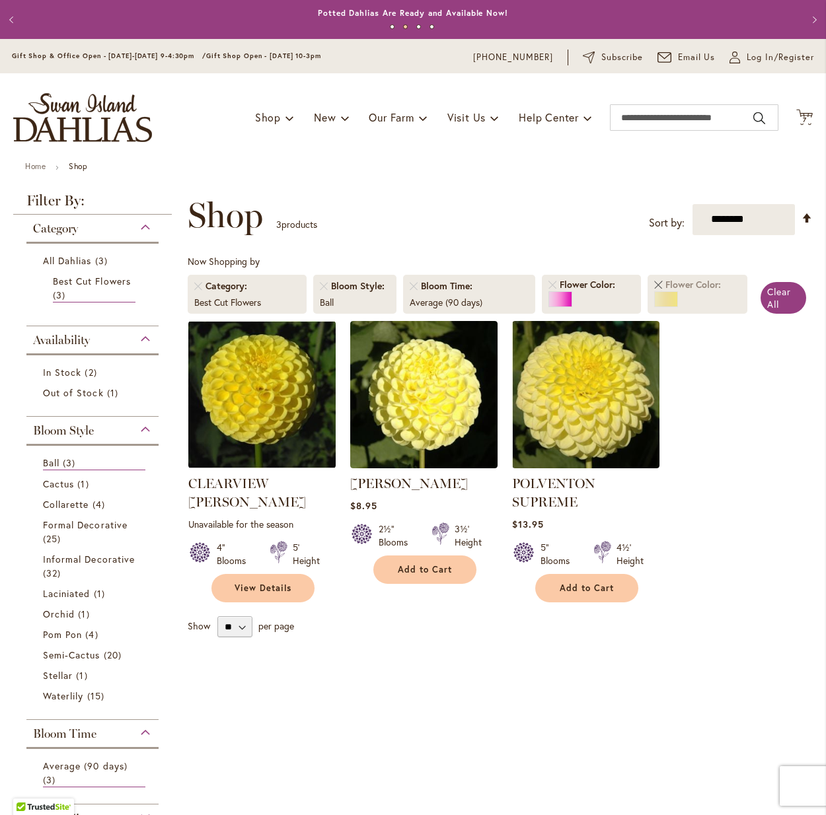
click at [658, 281] on link "Remove Flower Color Yellow" at bounding box center [658, 285] width 8 height 8
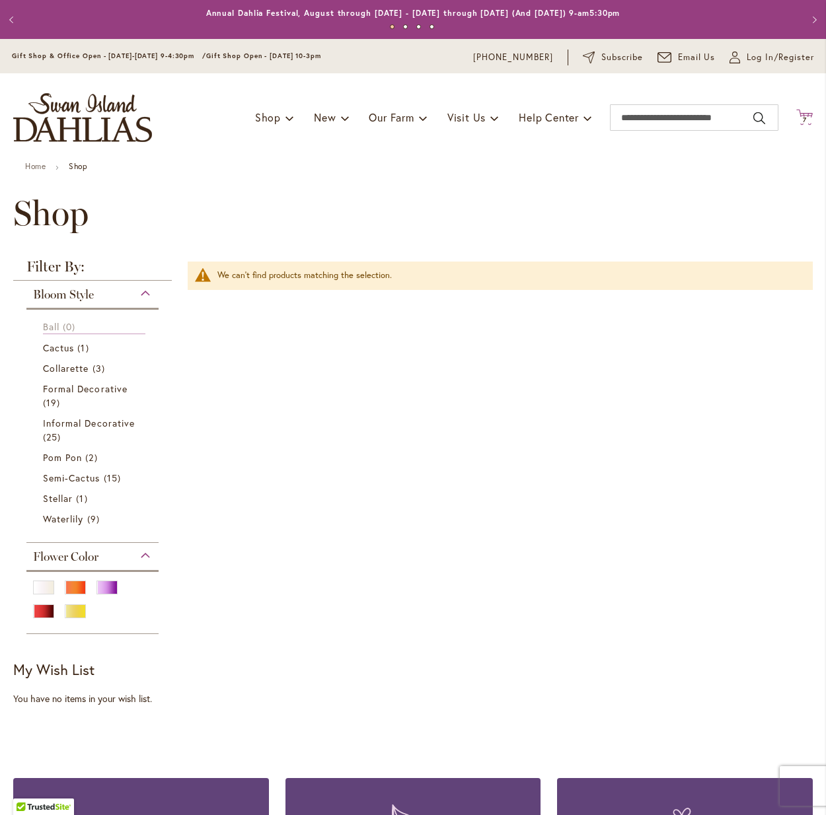
click at [804, 118] on span "7" at bounding box center [805, 120] width 4 height 9
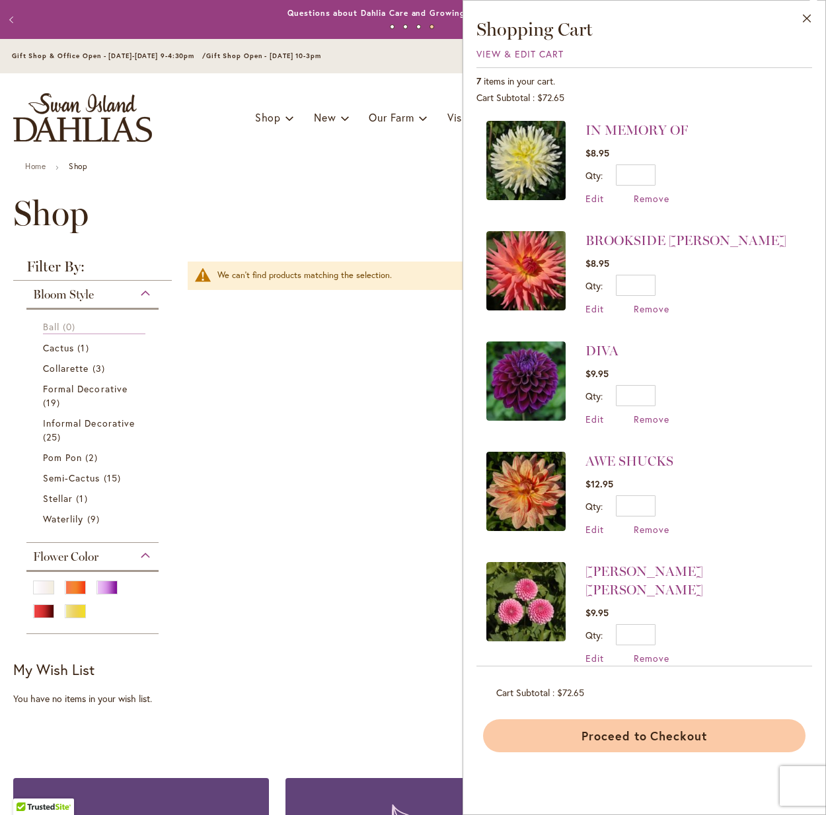
click at [641, 735] on button "Proceed to Checkout" at bounding box center [644, 735] width 322 height 33
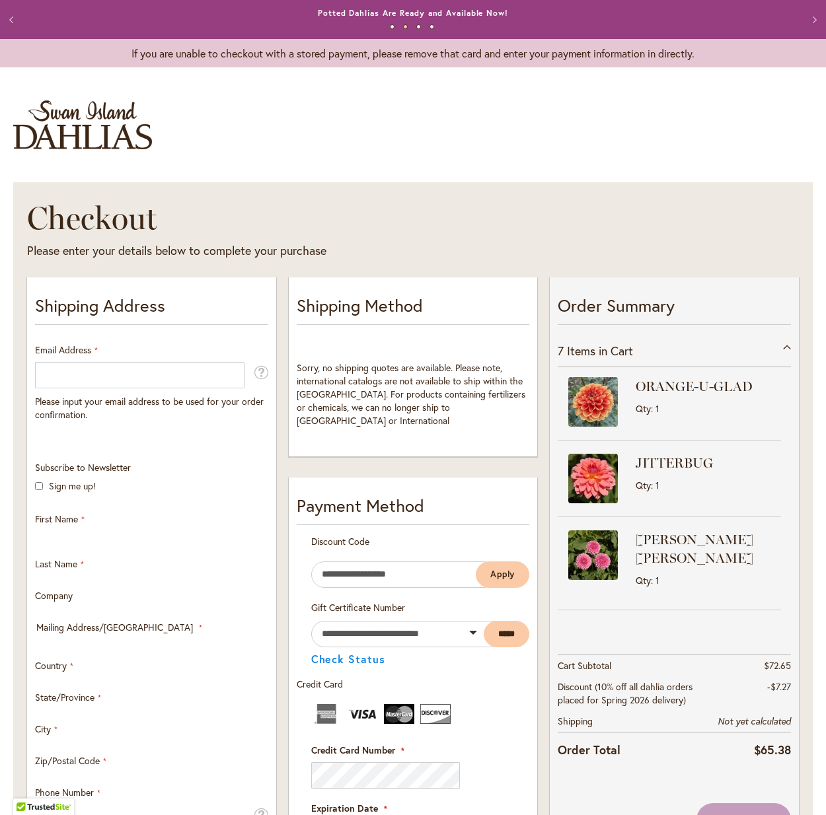
select select "**"
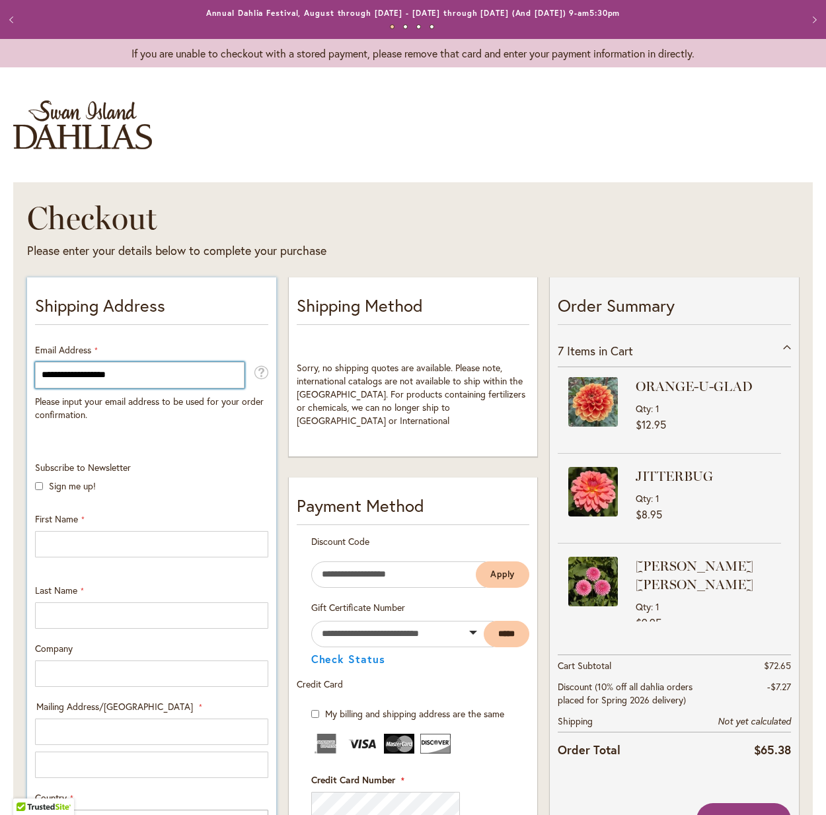
type input "**********"
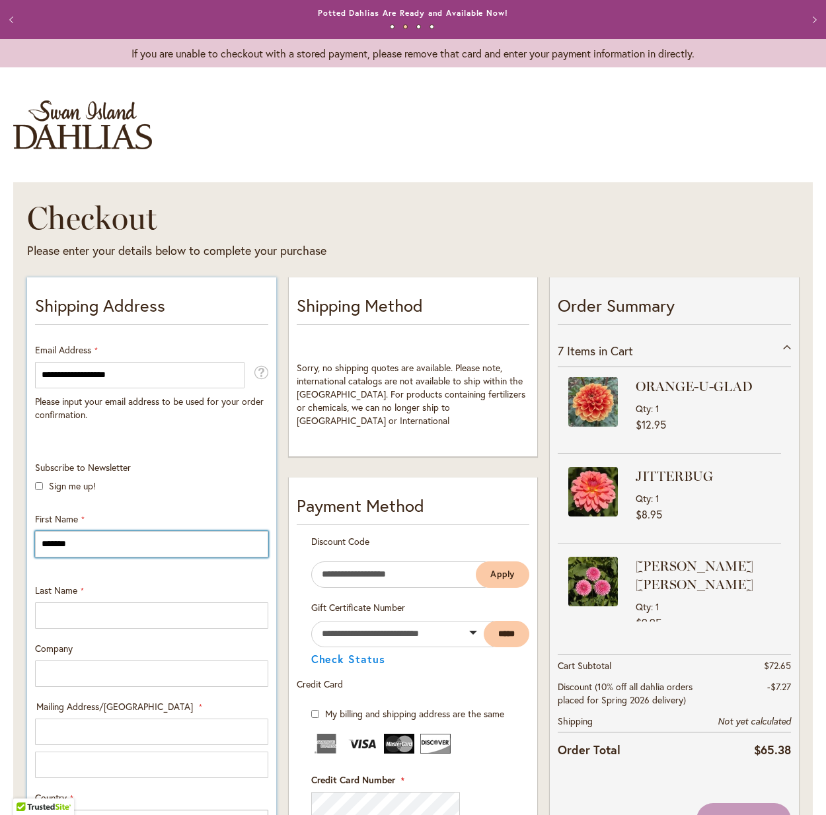
type input "*******"
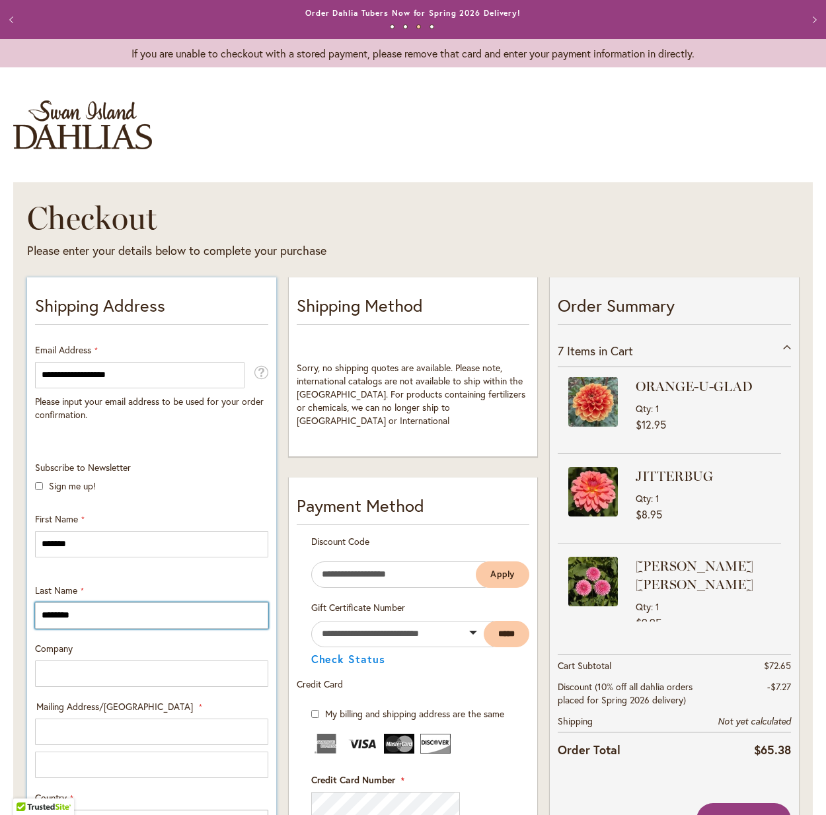
type input "********"
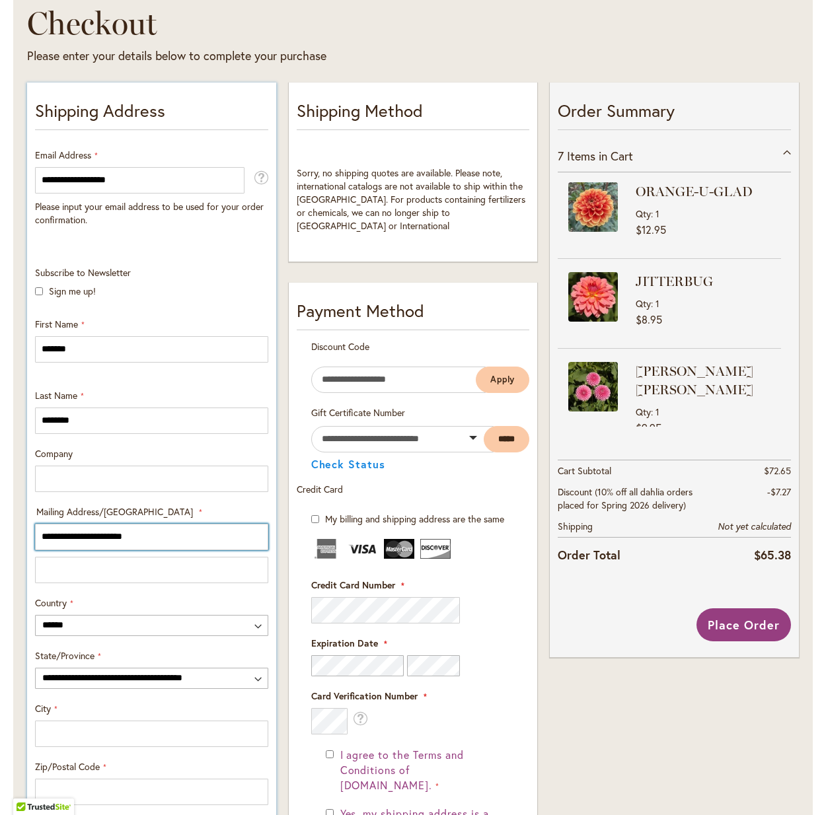
scroll to position [201, 0]
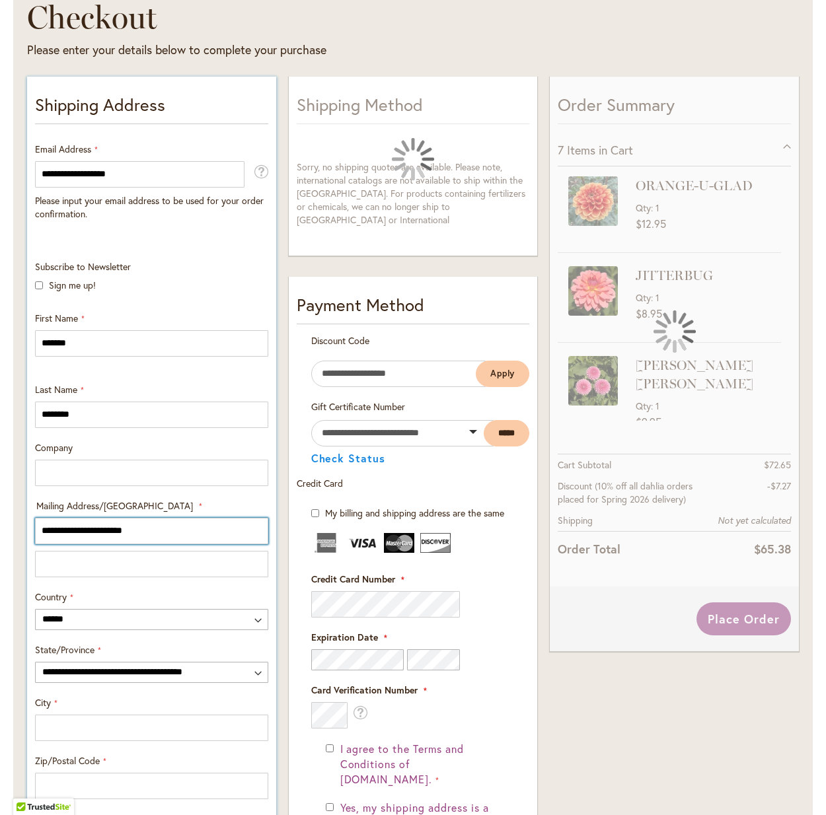
type input "**********"
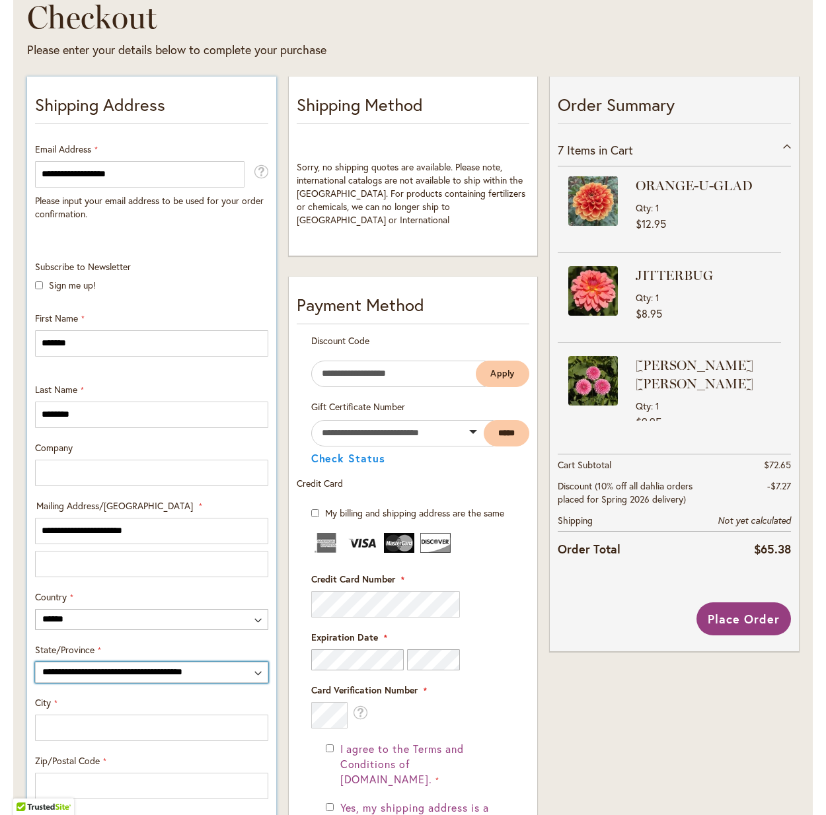
select select "**"
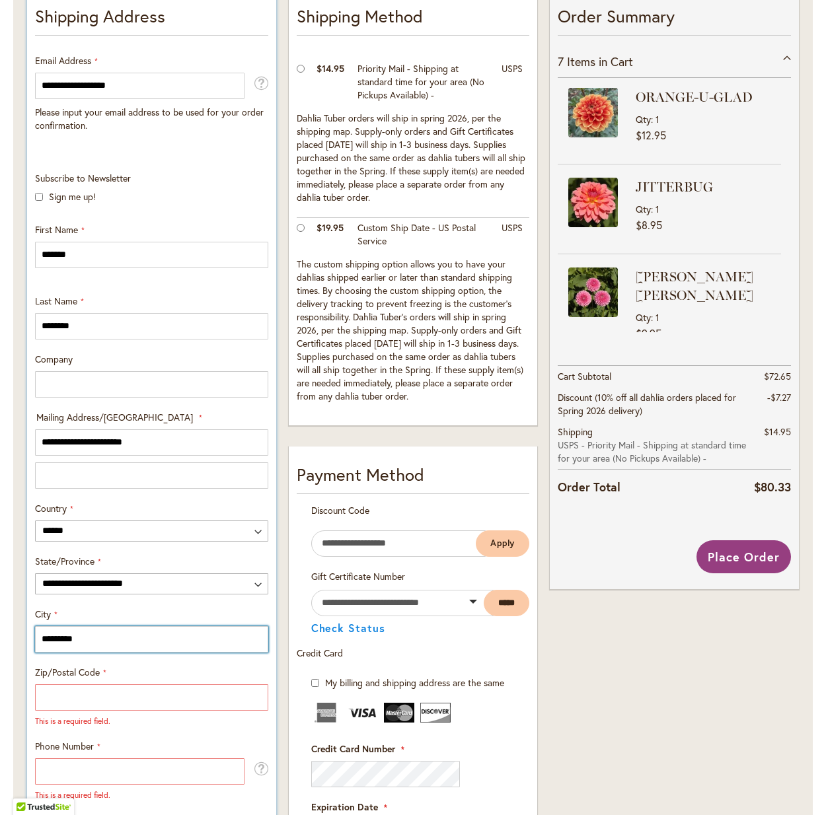
scroll to position [293, 0]
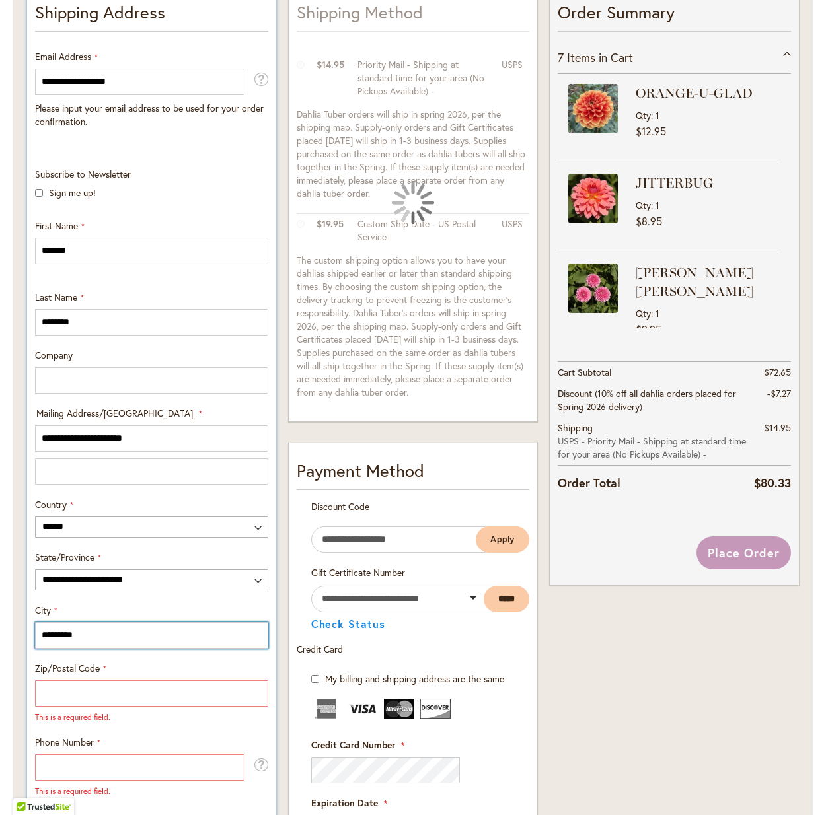
type input "*********"
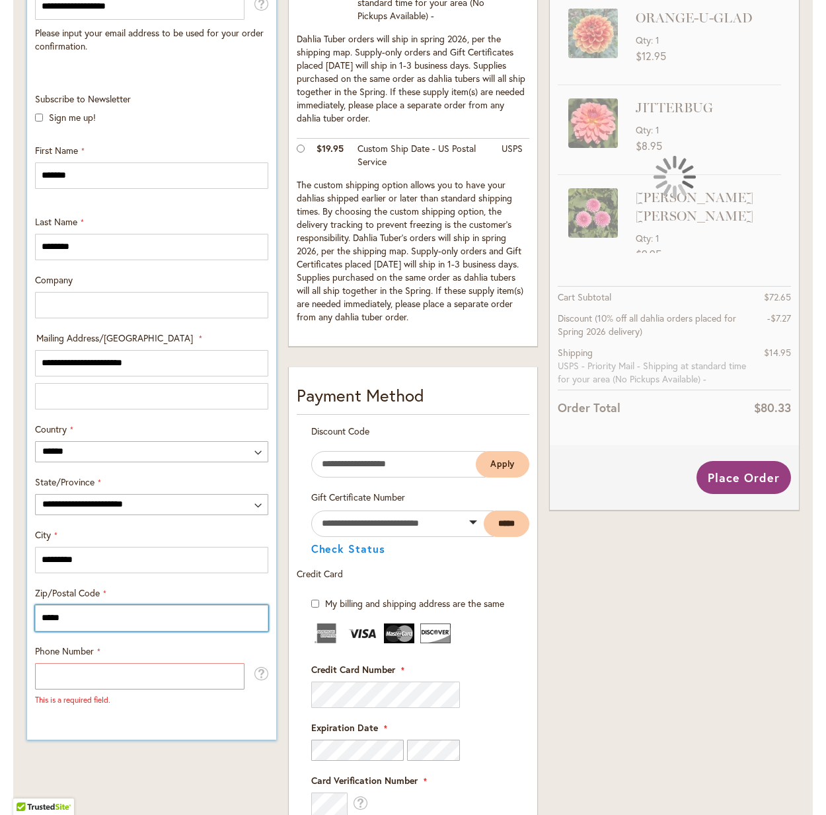
scroll to position [392, 0]
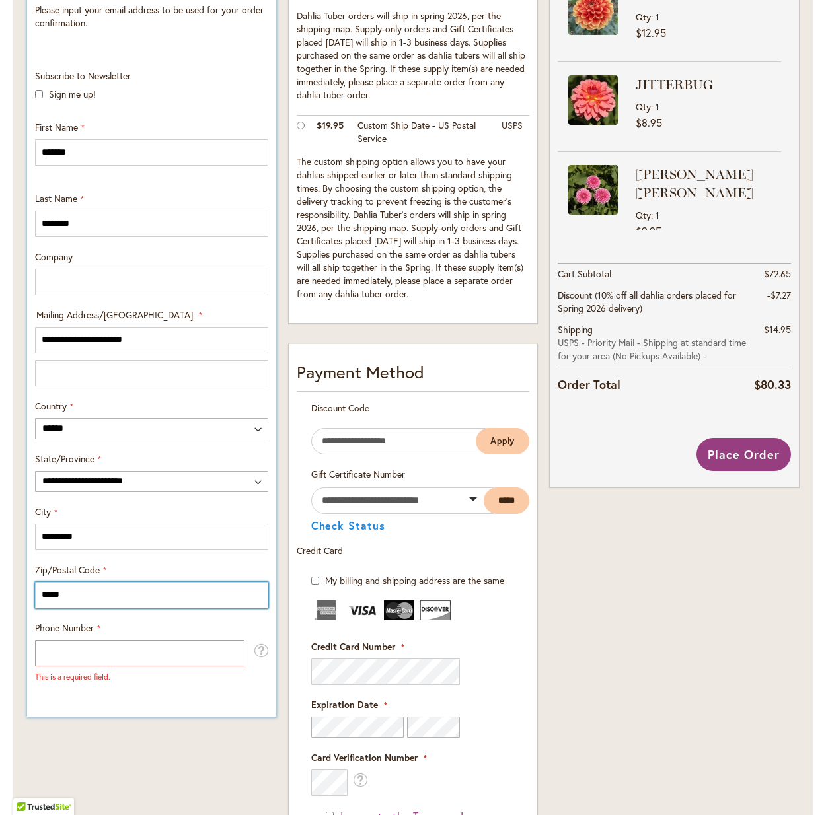
type input "*****"
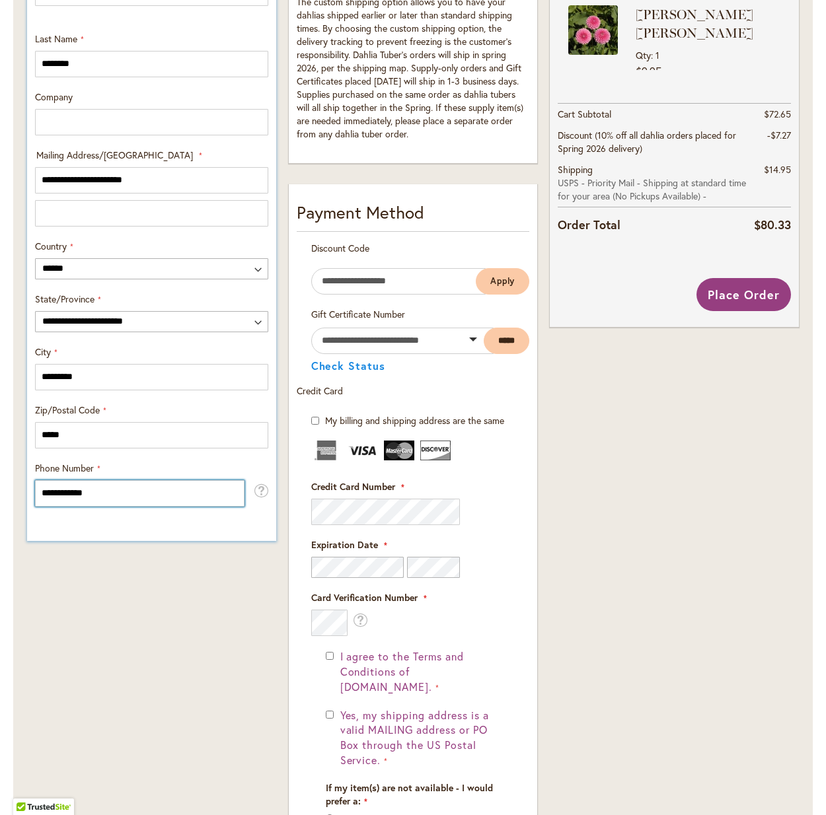
scroll to position [493, 0]
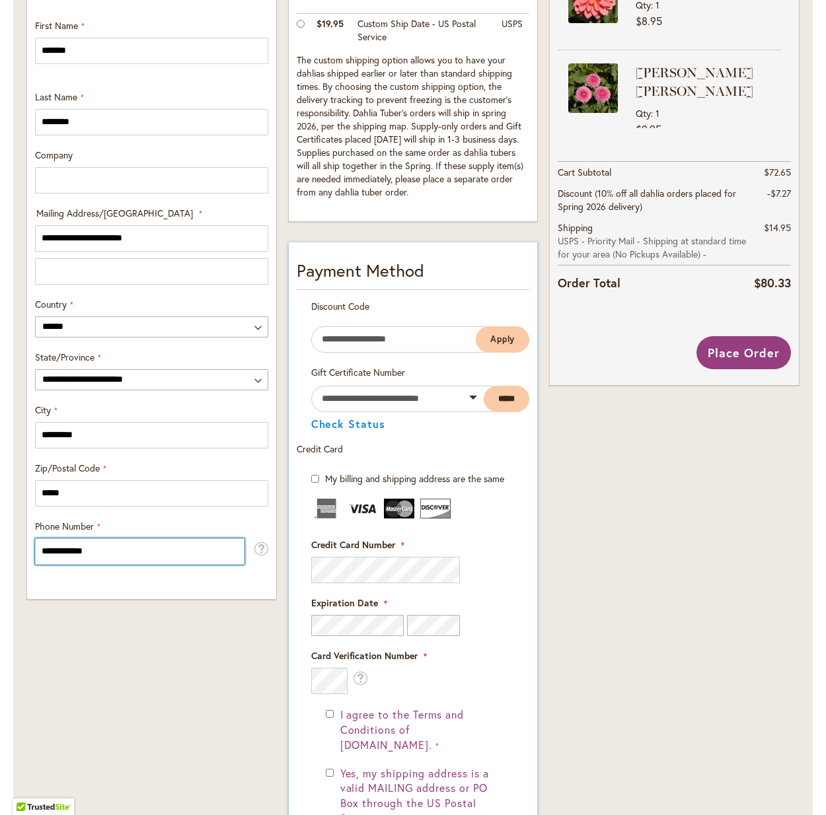
type input "**********"
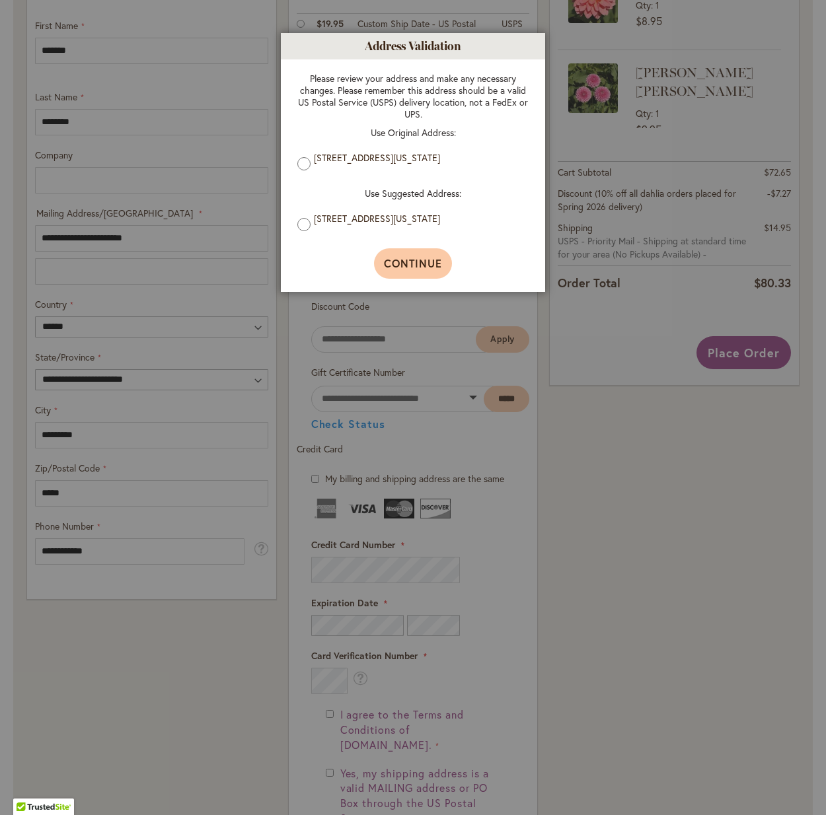
click at [421, 268] on span "Continue" at bounding box center [413, 263] width 59 height 14
type input "*********"
type input "**********"
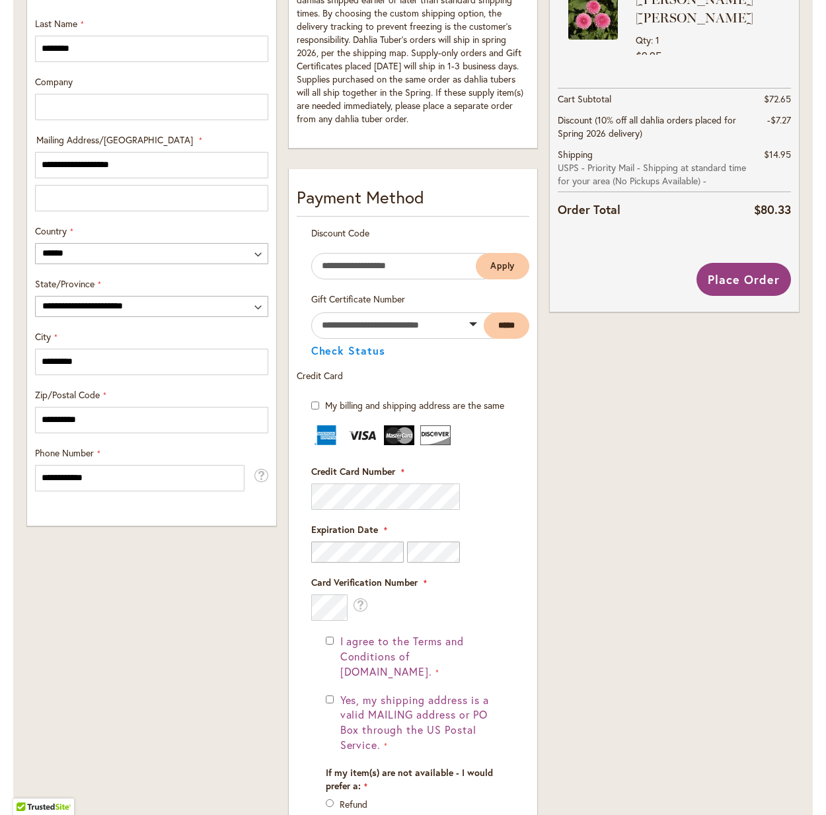
scroll to position [565, 0]
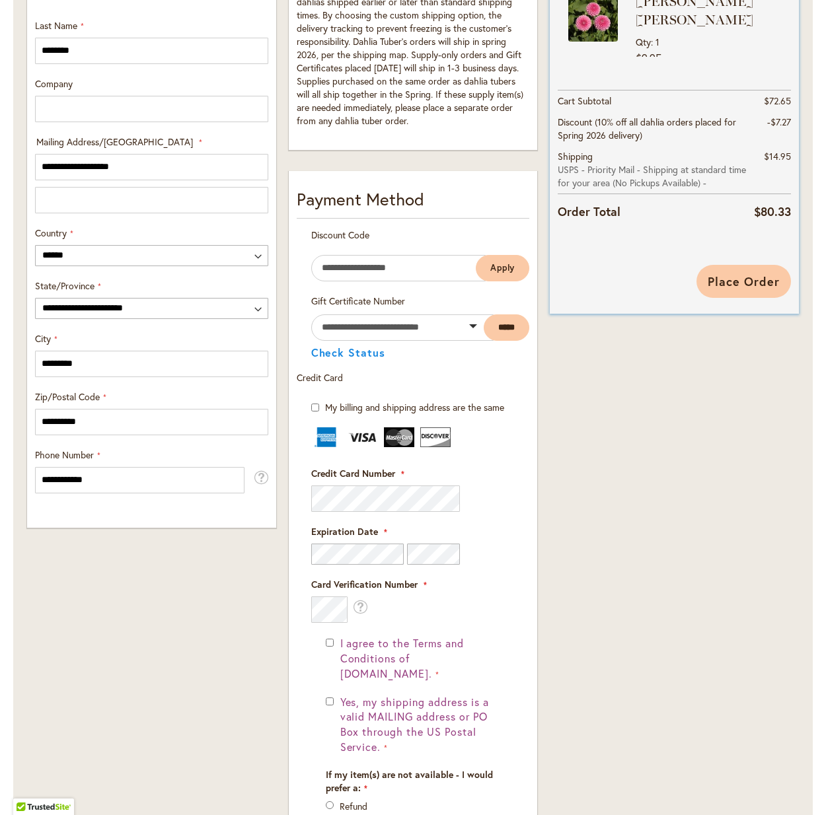
click at [753, 277] on span "Place Order" at bounding box center [743, 281] width 72 height 16
